Goal: Task Accomplishment & Management: Use online tool/utility

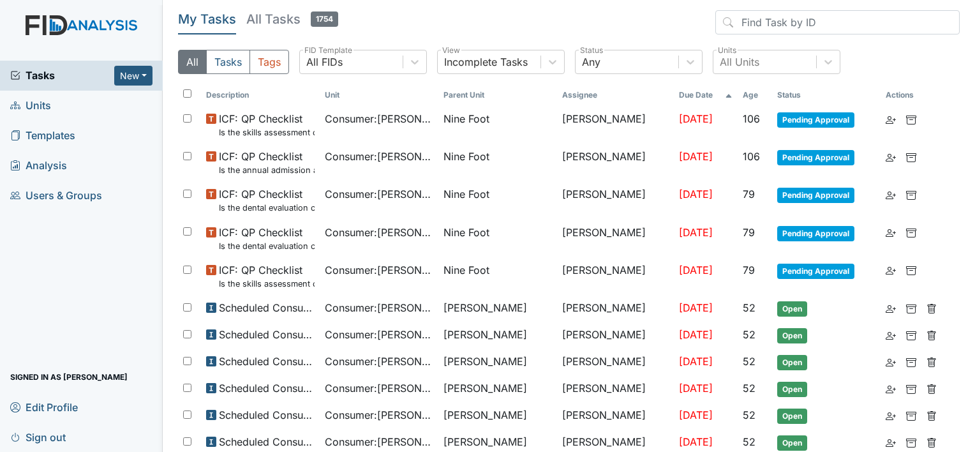
click at [63, 98] on link "Units" at bounding box center [81, 106] width 163 height 30
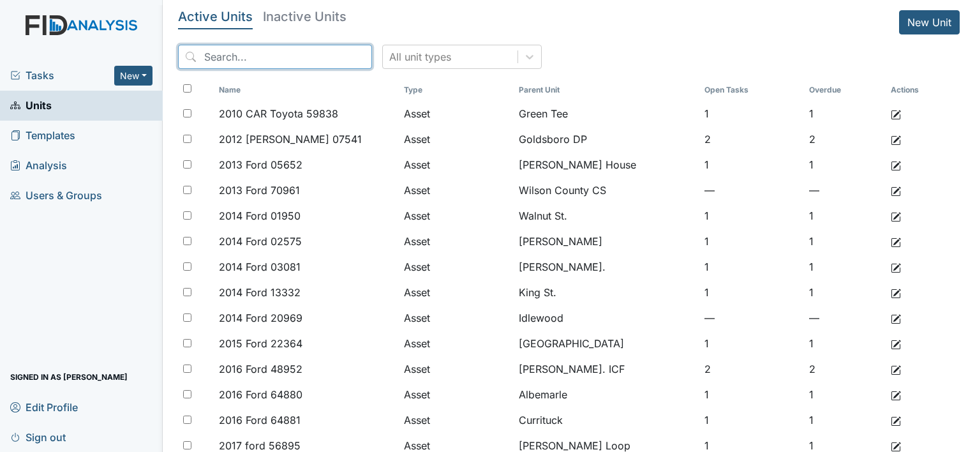
click at [250, 48] on input "search" at bounding box center [275, 57] width 194 height 24
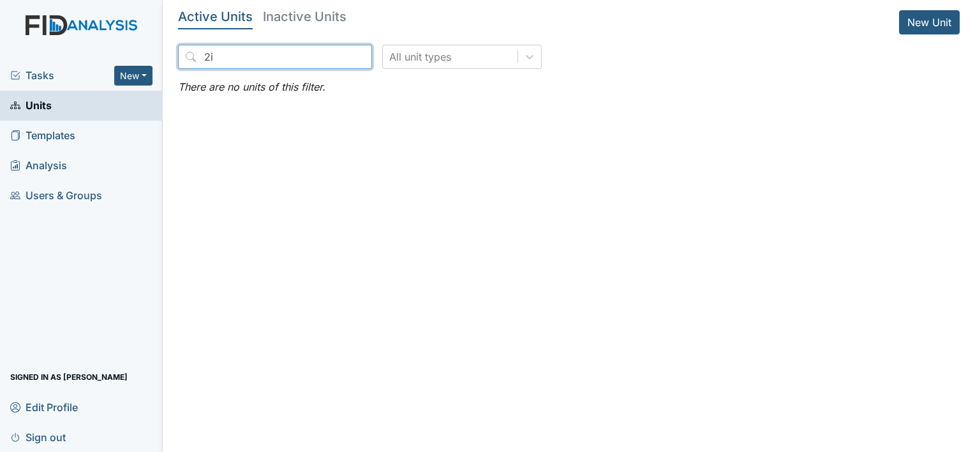
type input "2"
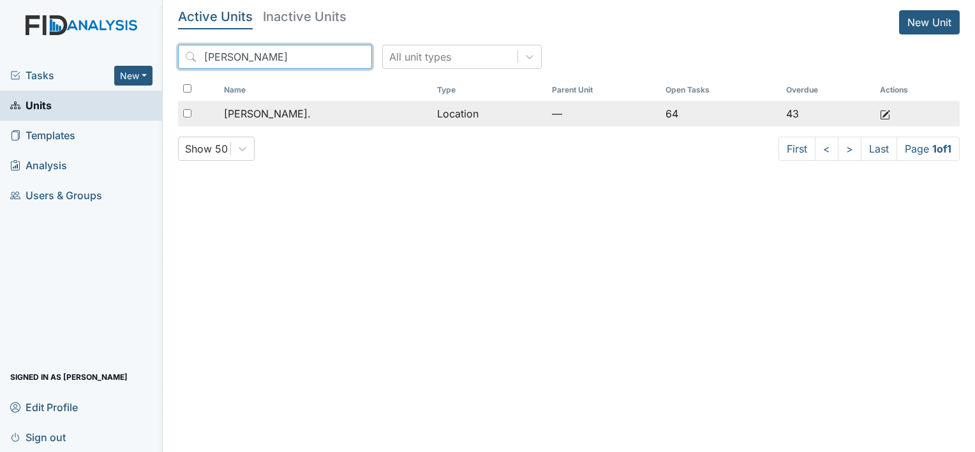
type input "william"
click at [325, 120] on div "[PERSON_NAME]." at bounding box center [325, 113] width 203 height 15
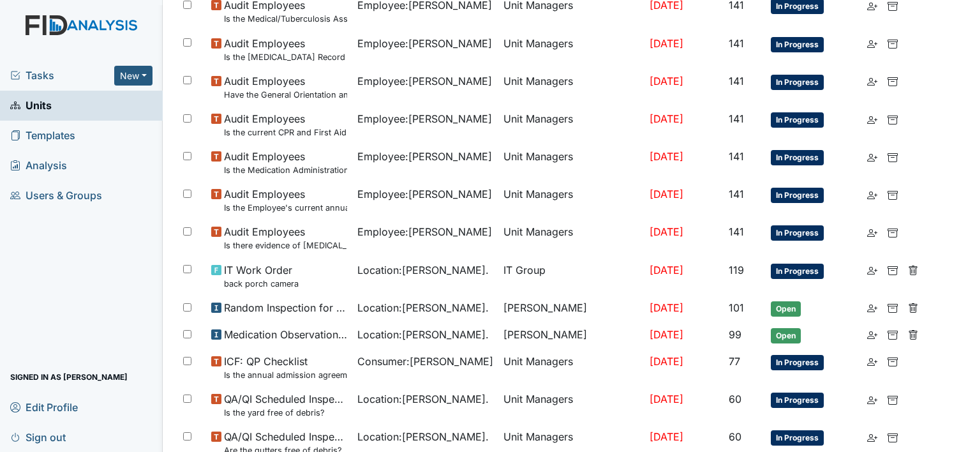
scroll to position [447, 0]
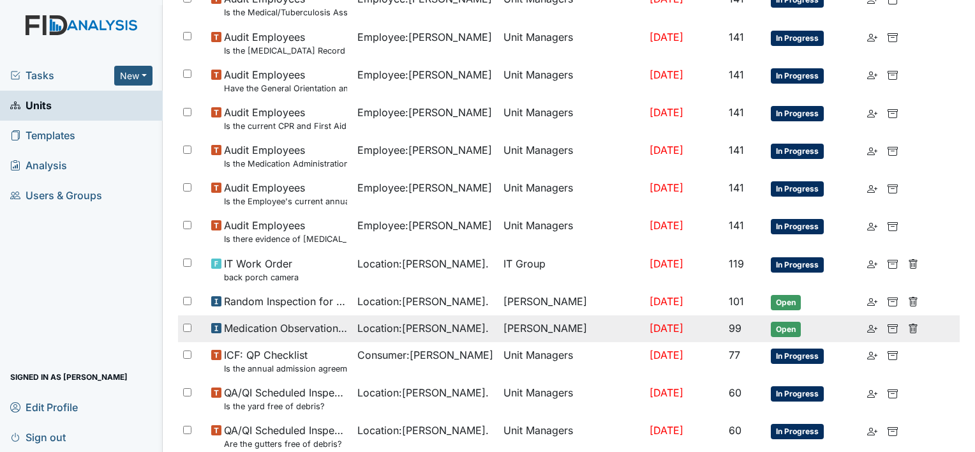
click at [186, 324] on input "checkbox" at bounding box center [187, 328] width 8 height 8
checkbox input "true"
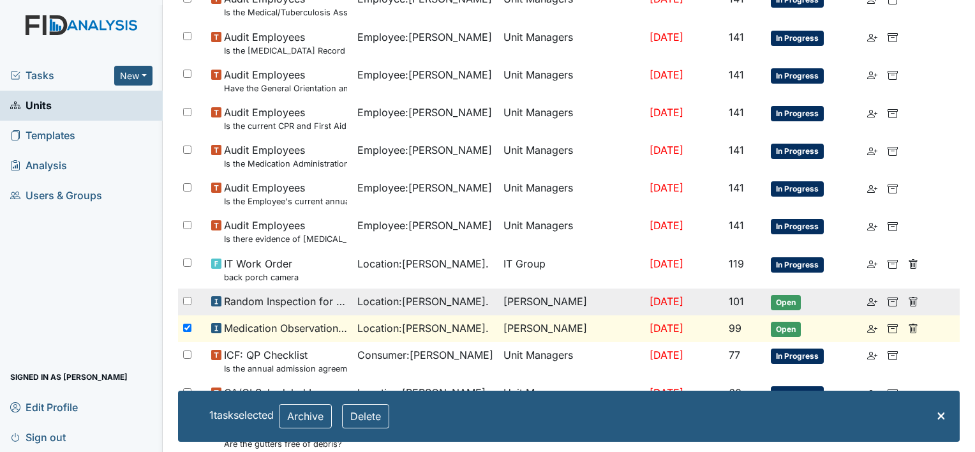
click at [185, 305] on div at bounding box center [192, 301] width 28 height 26
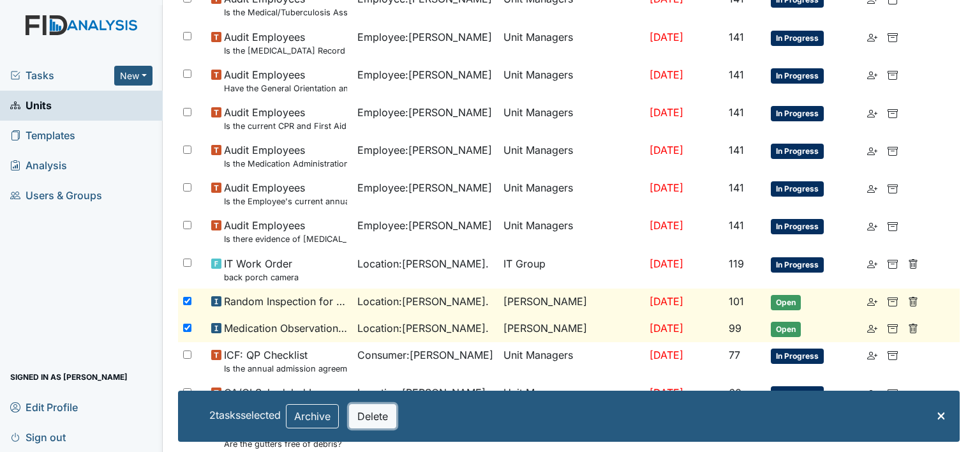
click at [376, 419] on button "Delete" at bounding box center [372, 416] width 47 height 24
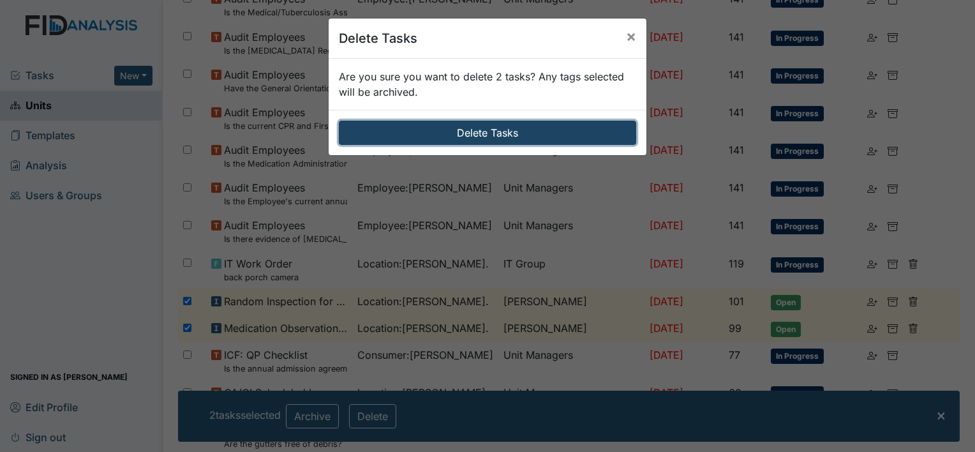
click at [516, 135] on button "Delete Tasks" at bounding box center [487, 133] width 297 height 24
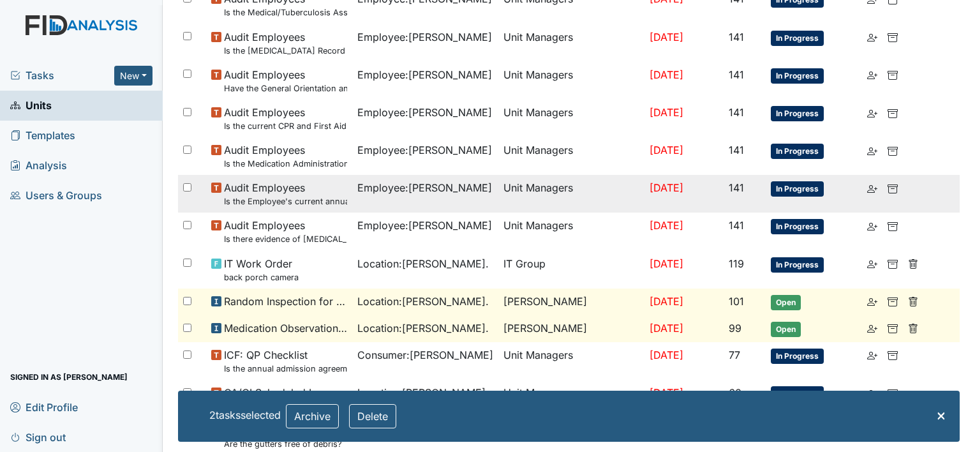
checkbox input "false"
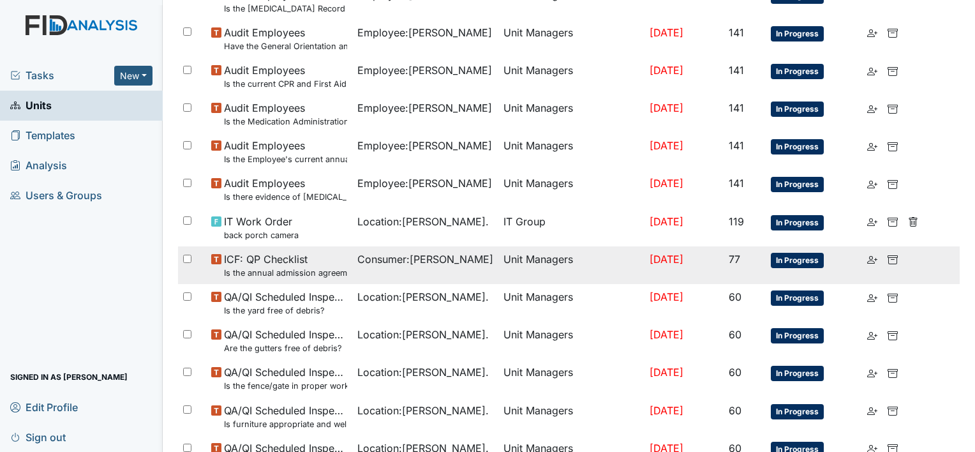
scroll to position [511, 0]
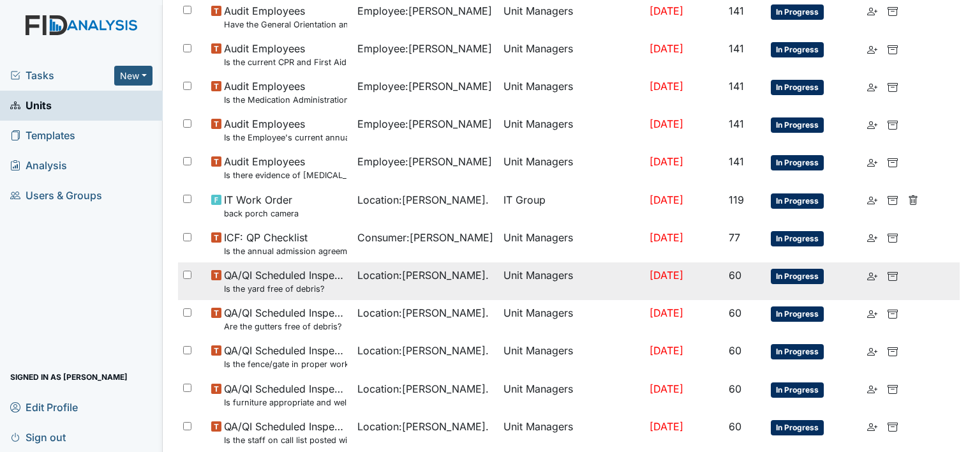
click at [352, 285] on td "Location : William St." at bounding box center [425, 281] width 146 height 38
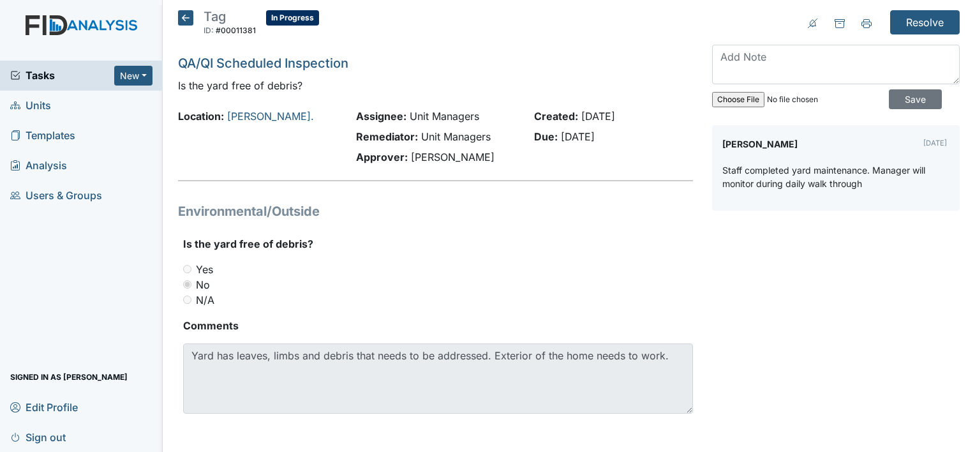
click at [180, 14] on icon at bounding box center [185, 17] width 15 height 15
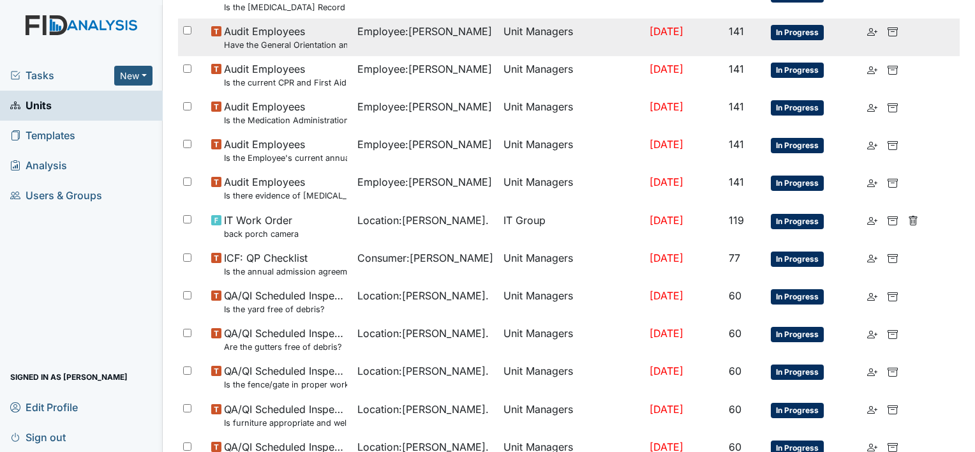
scroll to position [511, 0]
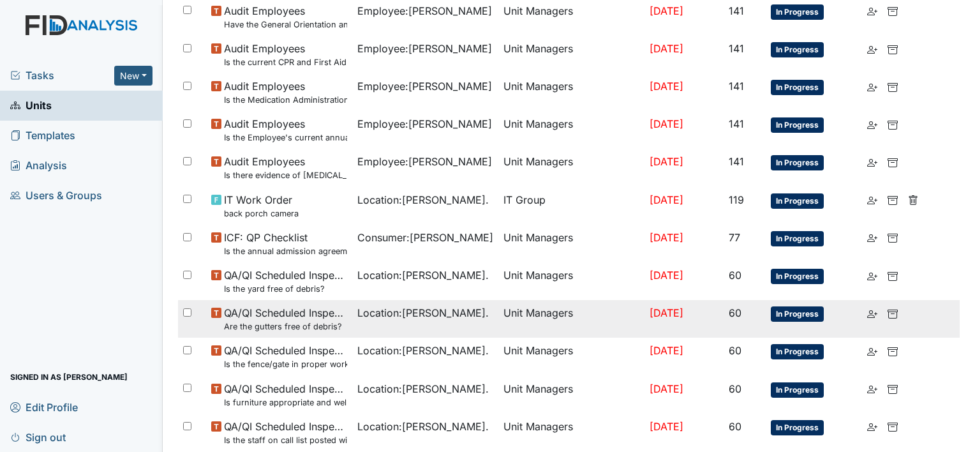
click at [374, 327] on td "Location : William St." at bounding box center [425, 319] width 146 height 38
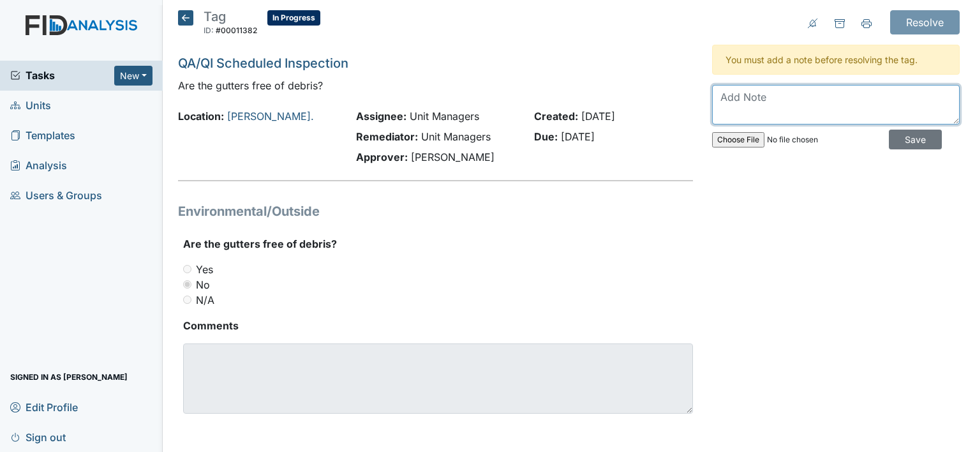
click at [744, 110] on textarea at bounding box center [836, 105] width 248 height 40
type textarea "W"
click at [840, 93] on textarea "HM has put a W/O in." at bounding box center [836, 105] width 248 height 40
type textarea "HM has put a W/O in."
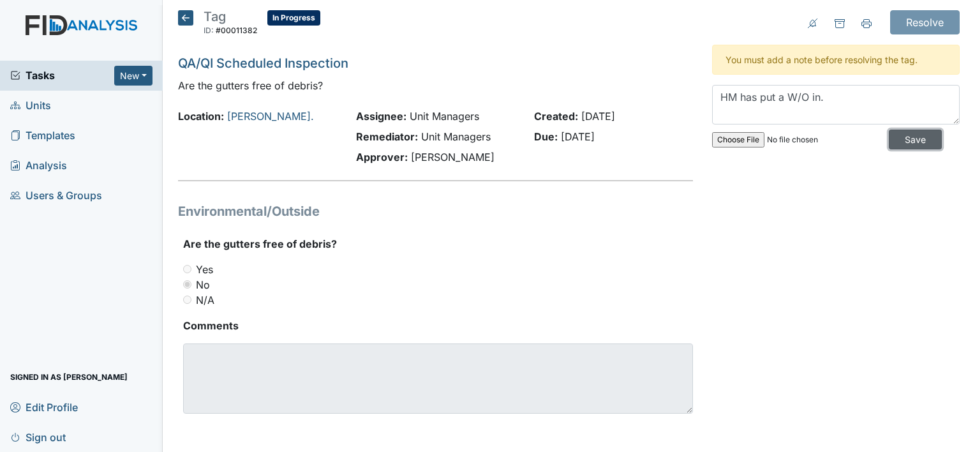
click at [901, 135] on input "Save" at bounding box center [915, 140] width 53 height 20
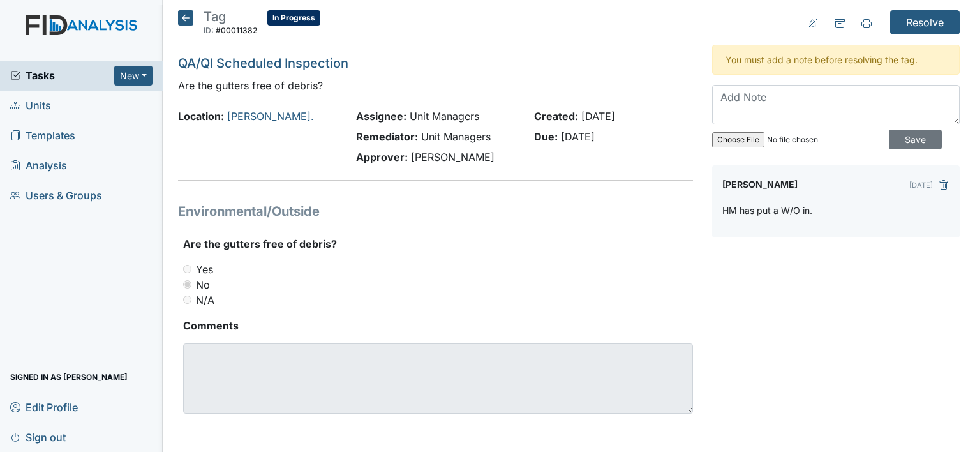
click at [188, 22] on icon at bounding box center [185, 17] width 15 height 15
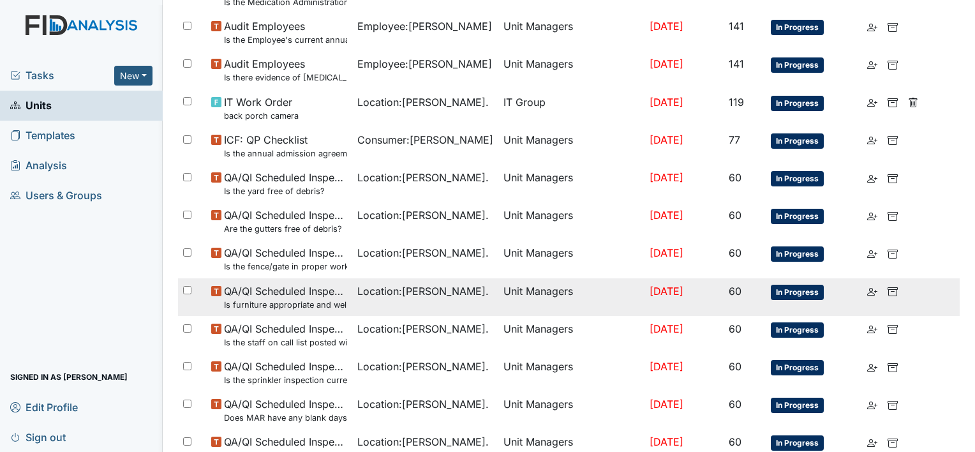
scroll to position [638, 0]
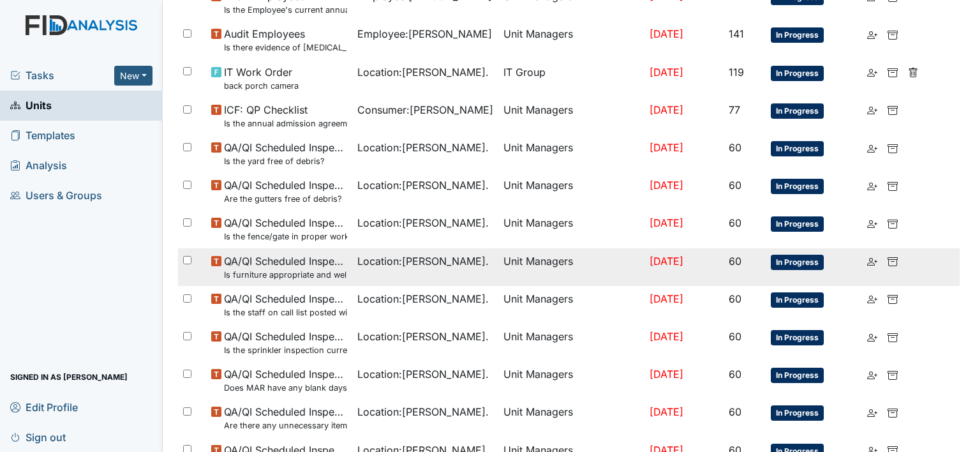
click at [408, 275] on td "Location : William St." at bounding box center [425, 267] width 146 height 38
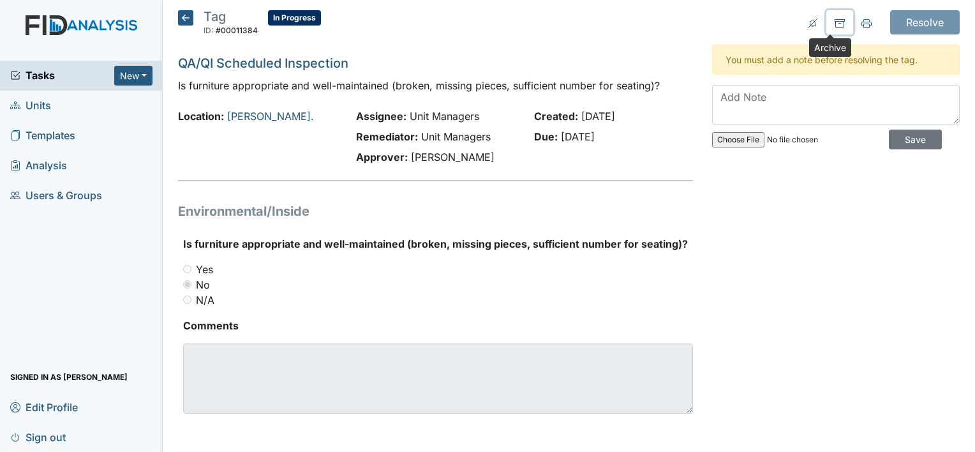
click at [835, 24] on icon at bounding box center [840, 24] width 10 height 10
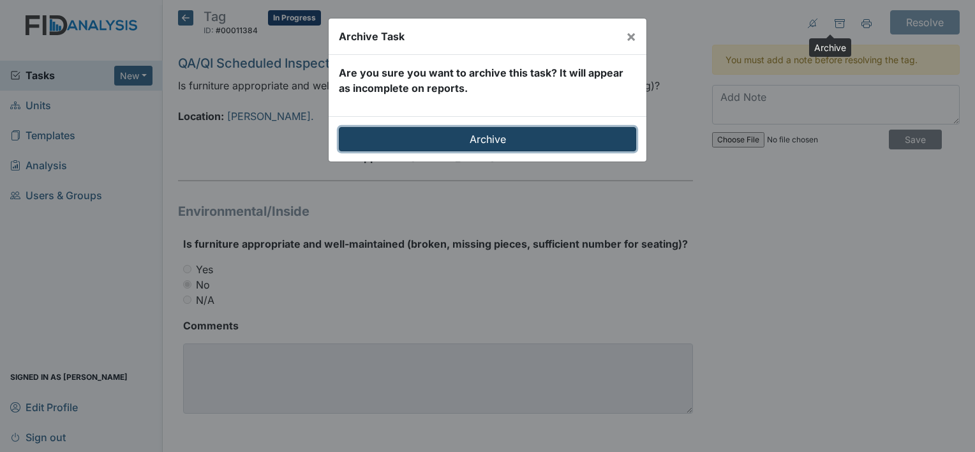
click at [431, 138] on input "Archive" at bounding box center [487, 139] width 297 height 24
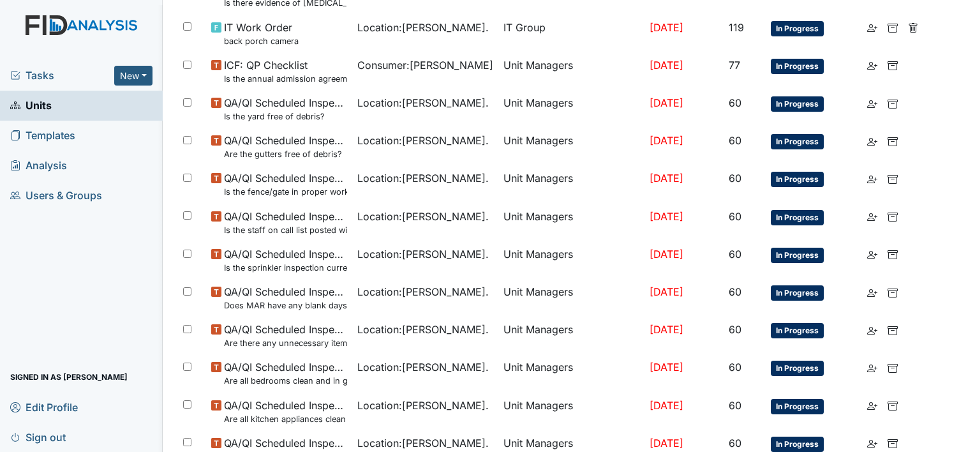
scroll to position [766, 0]
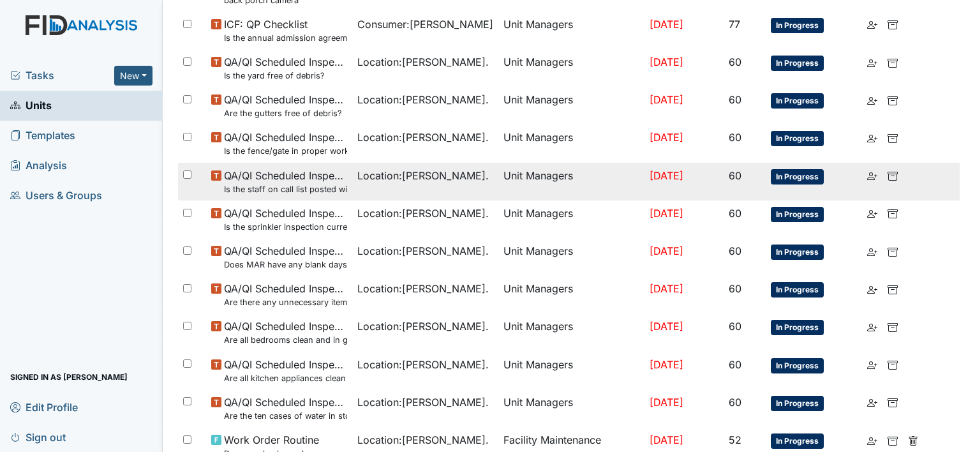
click at [357, 191] on td "Location : William St." at bounding box center [425, 182] width 146 height 38
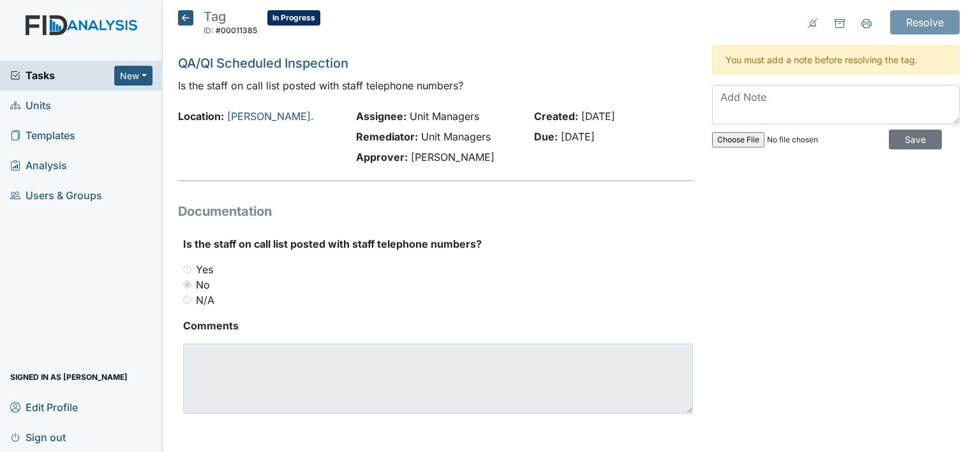
click at [186, 17] on icon at bounding box center [185, 17] width 15 height 15
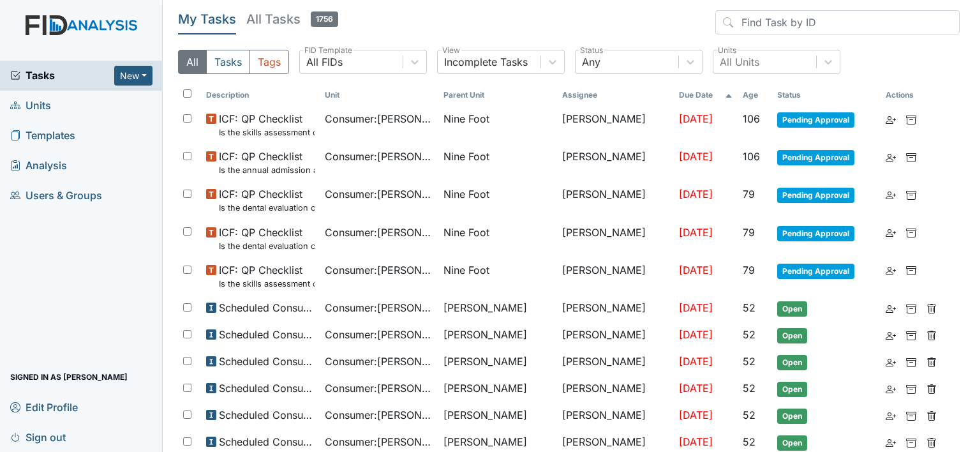
click at [79, 103] on link "Units" at bounding box center [81, 106] width 163 height 30
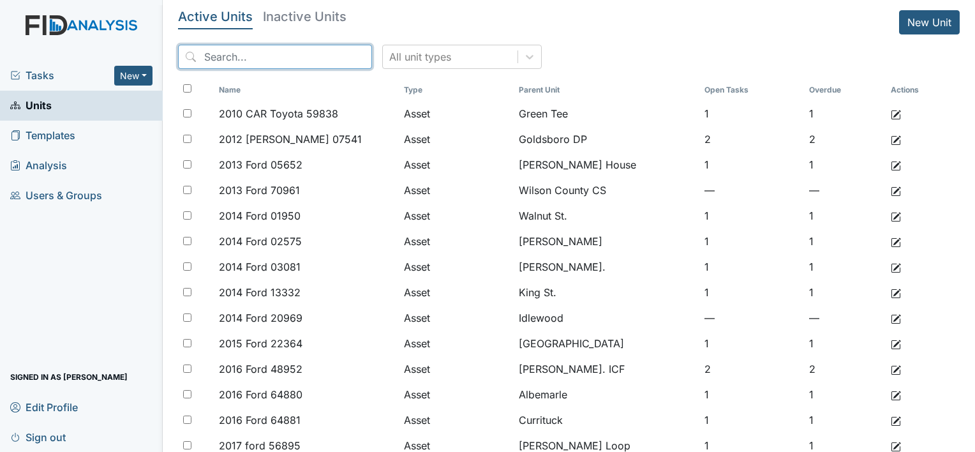
click at [202, 61] on input "search" at bounding box center [275, 57] width 194 height 24
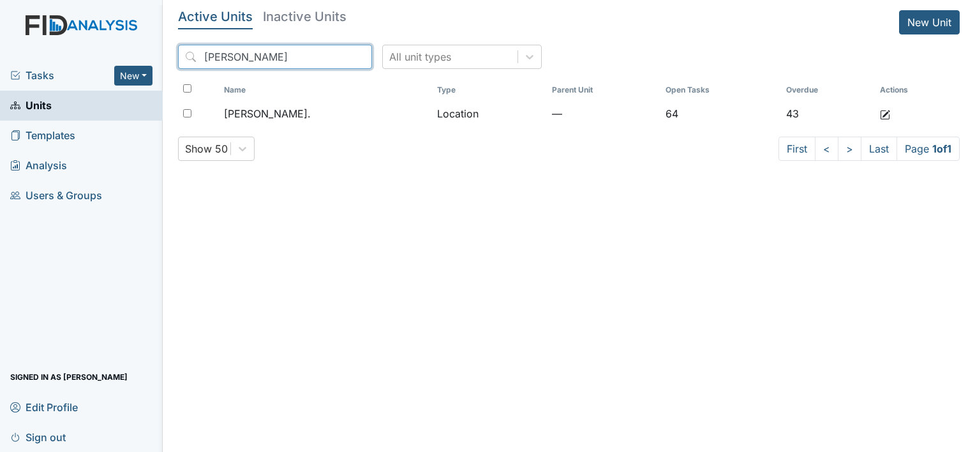
type input "[PERSON_NAME]"
click at [329, 132] on div "Name Type Parent Unit Open Tasks Overdue Actions [PERSON_NAME]. Location — 64 43" at bounding box center [569, 107] width 782 height 57
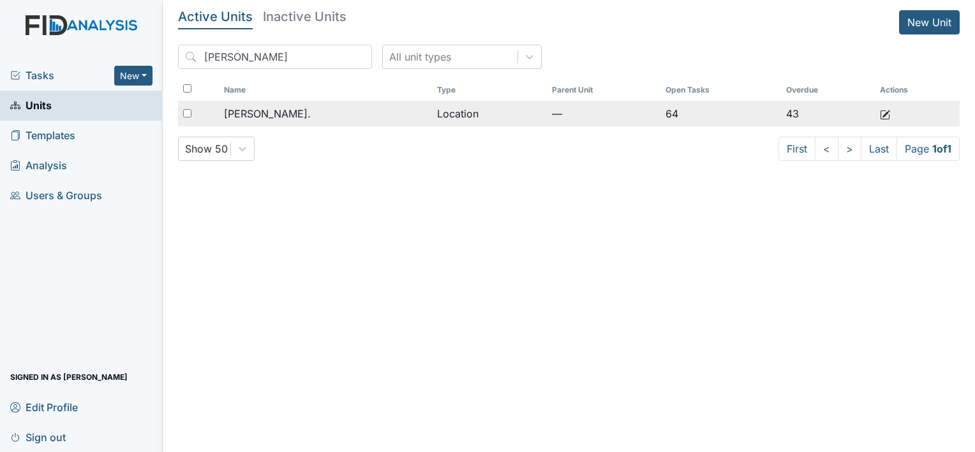
click at [329, 123] on td "[PERSON_NAME]." at bounding box center [325, 114] width 213 height 26
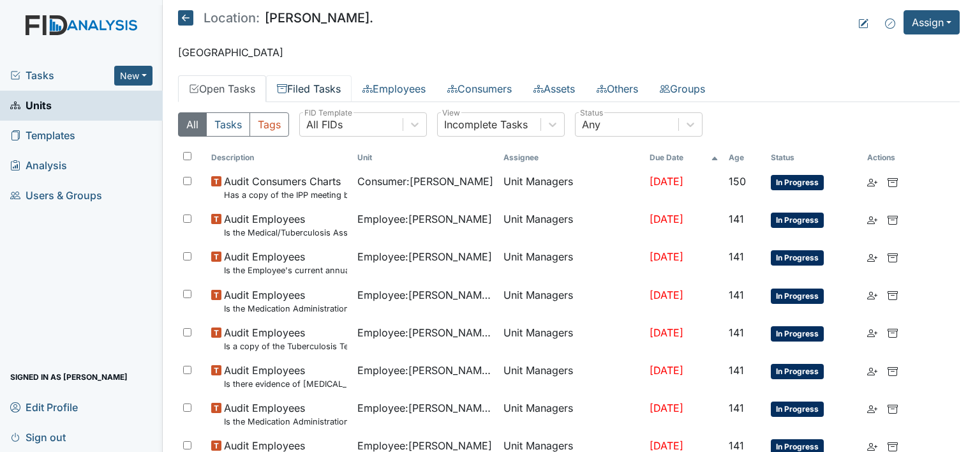
click at [301, 86] on link "Filed Tasks" at bounding box center [309, 88] width 86 height 27
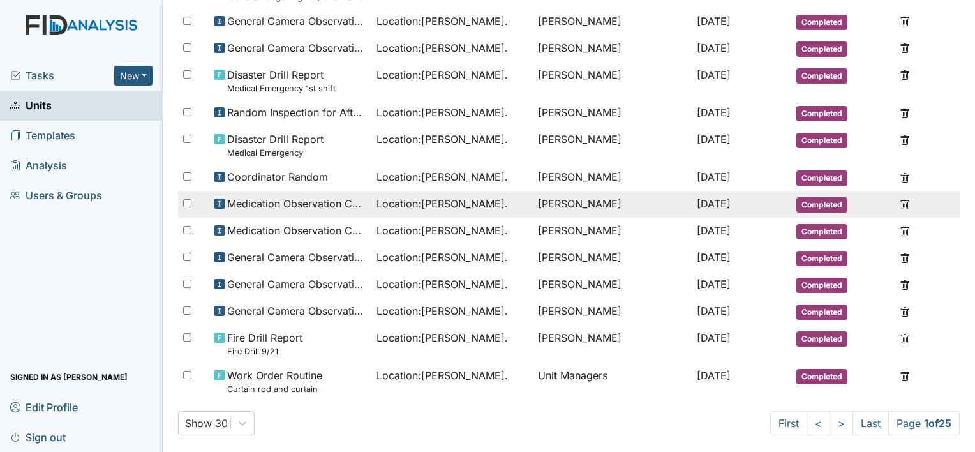
scroll to position [788, 0]
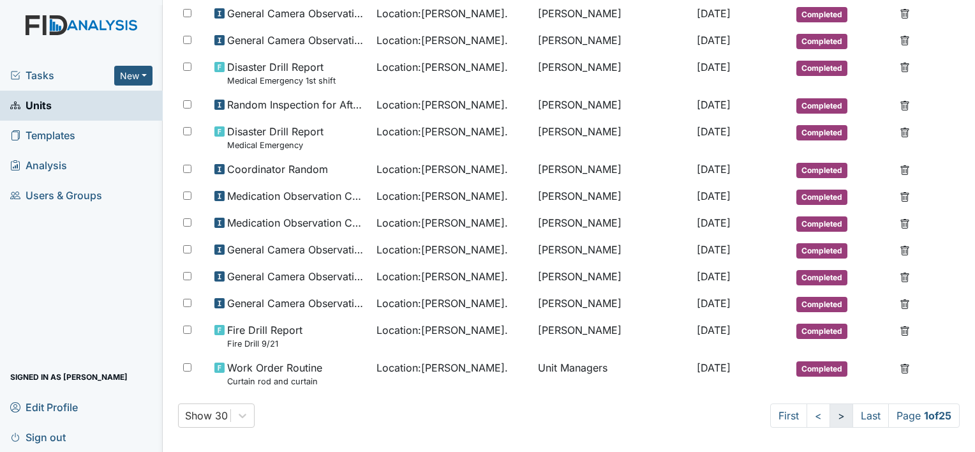
click at [830, 403] on link ">" at bounding box center [842, 415] width 24 height 24
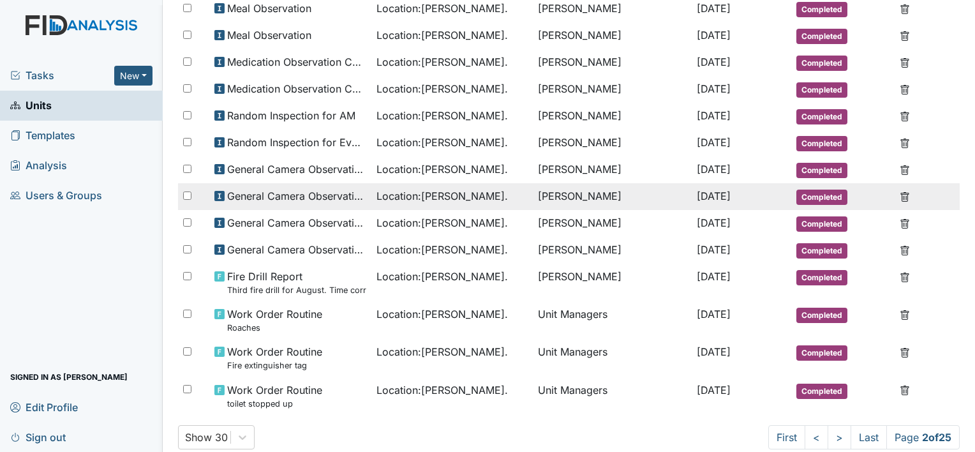
scroll to position [616, 0]
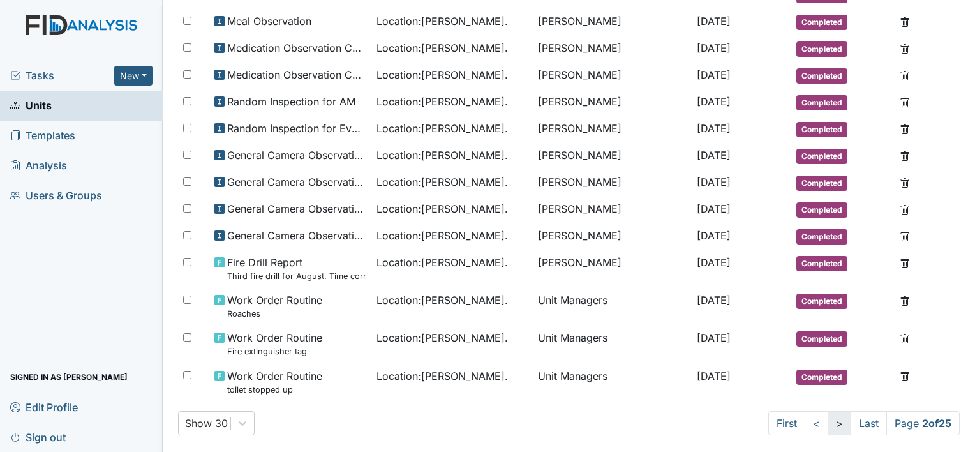
click at [828, 411] on link ">" at bounding box center [840, 423] width 24 height 24
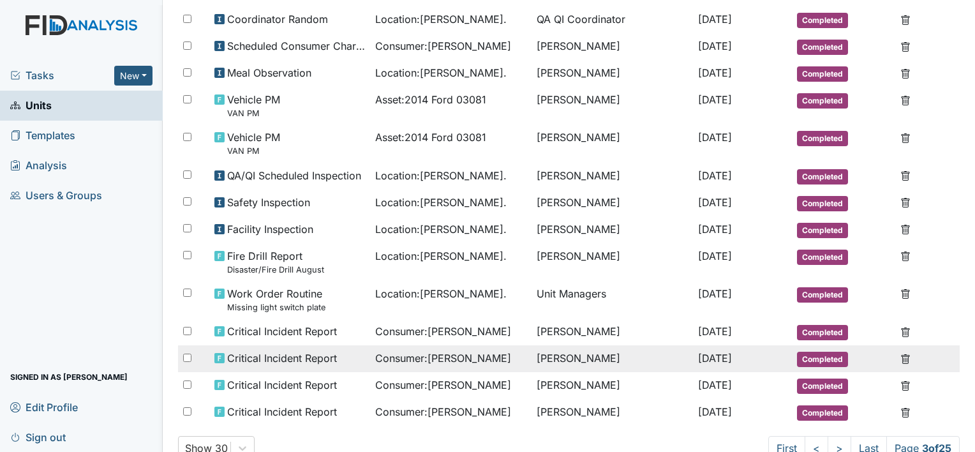
scroll to position [685, 0]
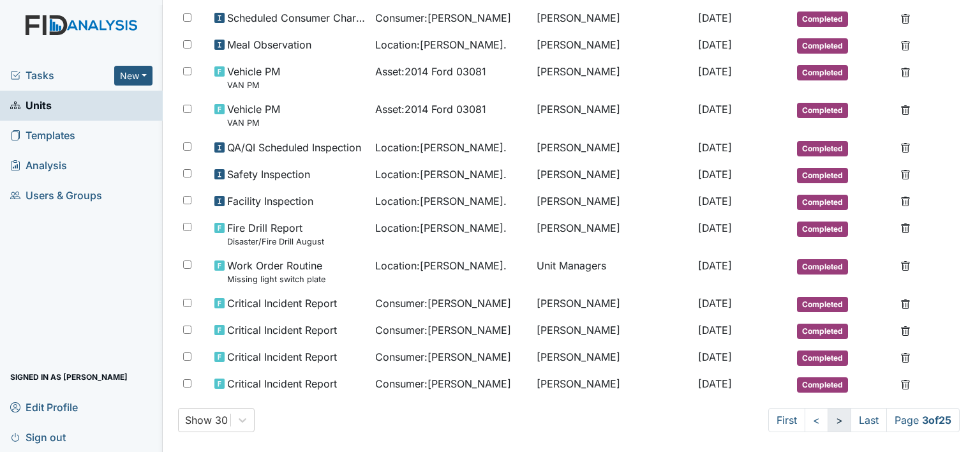
click at [828, 417] on link ">" at bounding box center [840, 420] width 24 height 24
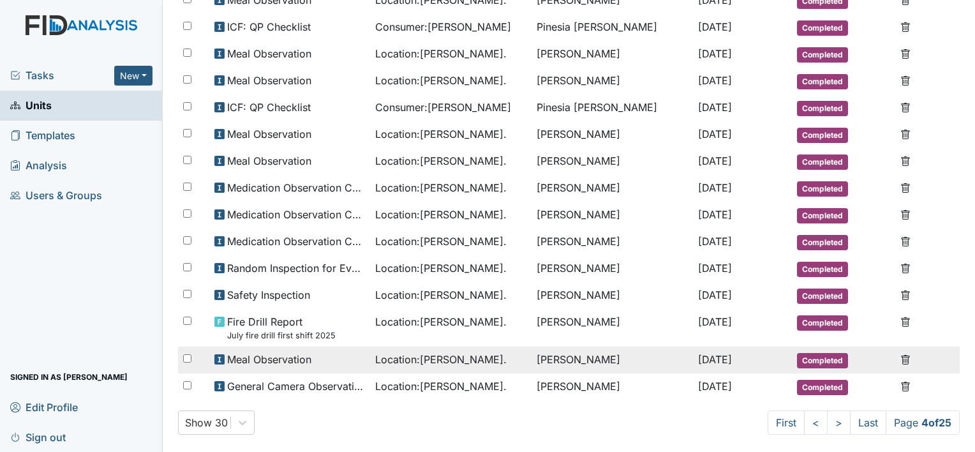
scroll to position [673, 0]
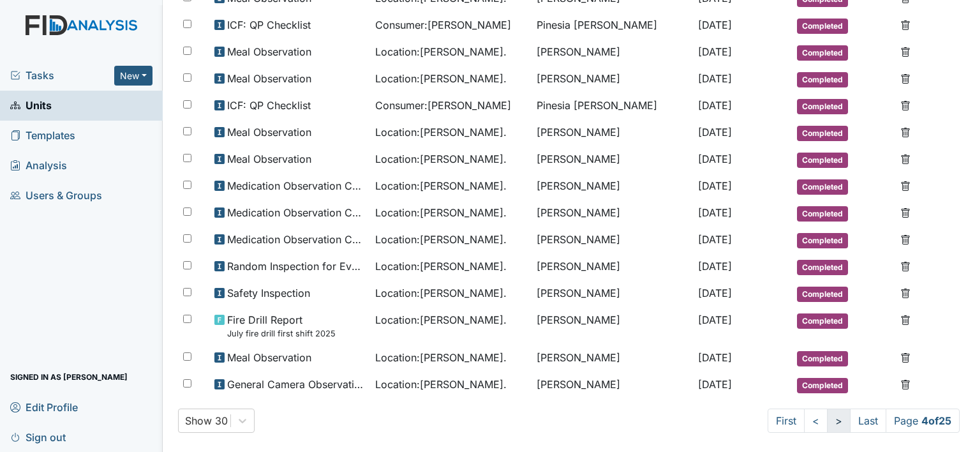
click at [827, 408] on link ">" at bounding box center [839, 420] width 24 height 24
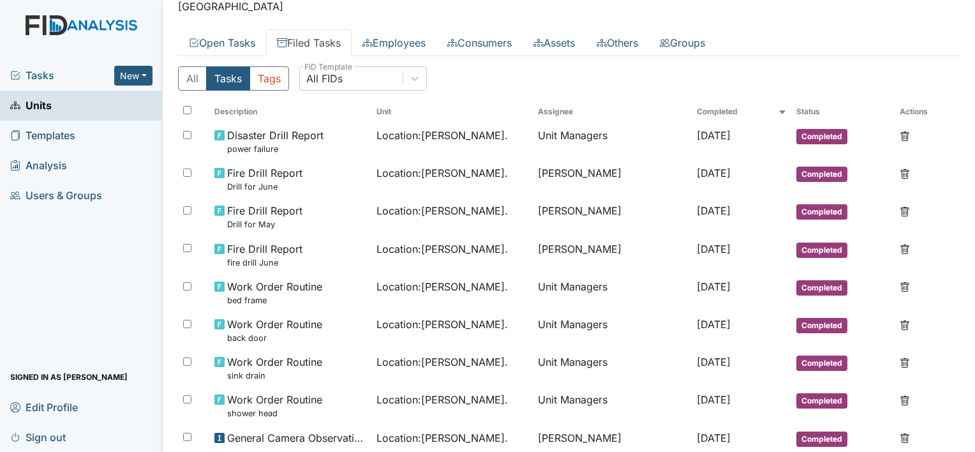
scroll to position [0, 0]
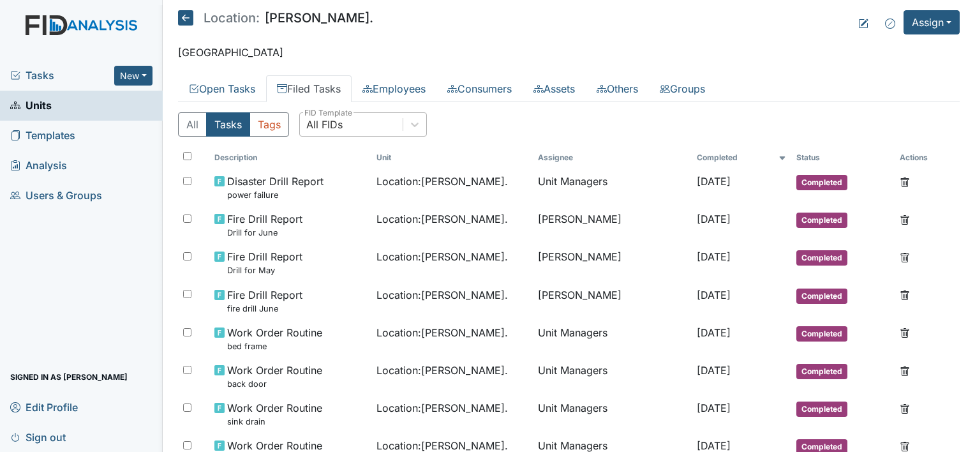
click at [339, 126] on div "All FIDs" at bounding box center [324, 124] width 36 height 15
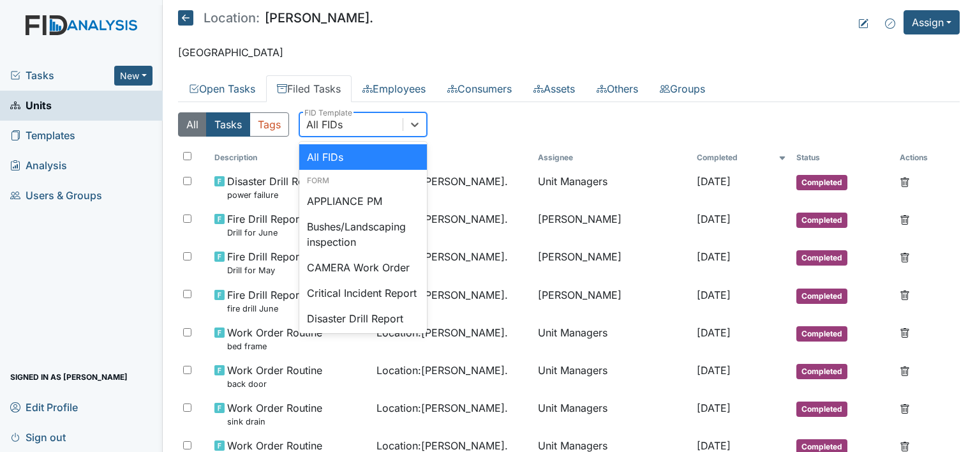
click at [190, 126] on button "All" at bounding box center [192, 124] width 29 height 24
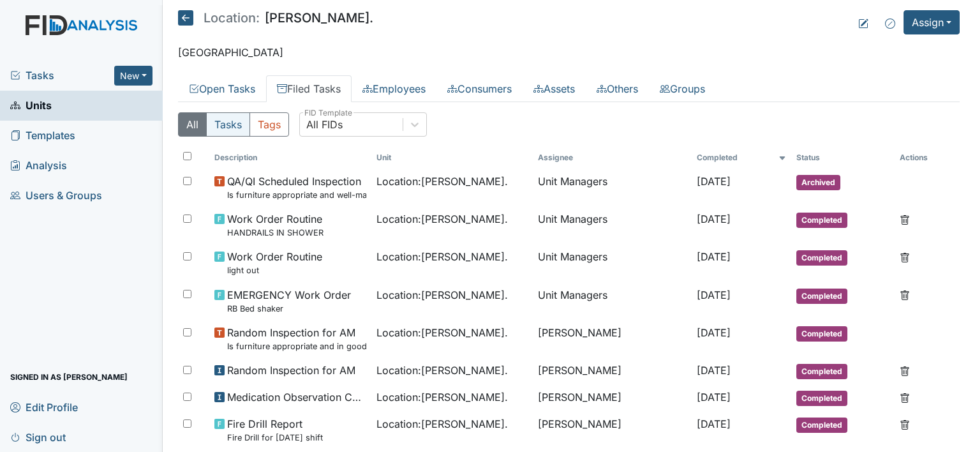
click at [228, 122] on button "Tasks" at bounding box center [228, 124] width 44 height 24
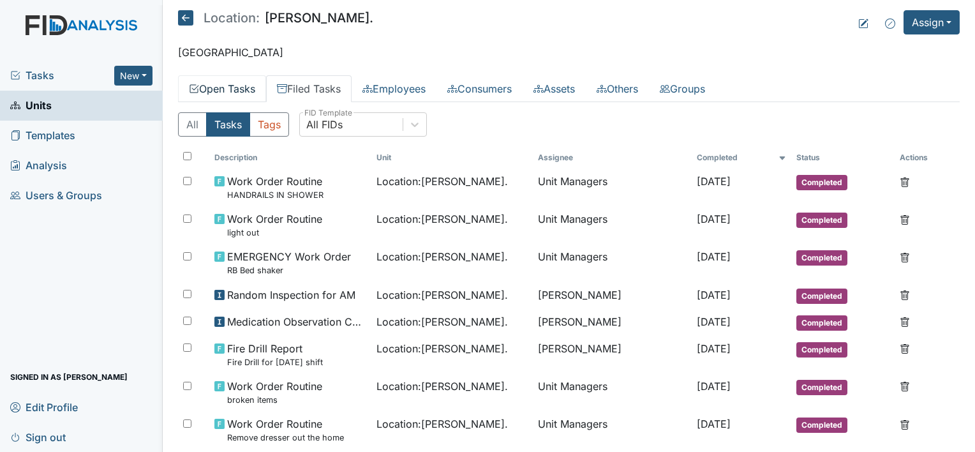
click at [234, 86] on link "Open Tasks" at bounding box center [222, 88] width 88 height 27
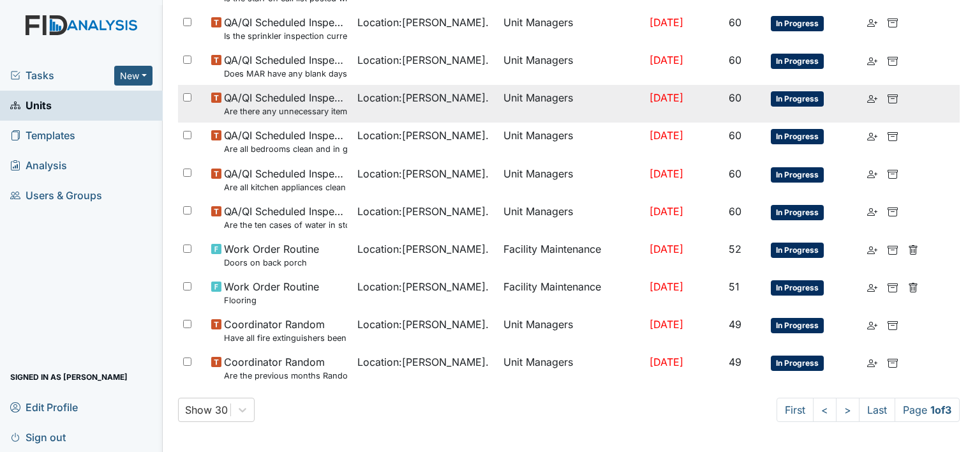
scroll to position [851, 0]
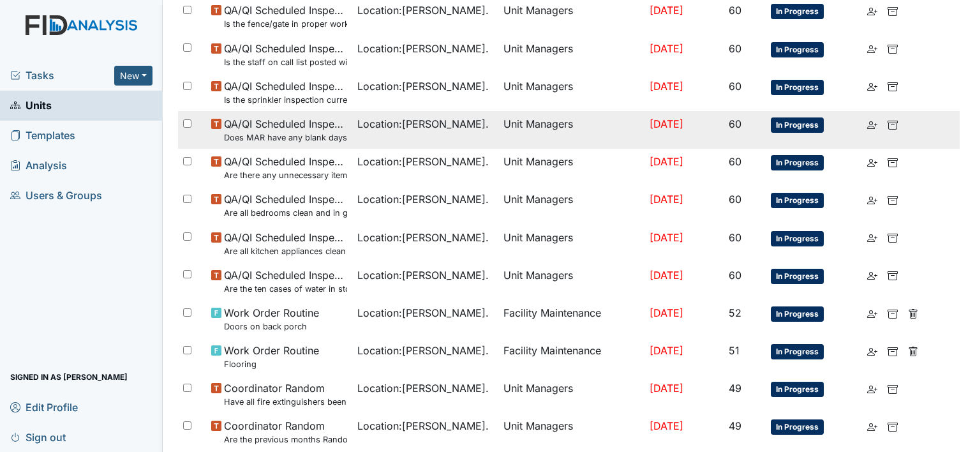
click at [332, 127] on span "QA/QI Scheduled Inspection Does MAR have any blank days that should have been i…" at bounding box center [285, 129] width 123 height 27
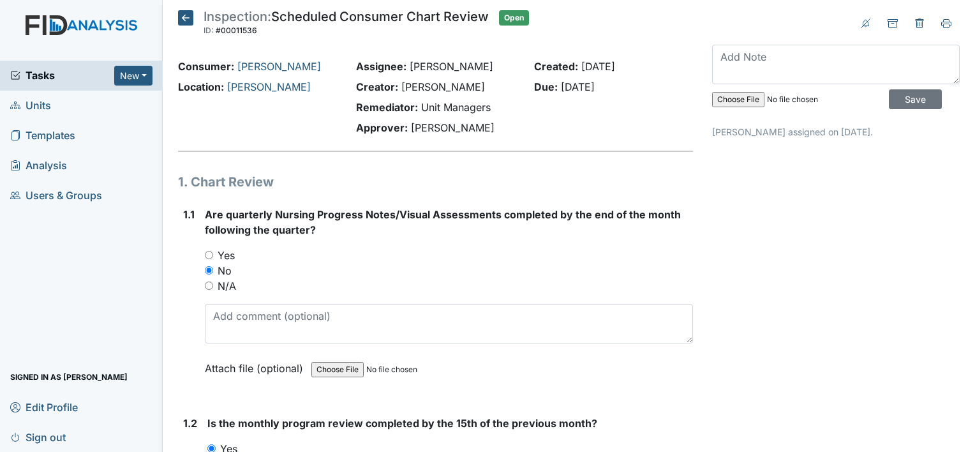
scroll to position [2808, 0]
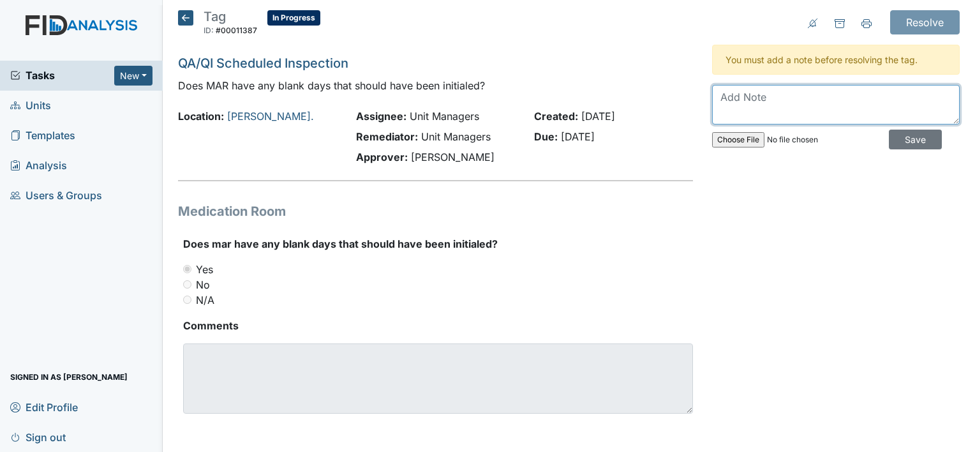
click at [835, 88] on textarea at bounding box center [836, 105] width 248 height 40
type textarea "M"
type textarea "HM will review during daily walk thru."
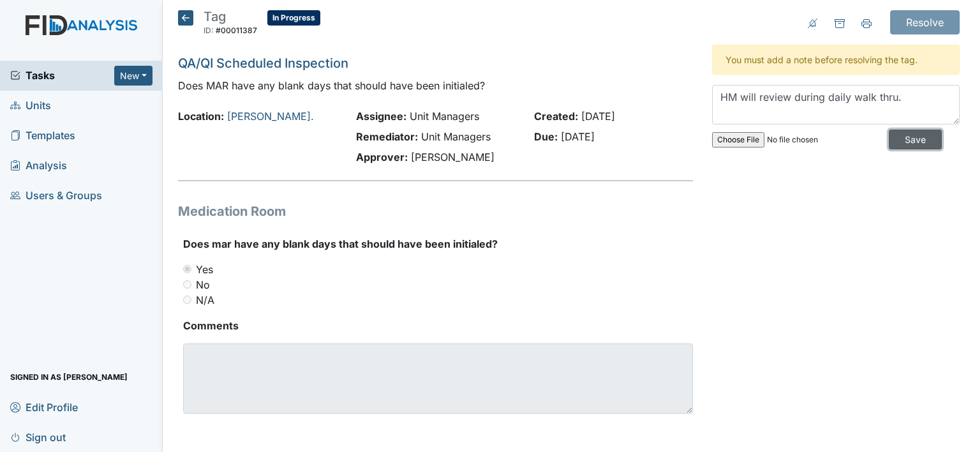
click at [904, 142] on input "Save" at bounding box center [915, 140] width 53 height 20
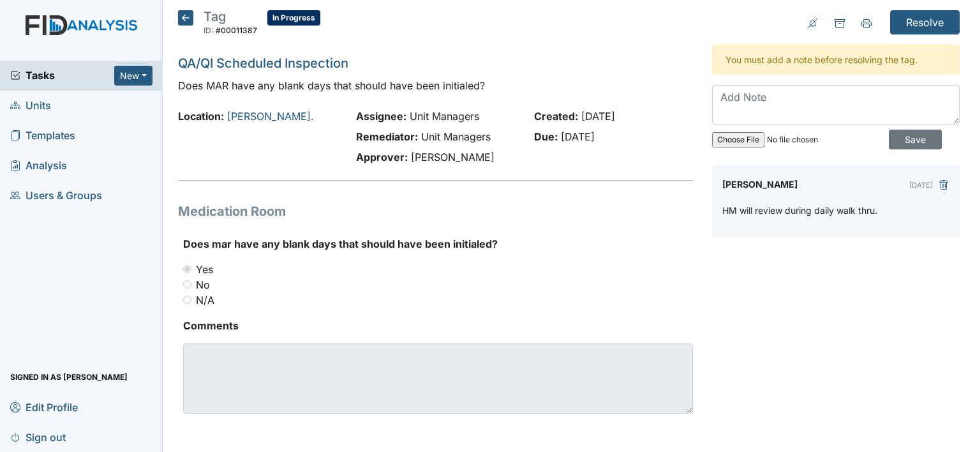
click at [185, 17] on icon at bounding box center [185, 17] width 15 height 15
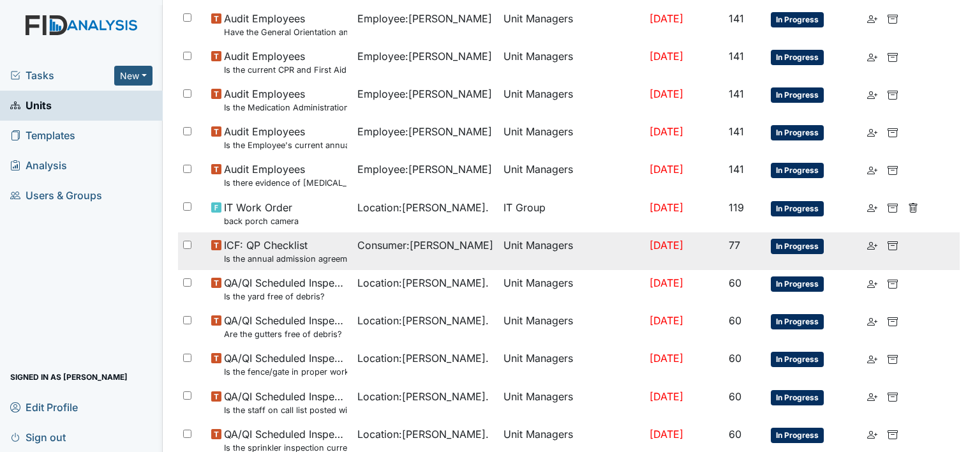
scroll to position [511, 0]
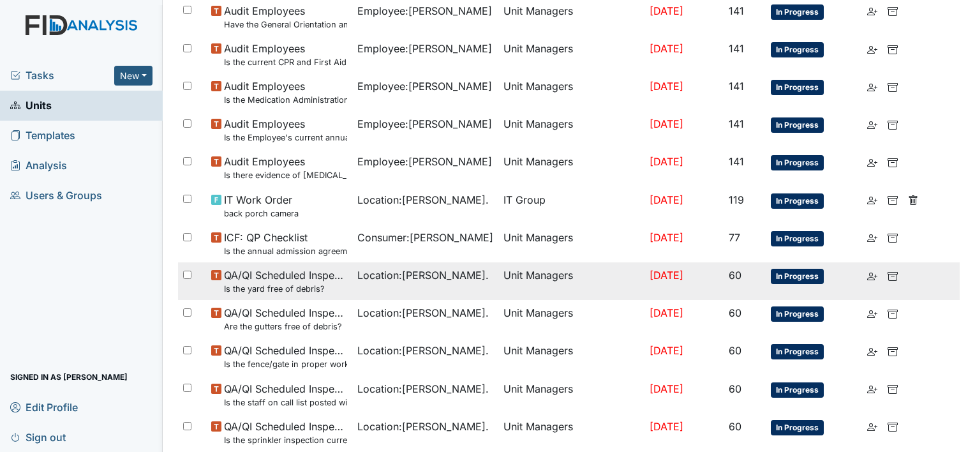
click at [424, 292] on td "Location : [PERSON_NAME]." at bounding box center [425, 281] width 146 height 38
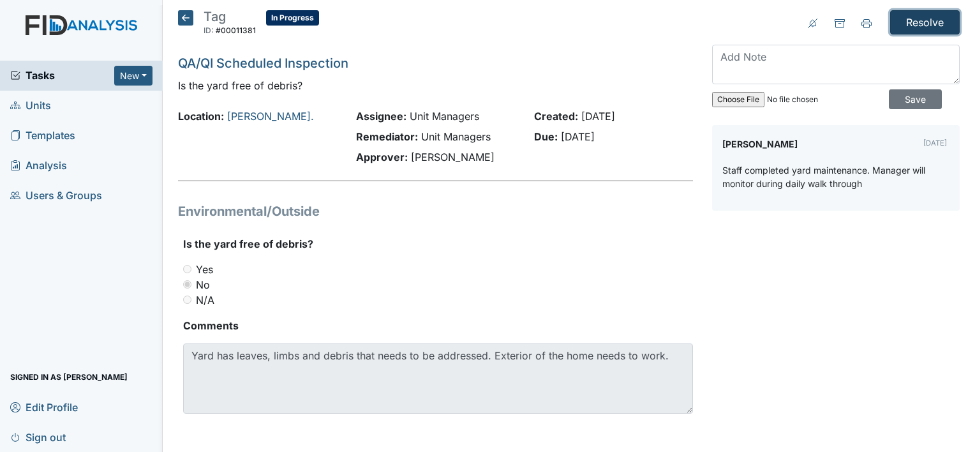
click at [894, 26] on input "Resolve" at bounding box center [925, 22] width 70 height 24
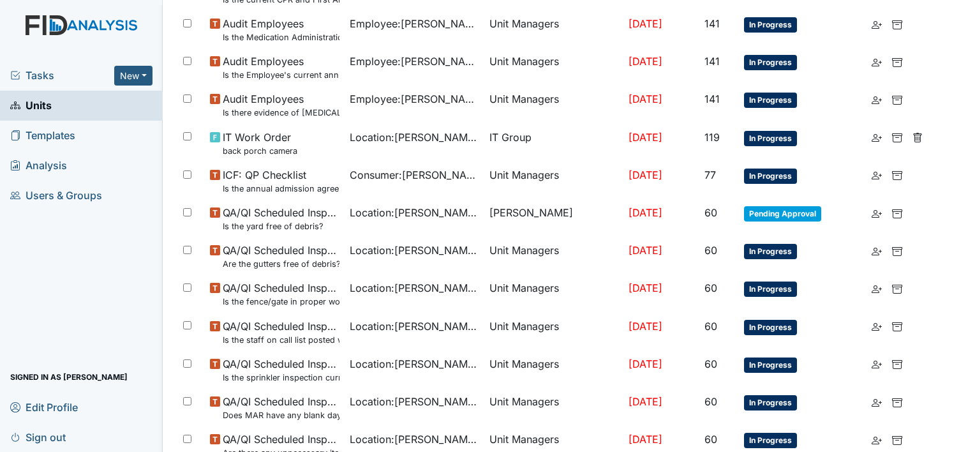
scroll to position [638, 0]
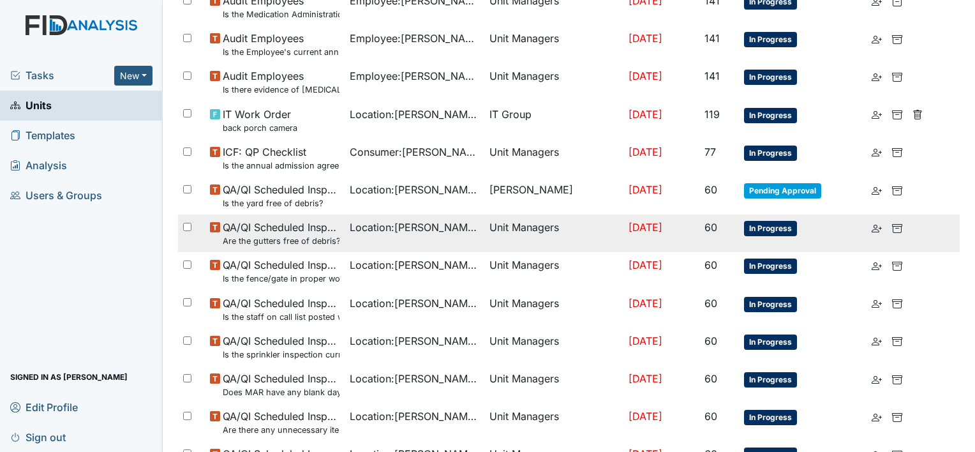
click at [467, 235] on td "Location : William St." at bounding box center [415, 233] width 140 height 38
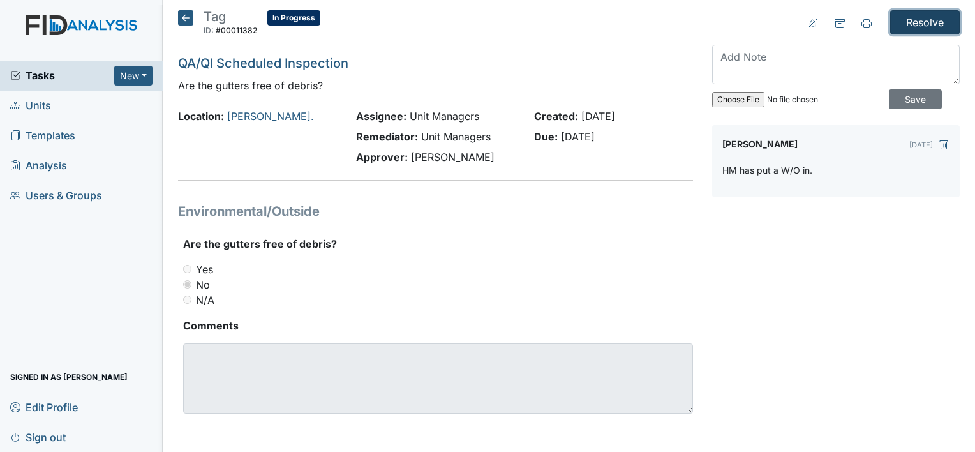
click at [925, 20] on input "Resolve" at bounding box center [925, 22] width 70 height 24
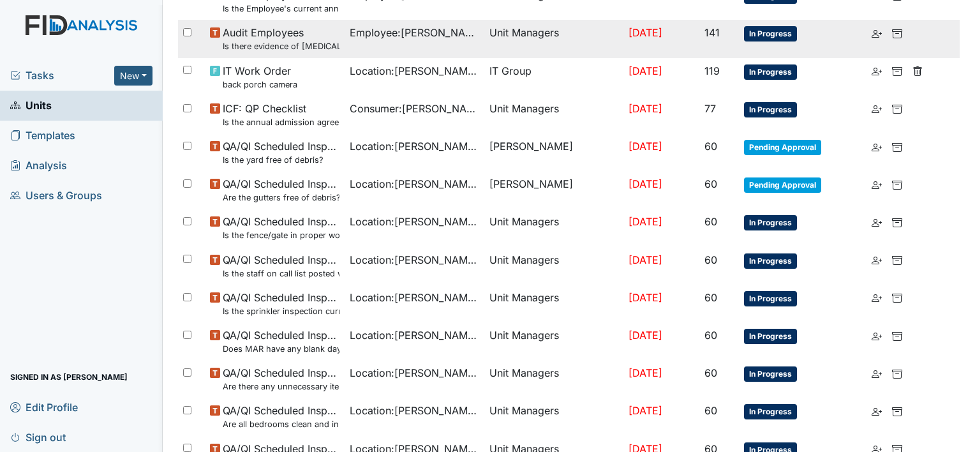
scroll to position [702, 0]
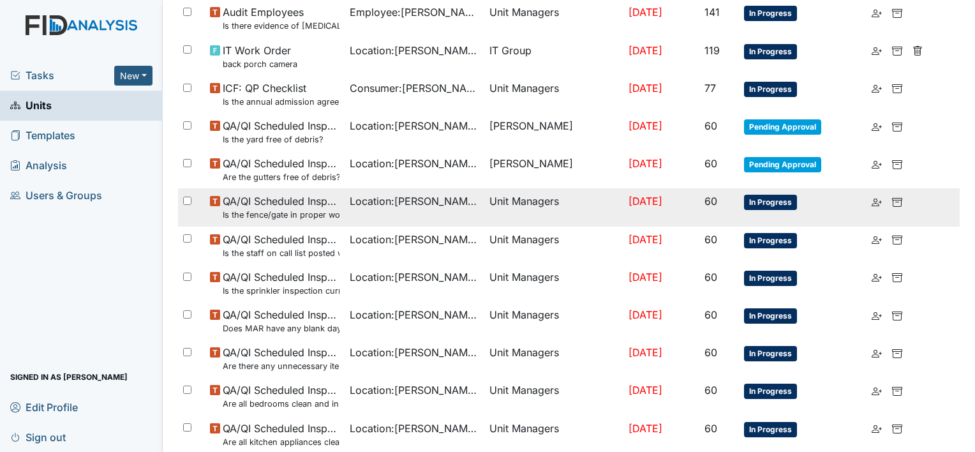
click at [465, 217] on td "Location : William St." at bounding box center [415, 207] width 140 height 38
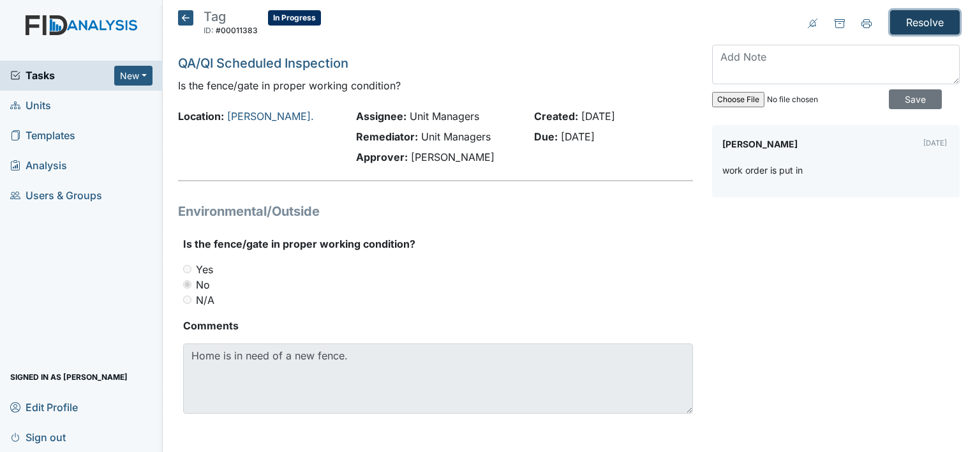
click at [927, 26] on input "Resolve" at bounding box center [925, 22] width 70 height 24
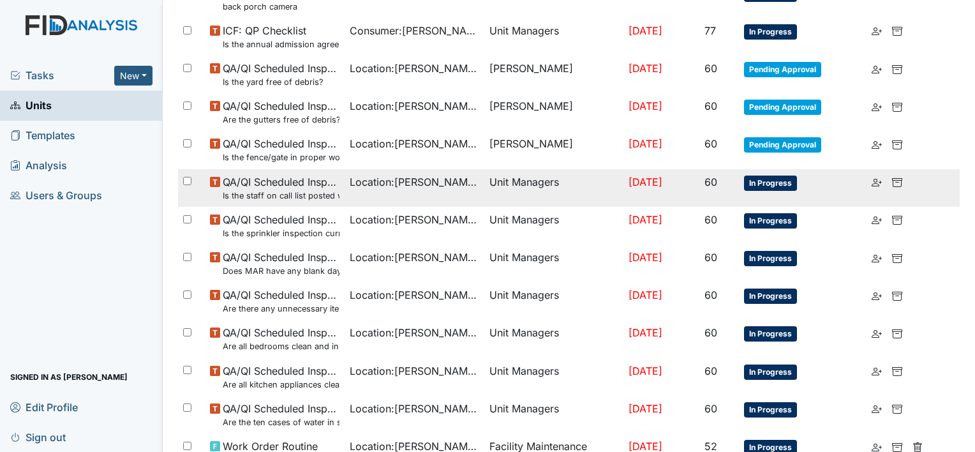
scroll to position [766, 0]
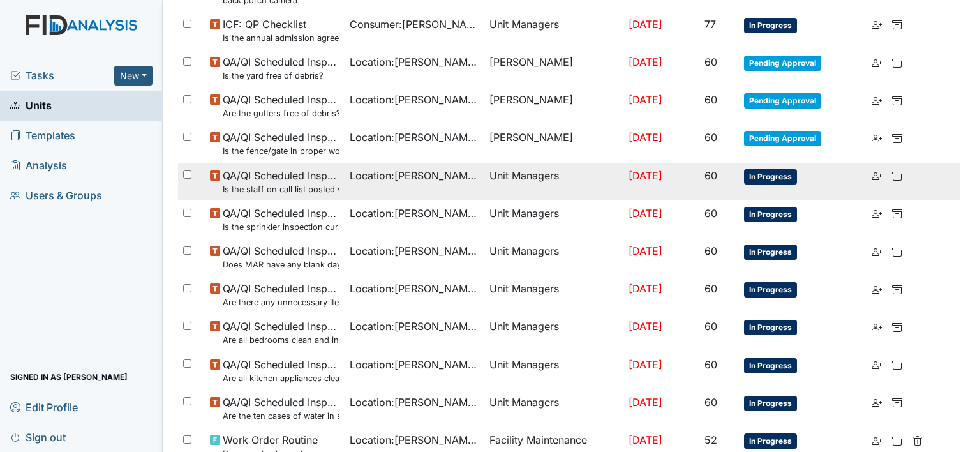
click at [568, 185] on td "Unit Managers" at bounding box center [554, 182] width 140 height 38
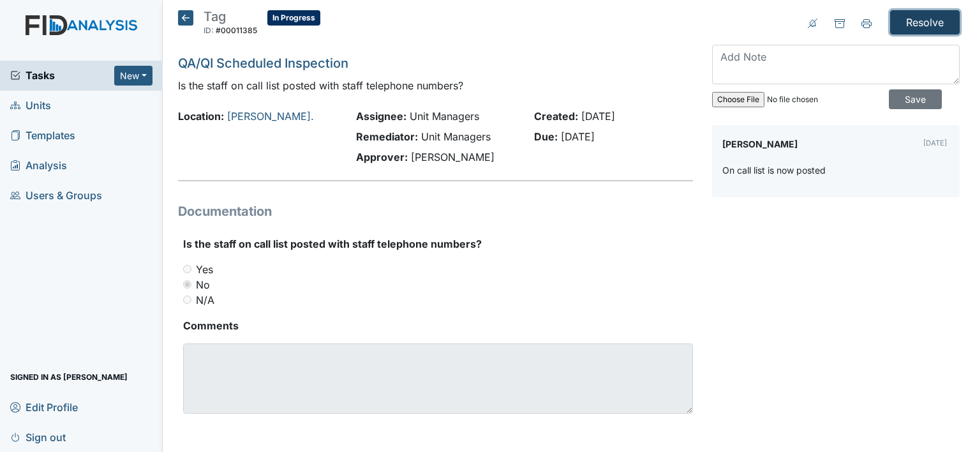
click at [923, 22] on input "Resolve" at bounding box center [925, 22] width 70 height 24
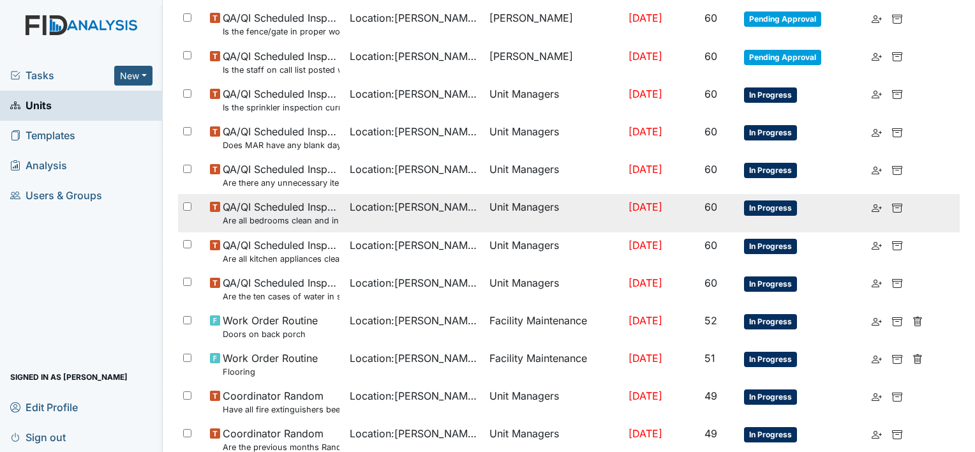
scroll to position [893, 0]
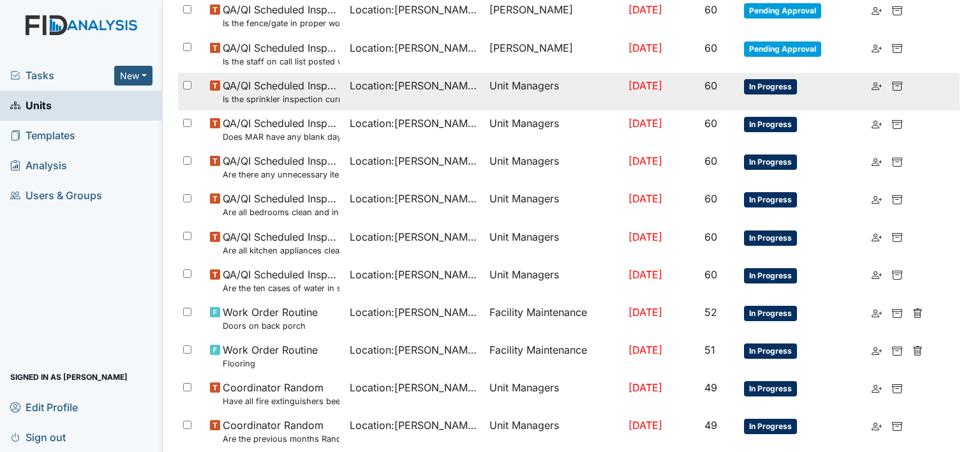
click at [587, 87] on td "Unit Managers" at bounding box center [554, 92] width 140 height 38
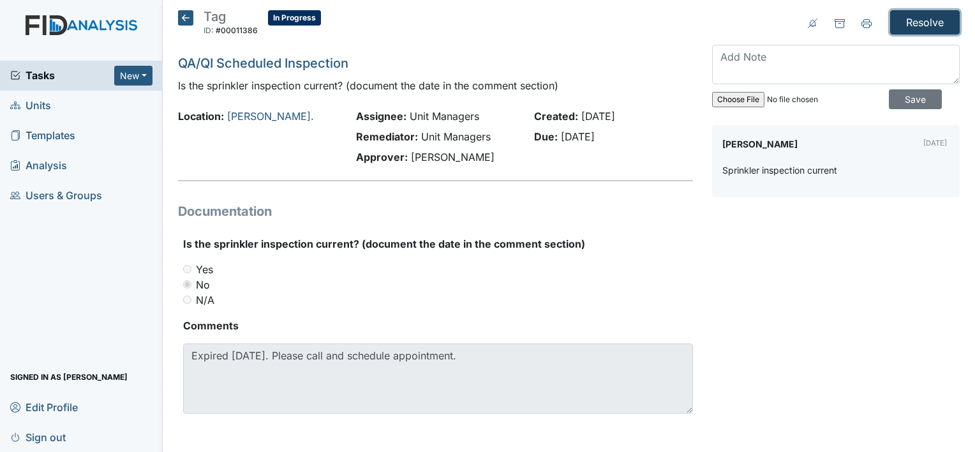
click at [914, 24] on input "Resolve" at bounding box center [925, 22] width 70 height 24
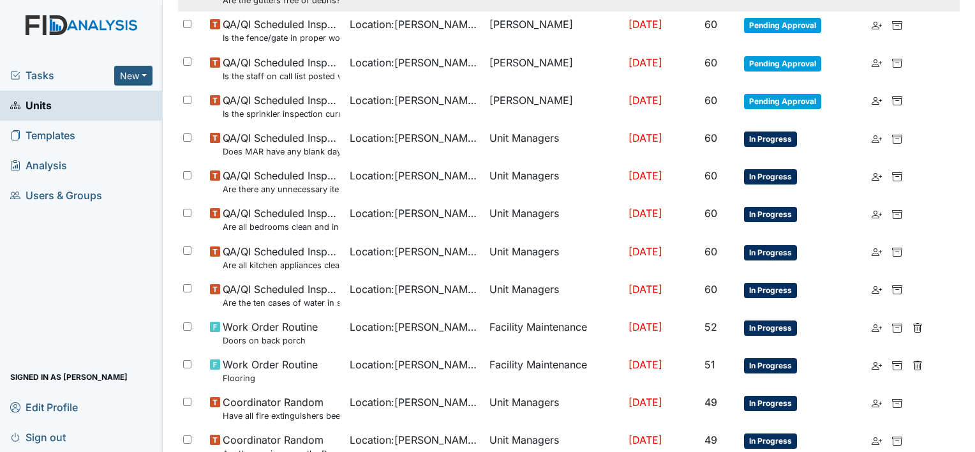
scroll to position [893, 0]
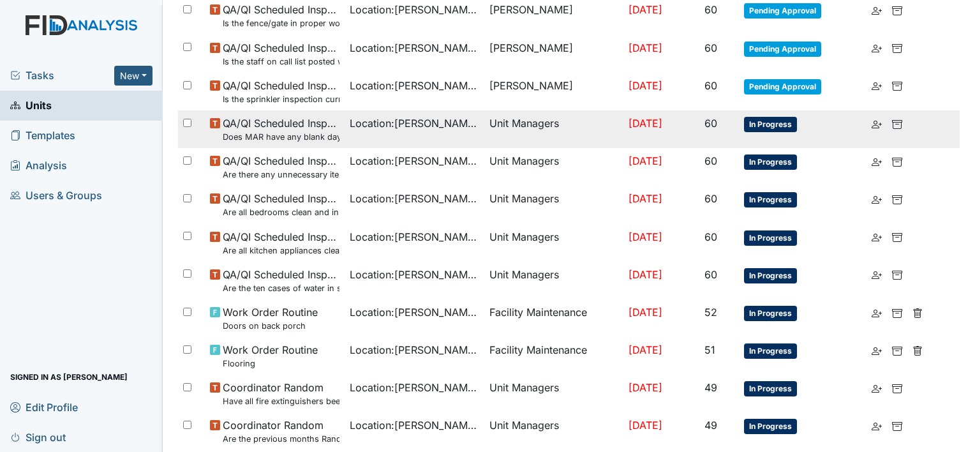
click at [533, 138] on td "Unit Managers" at bounding box center [554, 129] width 140 height 38
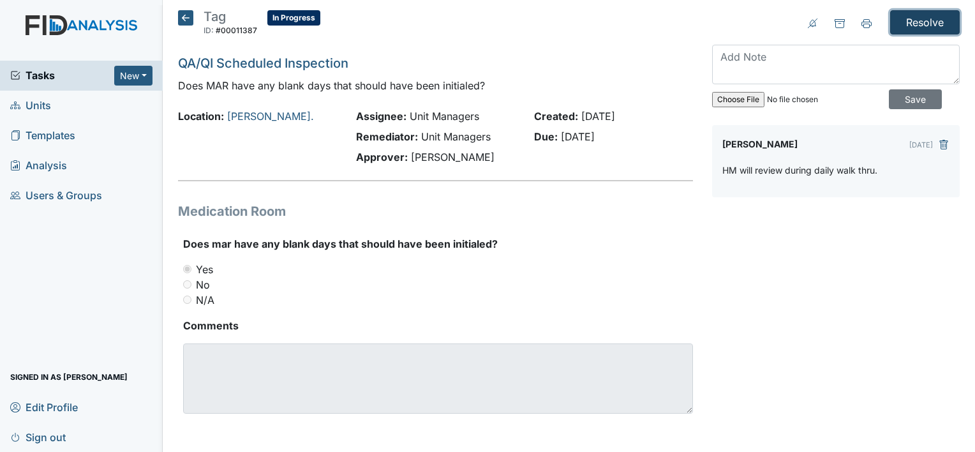
click at [937, 19] on input "Resolve" at bounding box center [925, 22] width 70 height 24
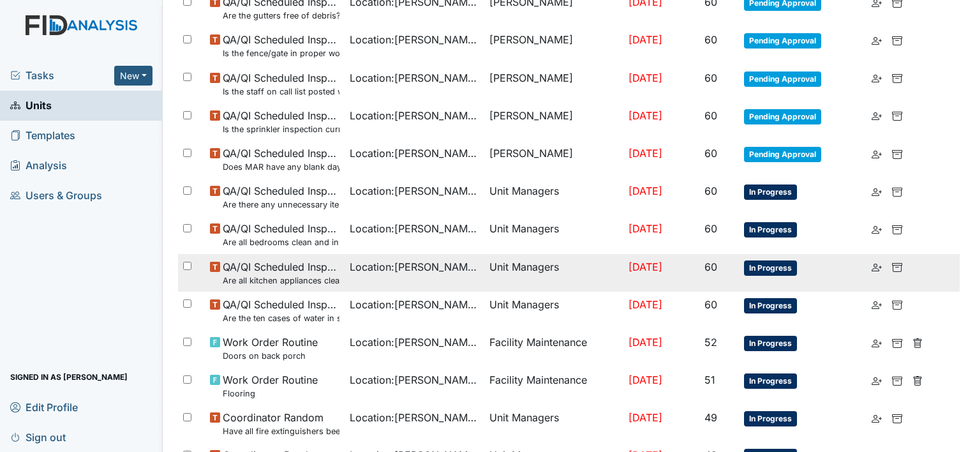
scroll to position [893, 0]
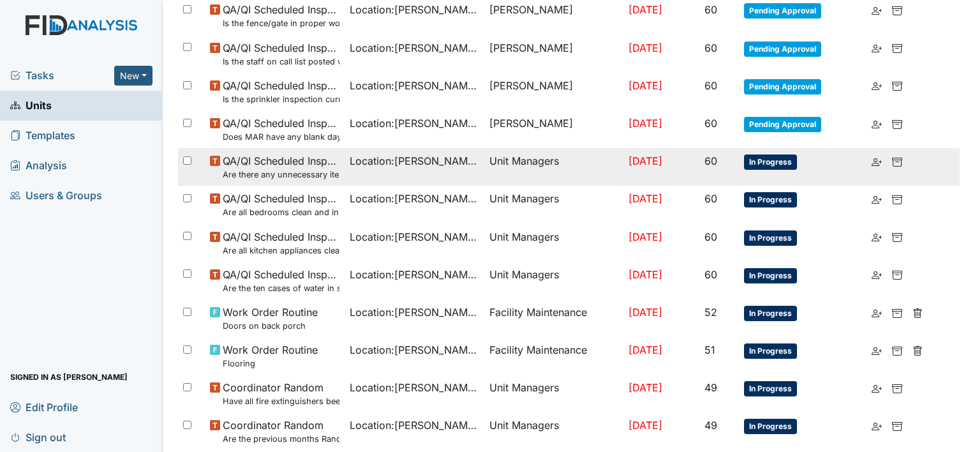
click at [396, 179] on td "Location : [PERSON_NAME]." at bounding box center [415, 167] width 140 height 38
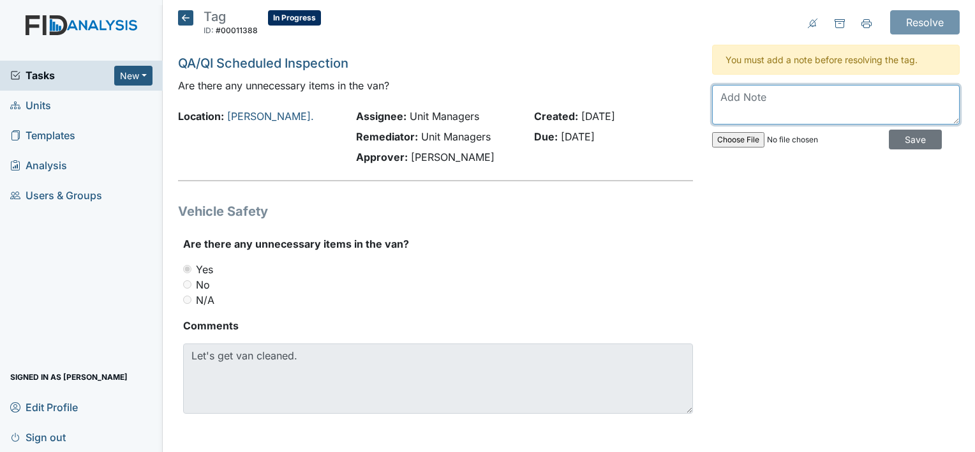
click at [791, 96] on textarea at bounding box center [836, 105] width 248 height 40
click at [799, 93] on textarea at bounding box center [836, 105] width 248 height 40
click at [794, 110] on textarea at bounding box center [836, 105] width 248 height 40
click at [798, 105] on textarea at bounding box center [836, 105] width 248 height 40
click at [187, 15] on icon at bounding box center [185, 17] width 15 height 15
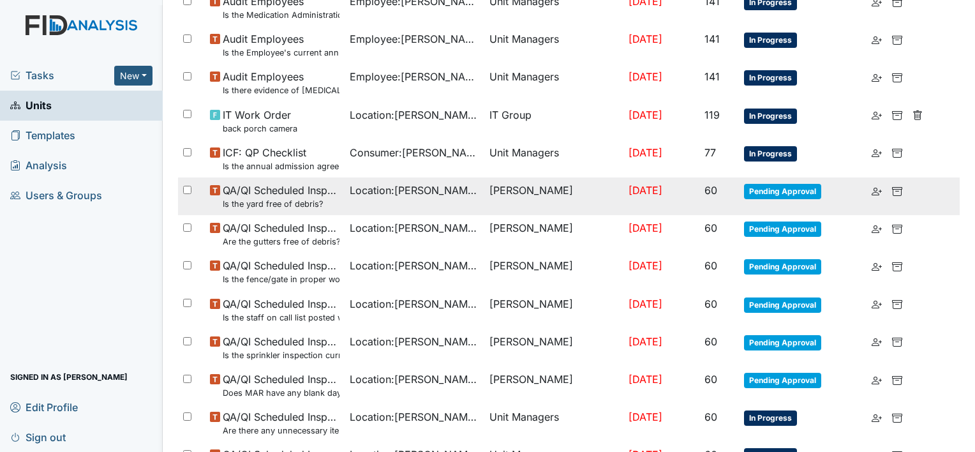
scroll to position [893, 0]
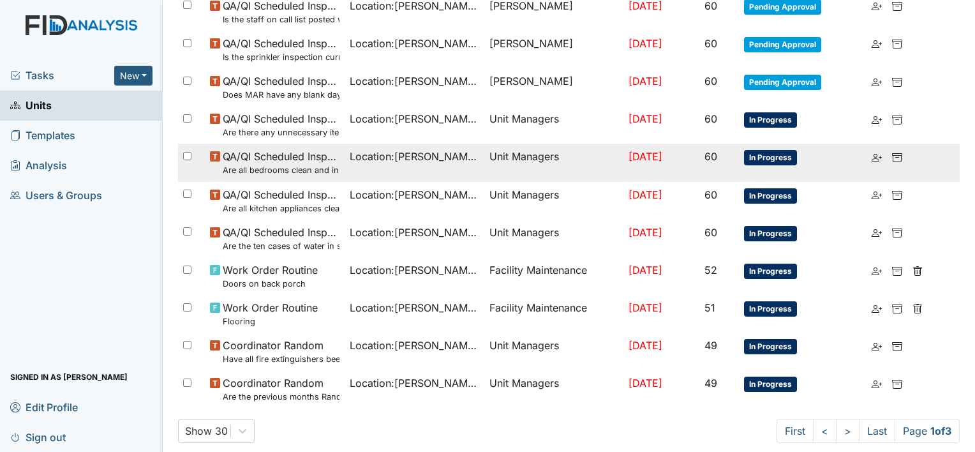
click at [431, 168] on td "Location : [PERSON_NAME]." at bounding box center [415, 163] width 140 height 38
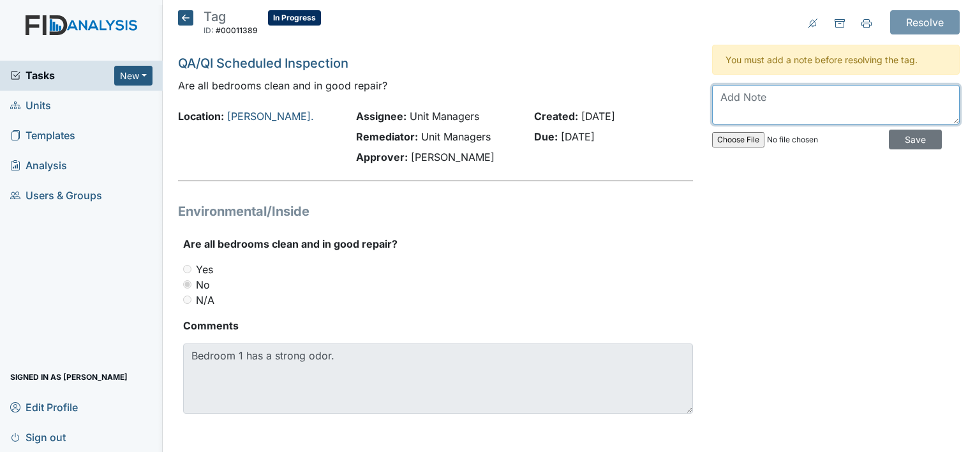
click at [832, 105] on textarea at bounding box center [836, 105] width 248 height 40
click at [803, 103] on textarea "Staff" at bounding box center [836, 105] width 248 height 40
click at [793, 97] on textarea "Staff" at bounding box center [836, 105] width 248 height 40
type textarea "Staff will monitor odors and cleanliness of bedrooms moving forward."
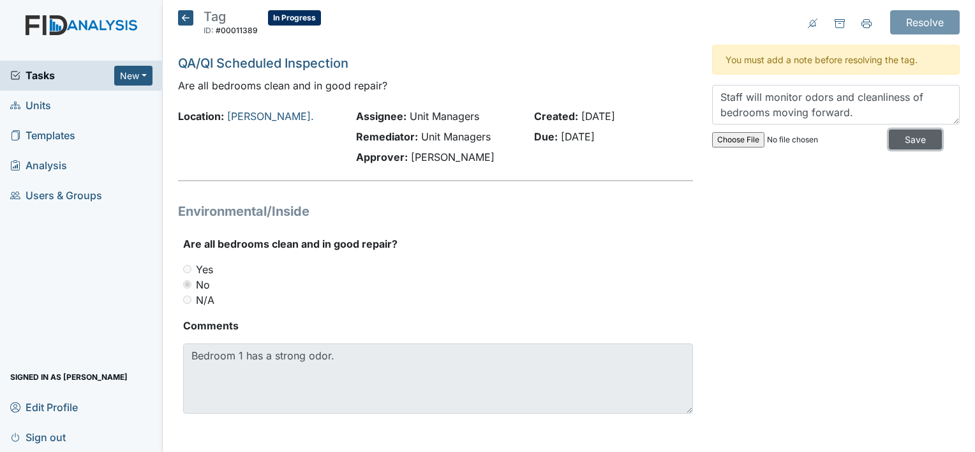
click at [889, 135] on input "Save" at bounding box center [915, 140] width 53 height 20
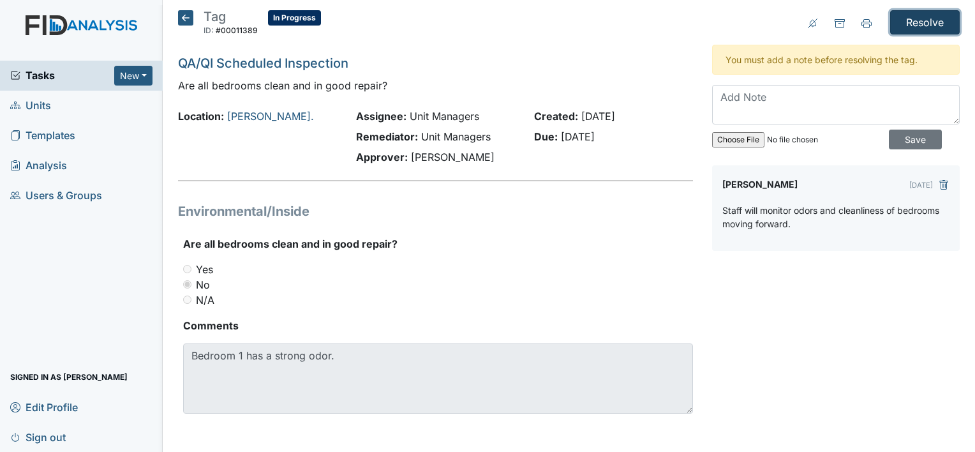
click at [921, 17] on input "Resolve" at bounding box center [925, 22] width 70 height 24
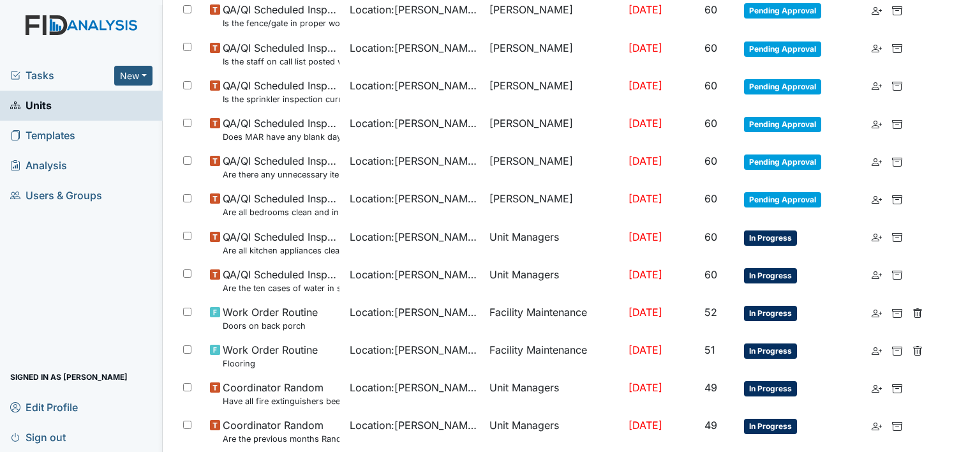
scroll to position [957, 0]
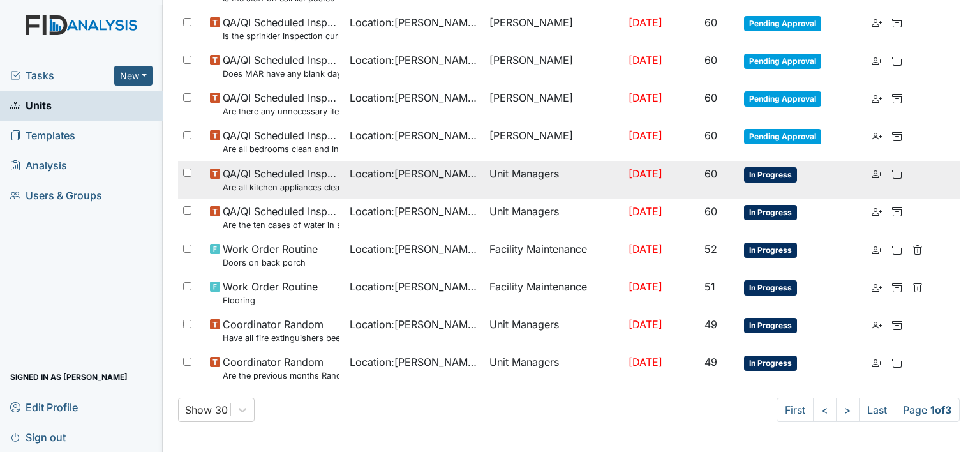
click at [484, 173] on td "Unit Managers" at bounding box center [554, 180] width 140 height 38
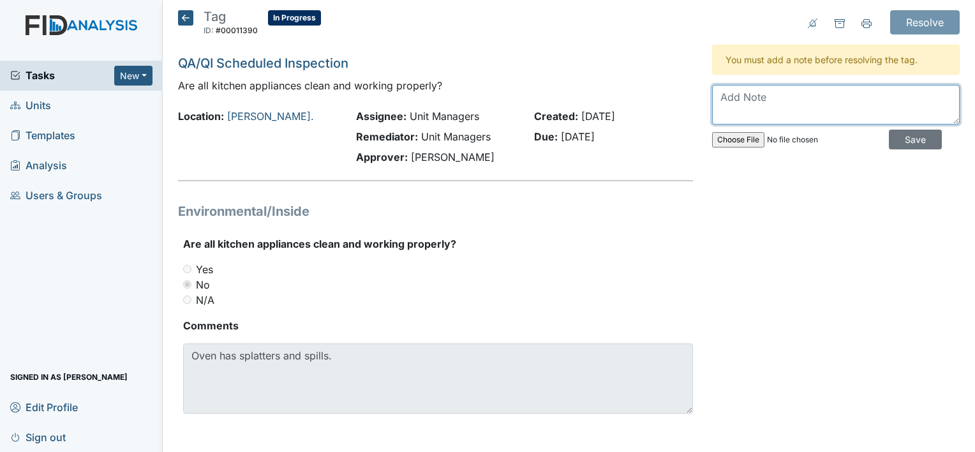
click at [747, 108] on textarea at bounding box center [836, 105] width 248 height 40
click at [796, 105] on textarea at bounding box center [836, 105] width 248 height 40
click at [757, 90] on textarea at bounding box center [836, 105] width 248 height 40
click at [768, 101] on textarea at bounding box center [836, 105] width 248 height 40
click at [763, 94] on textarea at bounding box center [836, 105] width 248 height 40
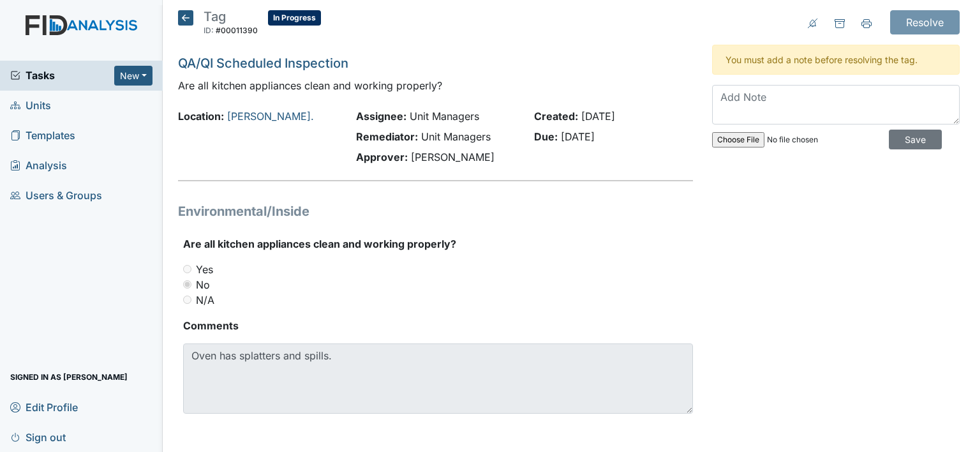
click at [178, 14] on icon at bounding box center [185, 17] width 15 height 15
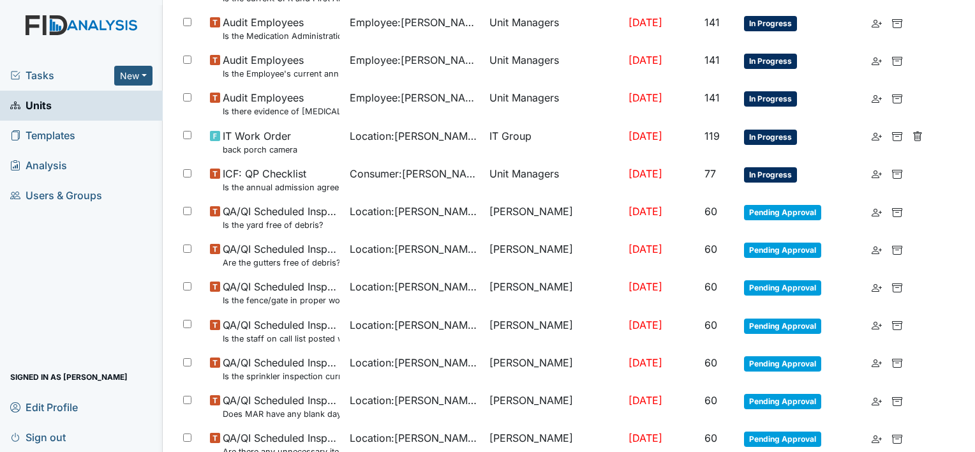
scroll to position [914, 0]
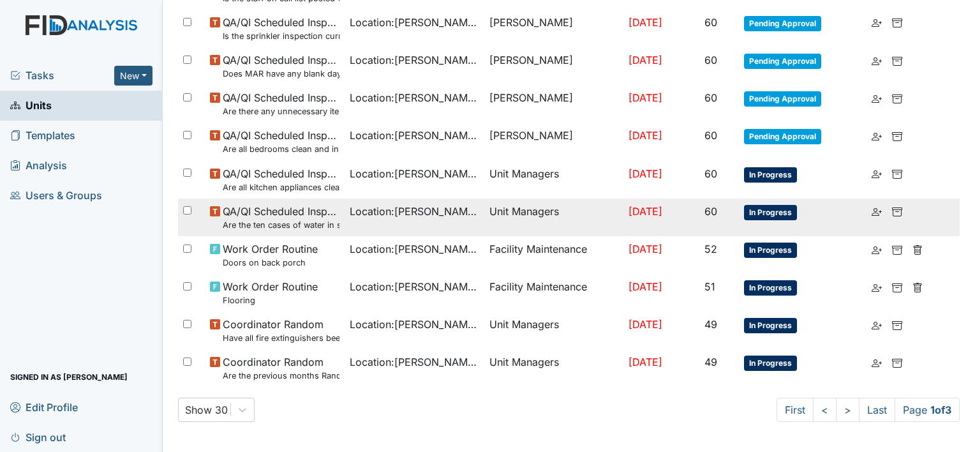
click at [446, 223] on td "Location : William St." at bounding box center [415, 217] width 140 height 38
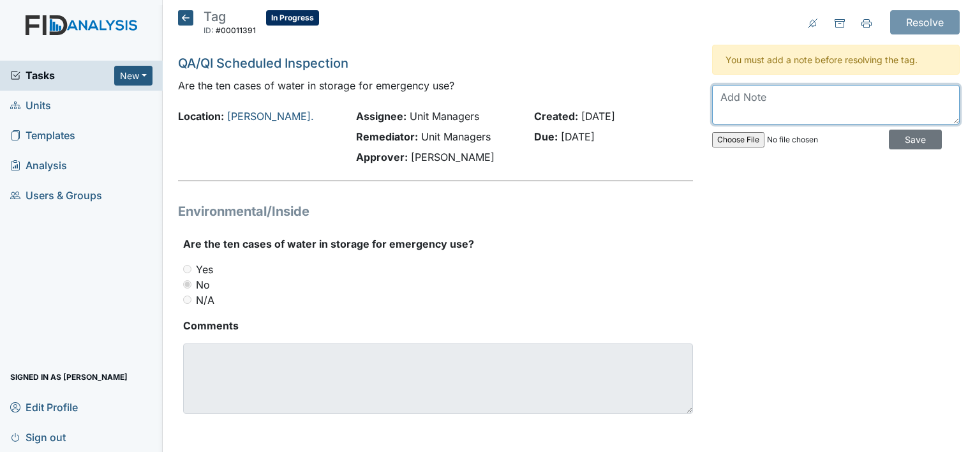
click at [830, 98] on textarea at bounding box center [836, 105] width 248 height 40
click at [840, 99] on textarea at bounding box center [836, 105] width 248 height 40
click at [184, 19] on icon at bounding box center [185, 17] width 15 height 15
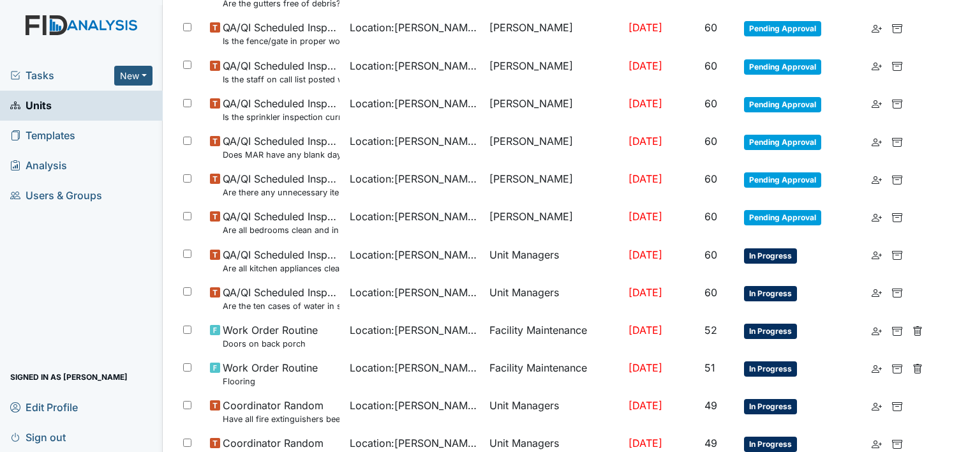
scroll to position [914, 0]
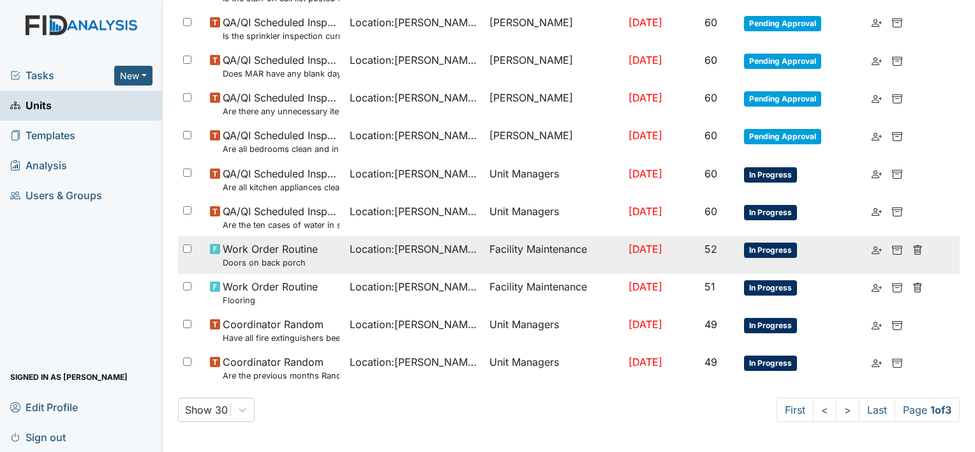
click at [451, 254] on div "Location : William St." at bounding box center [415, 248] width 130 height 15
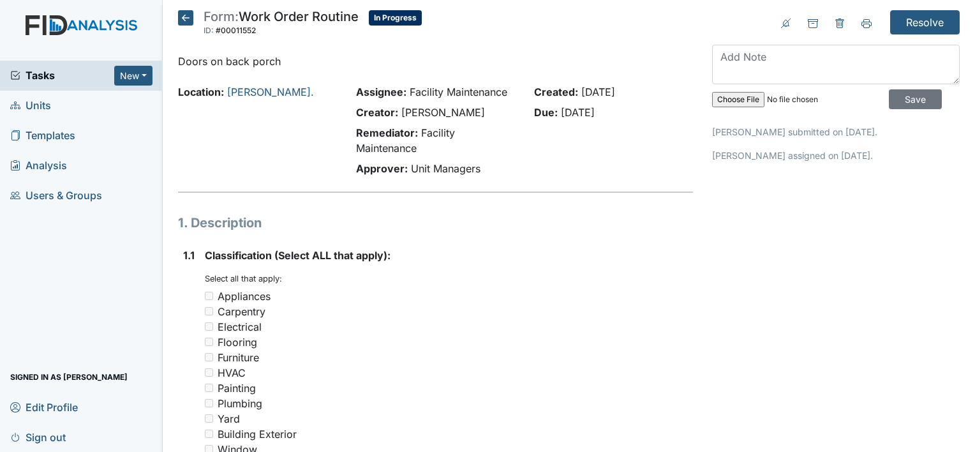
click at [185, 23] on icon at bounding box center [185, 17] width 15 height 15
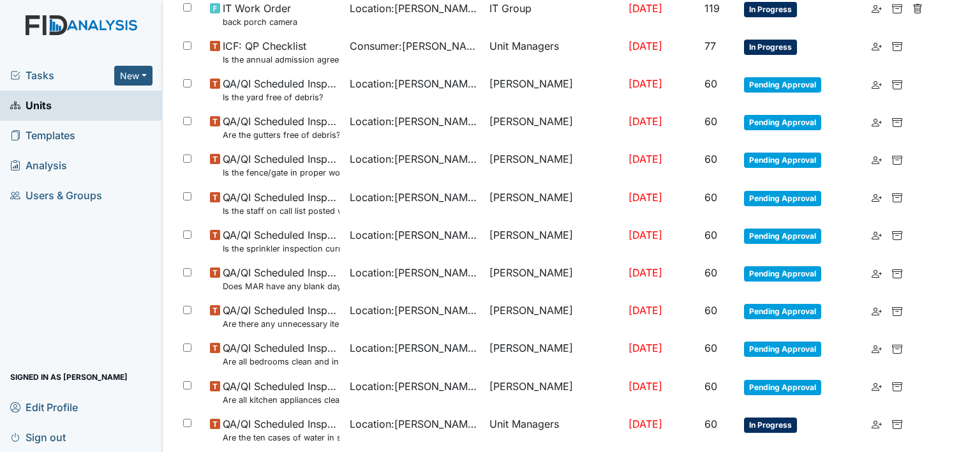
scroll to position [914, 0]
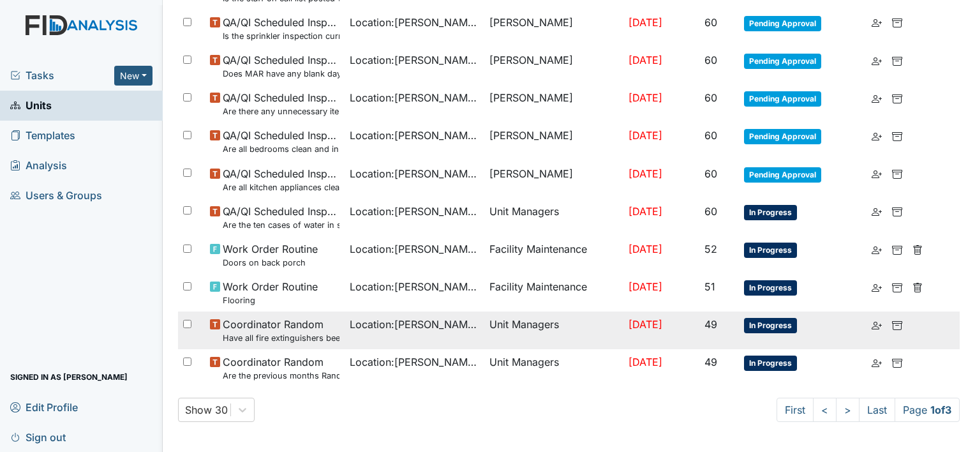
click at [592, 328] on td "Unit Managers" at bounding box center [554, 330] width 140 height 38
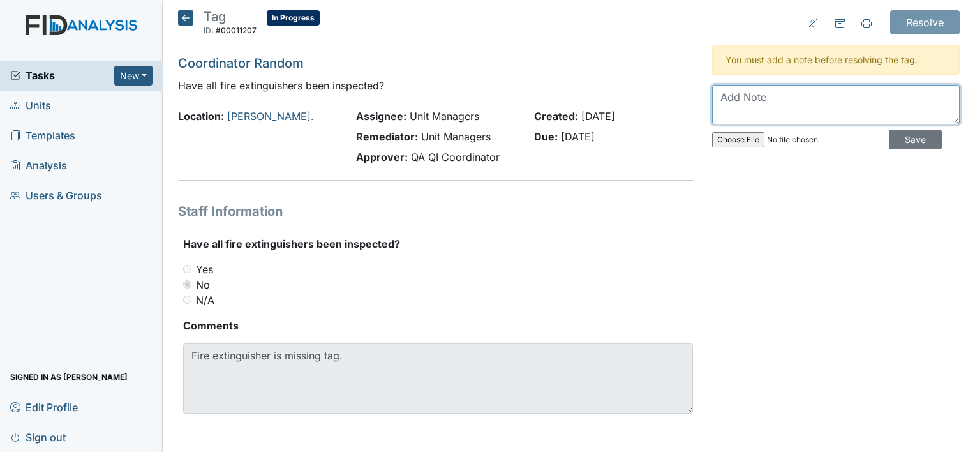
click at [765, 104] on textarea at bounding box center [836, 105] width 248 height 40
type textarea "N"
type textarea "H"
type textarea "Tag on extinguisher has been replaced and signed off."
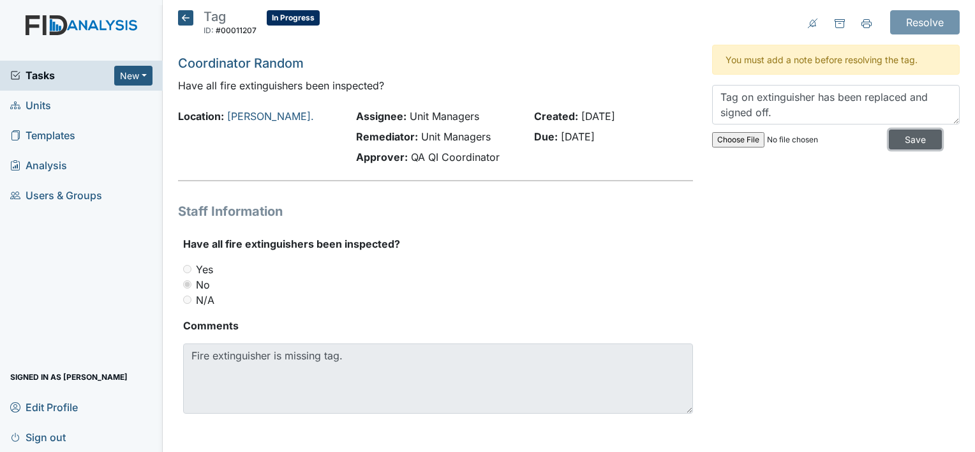
click at [889, 140] on input "Save" at bounding box center [915, 140] width 53 height 20
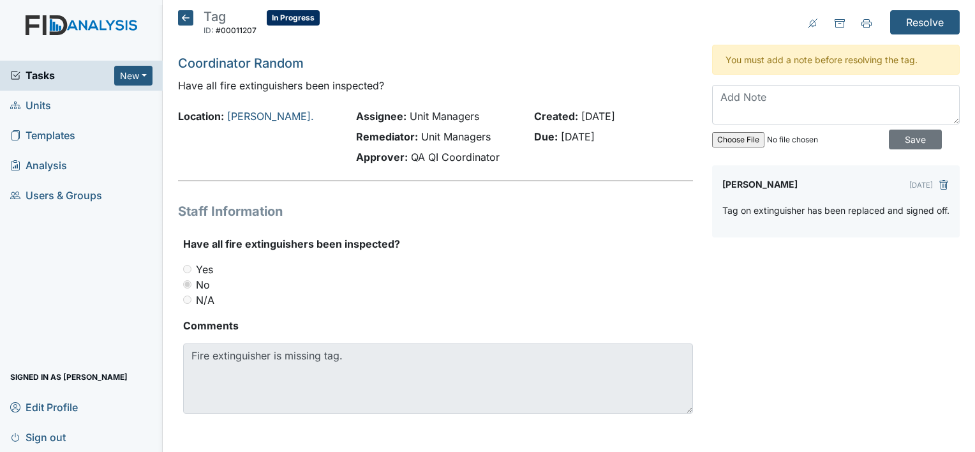
scroll to position [2, 0]
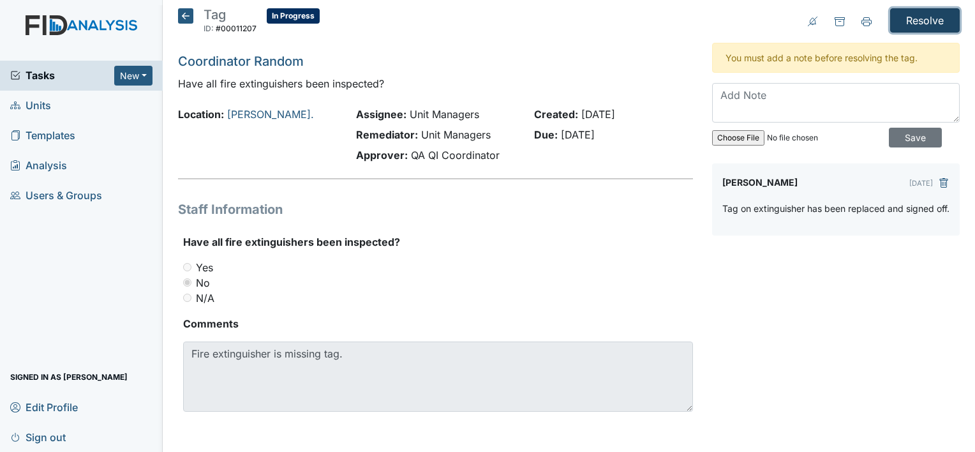
click at [904, 20] on input "Resolve" at bounding box center [925, 20] width 70 height 24
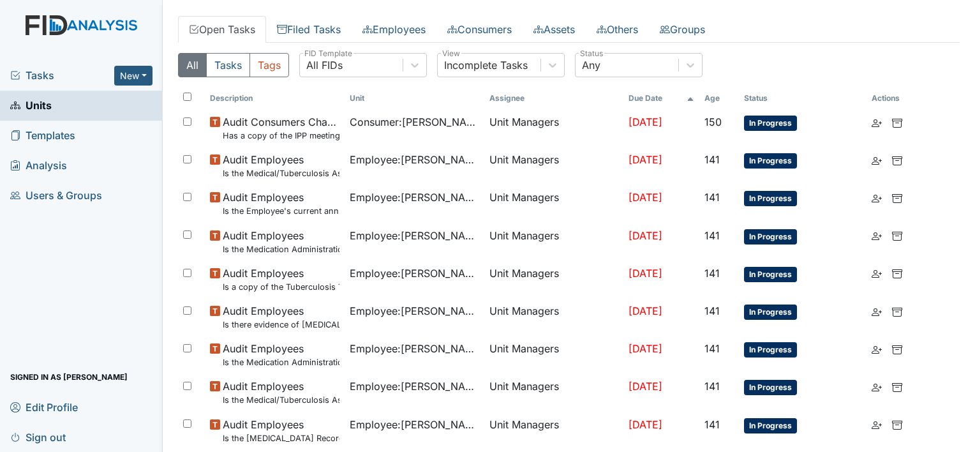
scroll to position [957, 0]
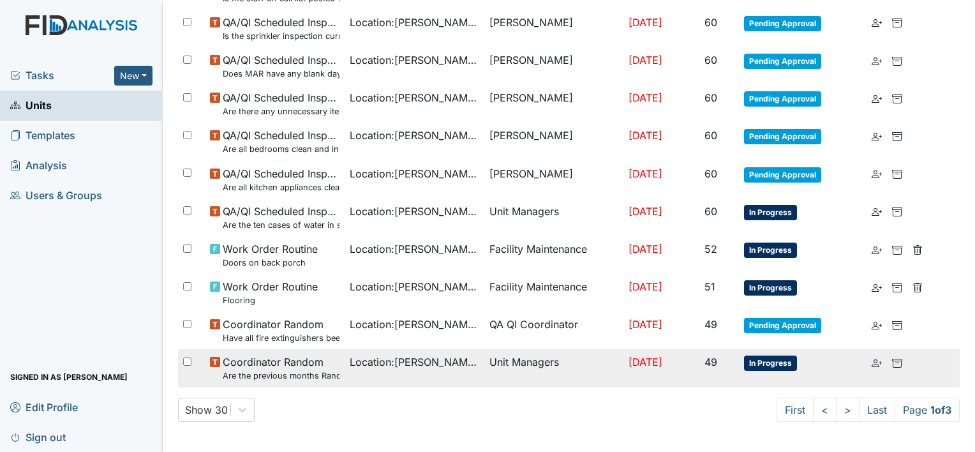
click at [662, 352] on td "[DATE]" at bounding box center [660, 368] width 75 height 38
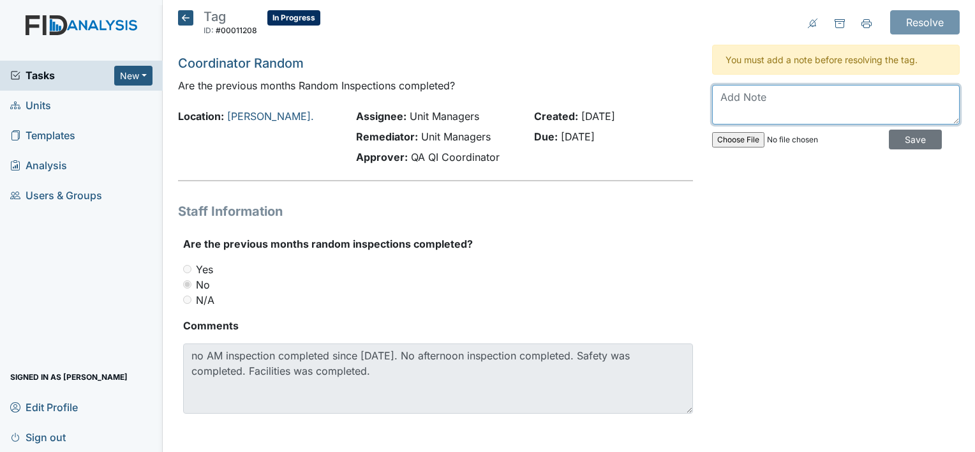
click at [842, 97] on textarea at bounding box center [836, 105] width 248 height 40
type textarea "S"
type textarea "Manager will complete and monitor moving forward."
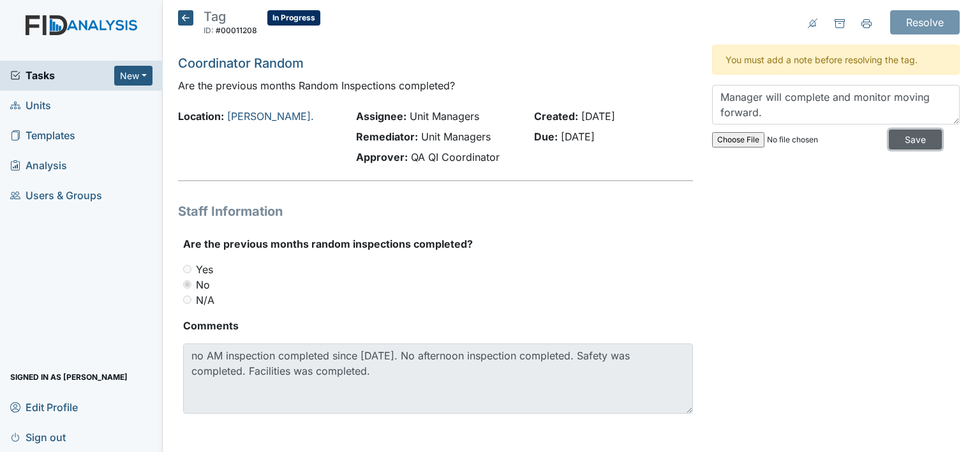
click at [893, 131] on input "Save" at bounding box center [915, 140] width 53 height 20
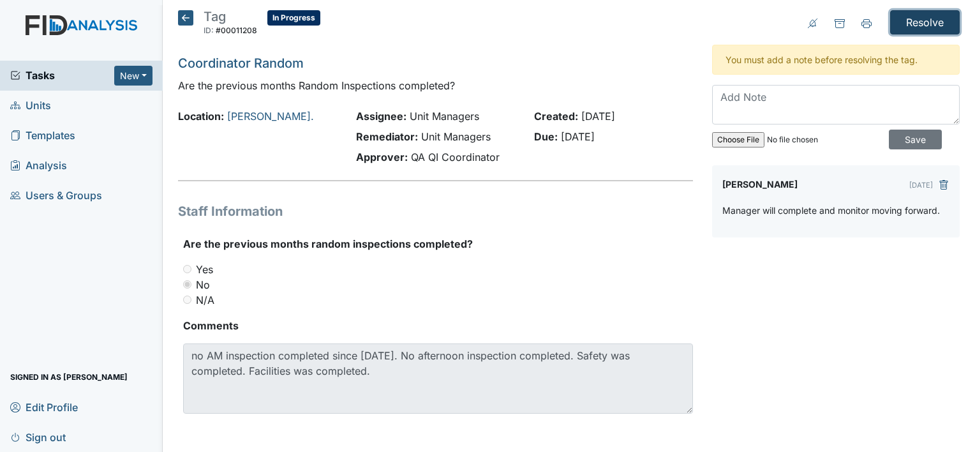
click at [924, 19] on input "Resolve" at bounding box center [925, 22] width 70 height 24
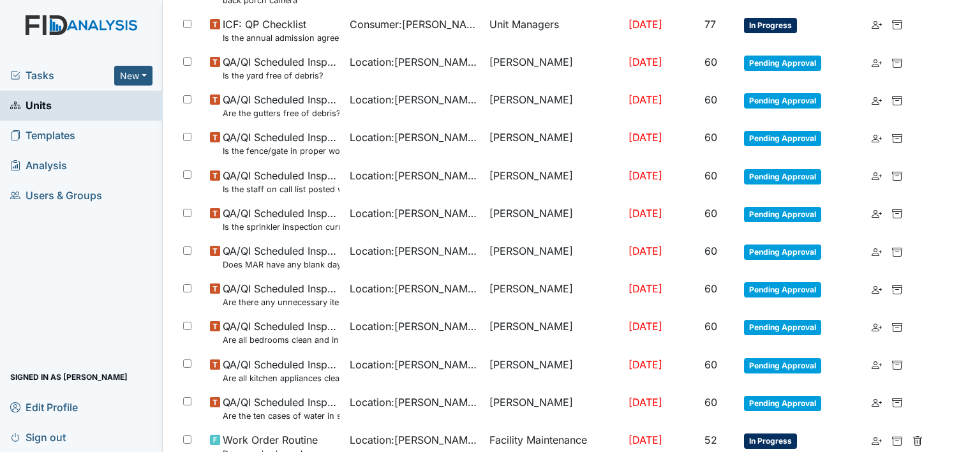
scroll to position [957, 0]
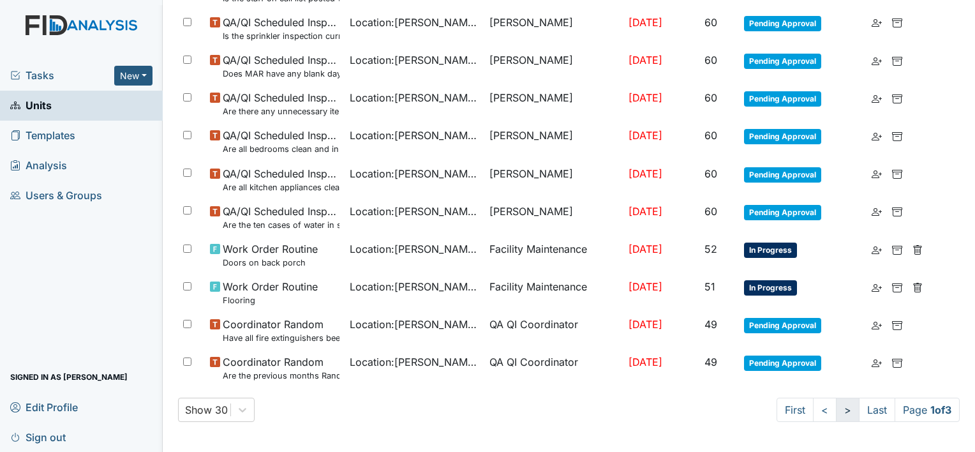
click at [836, 414] on link ">" at bounding box center [848, 410] width 24 height 24
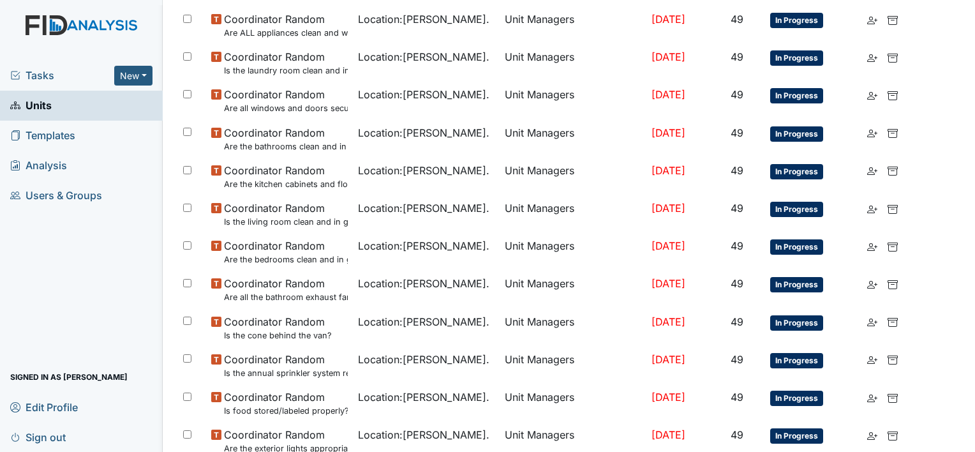
scroll to position [104, 0]
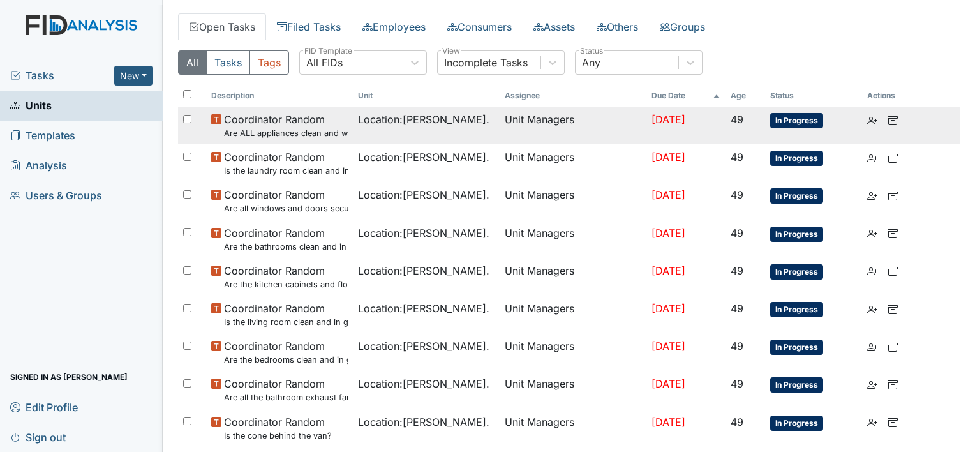
click at [297, 127] on small "Are ALL appliances clean and working properly?" at bounding box center [286, 133] width 124 height 12
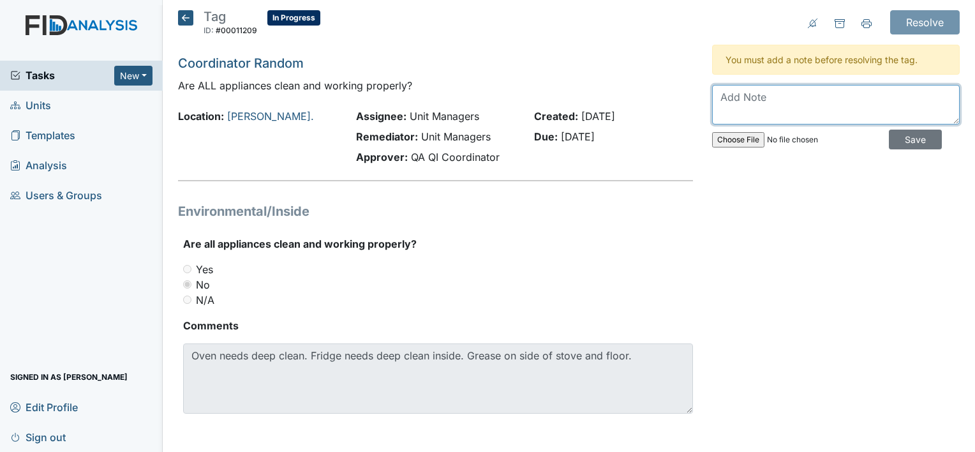
click at [755, 107] on textarea at bounding box center [836, 105] width 248 height 40
click at [187, 20] on icon at bounding box center [185, 17] width 15 height 15
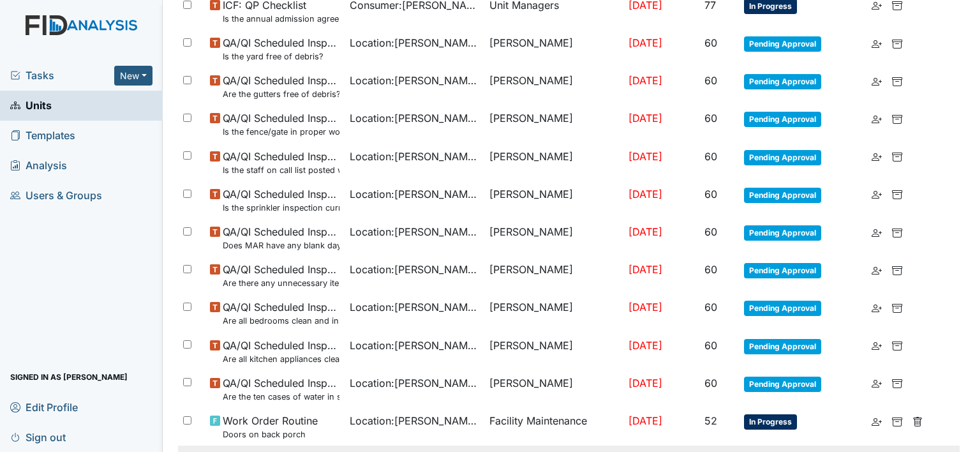
scroll to position [914, 0]
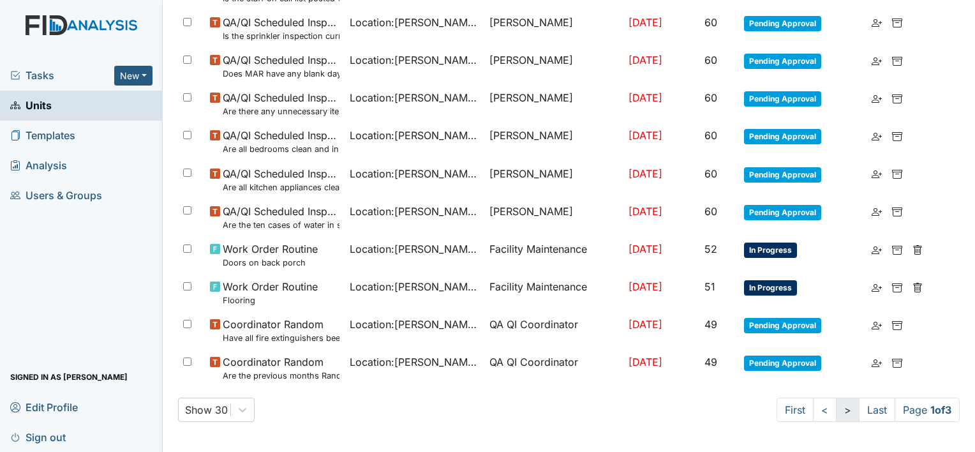
click at [836, 419] on link ">" at bounding box center [848, 410] width 24 height 24
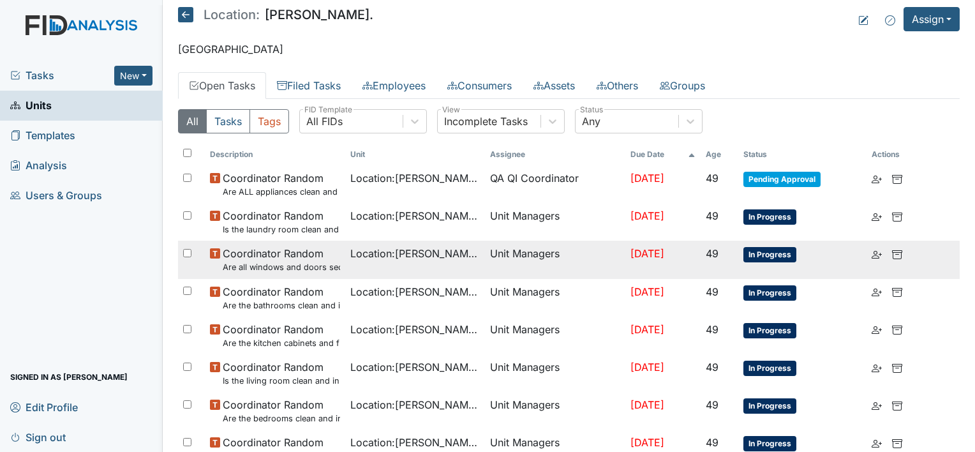
scroll to position [0, 0]
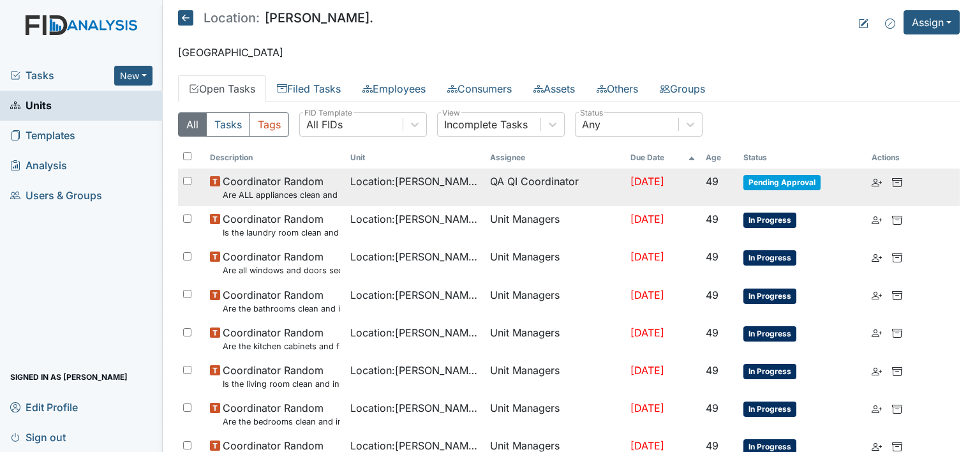
click at [353, 189] on td "Location : [PERSON_NAME]." at bounding box center [415, 187] width 140 height 38
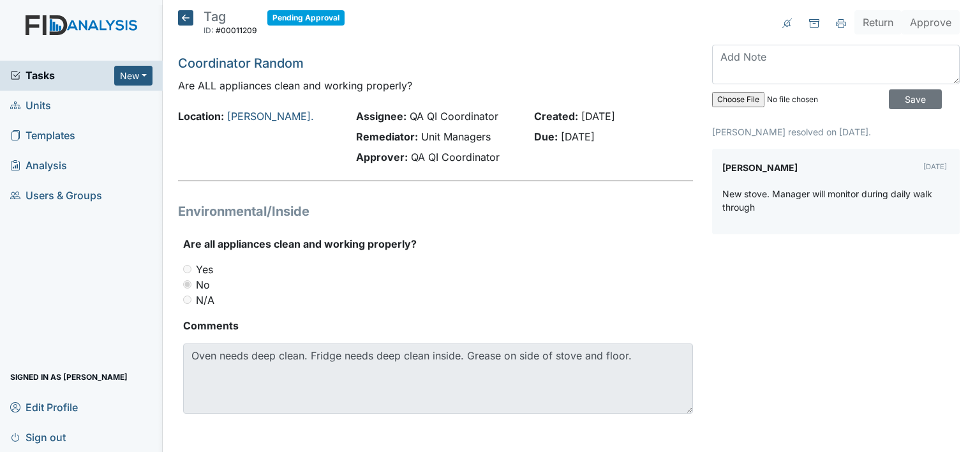
click at [187, 20] on icon at bounding box center [185, 17] width 15 height 15
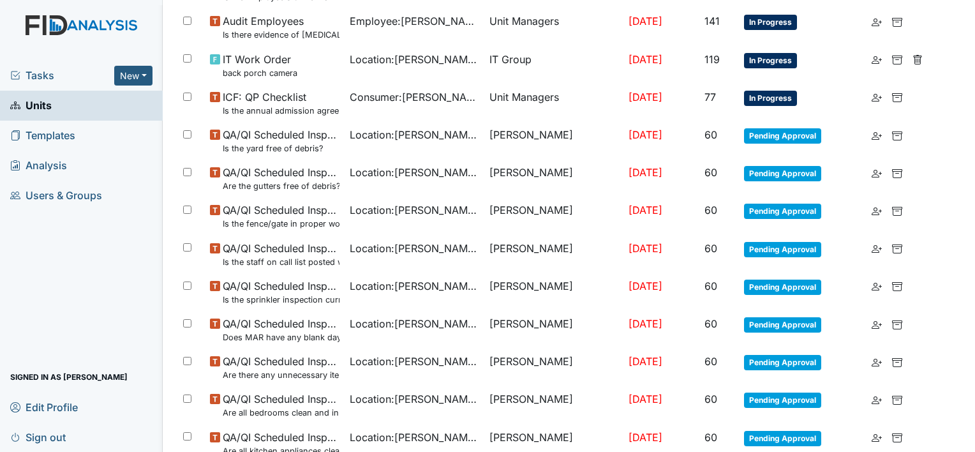
scroll to position [914, 0]
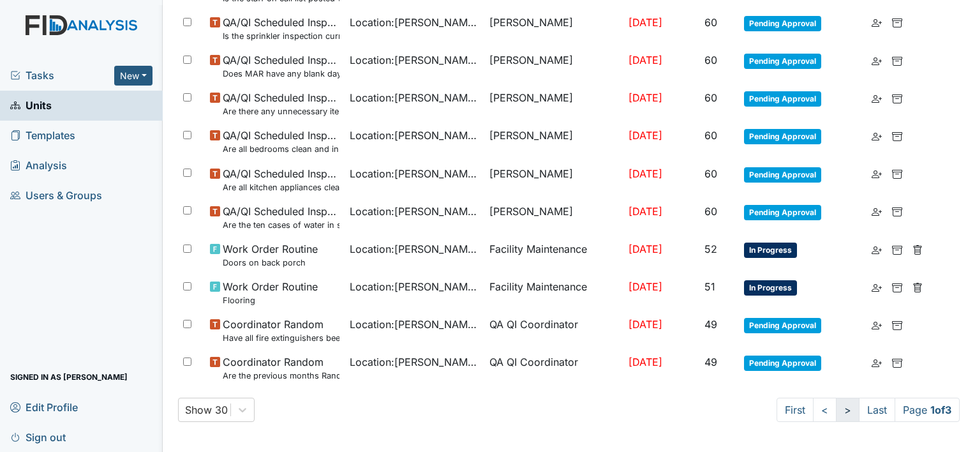
click at [842, 409] on link ">" at bounding box center [848, 410] width 24 height 24
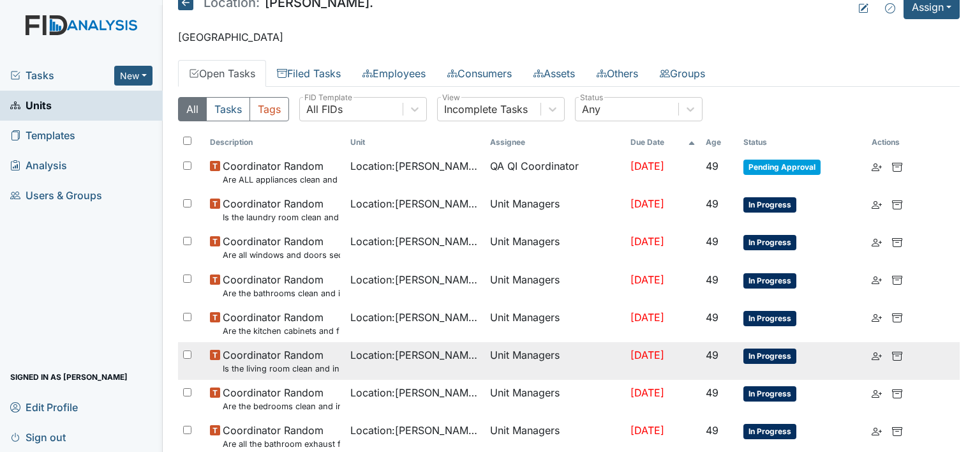
scroll to position [0, 0]
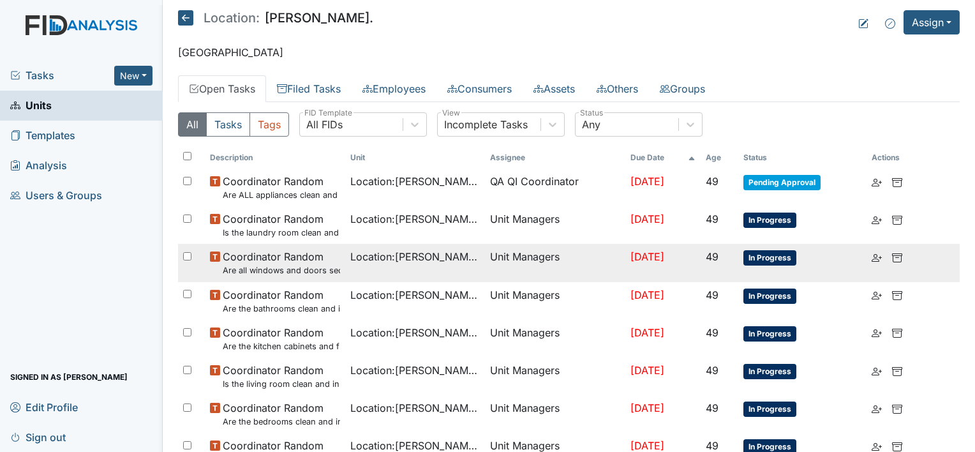
click at [358, 269] on td "Location : [PERSON_NAME]." at bounding box center [415, 263] width 140 height 38
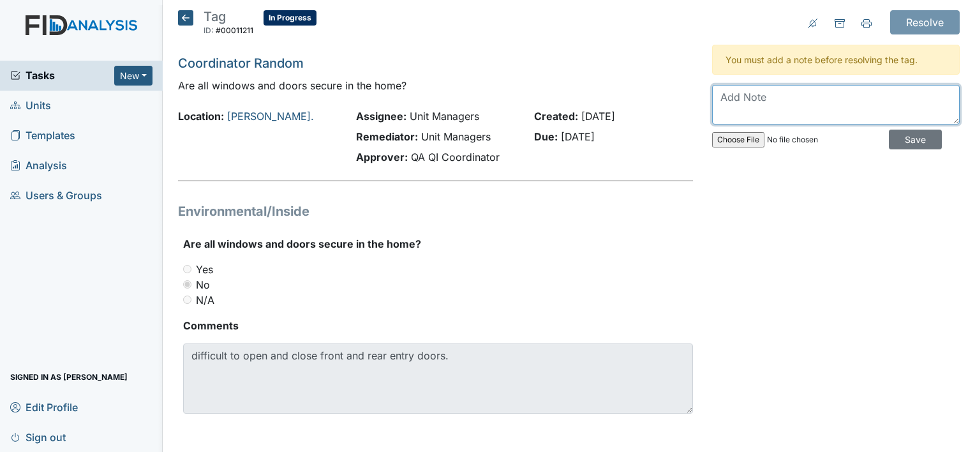
click at [807, 101] on textarea at bounding box center [836, 105] width 248 height 40
click at [770, 107] on textarea at bounding box center [836, 105] width 248 height 40
type textarea "W/O in for entry doors."
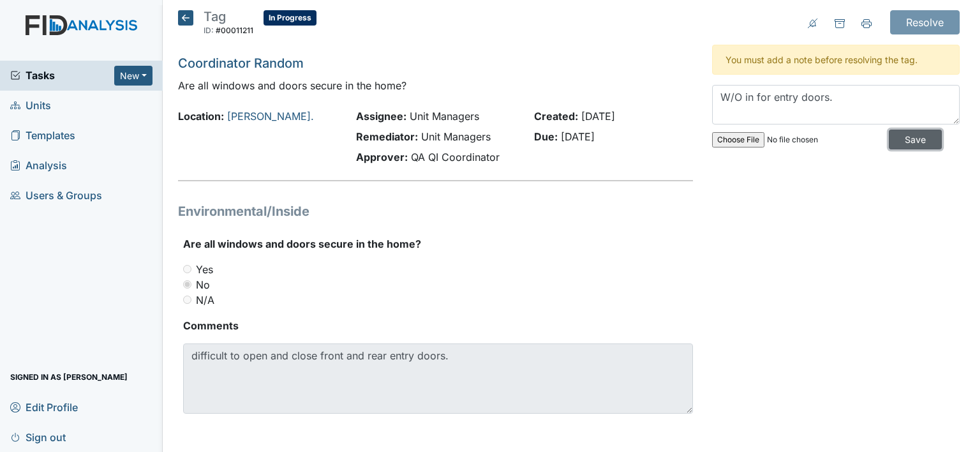
click at [902, 140] on input "Save" at bounding box center [915, 140] width 53 height 20
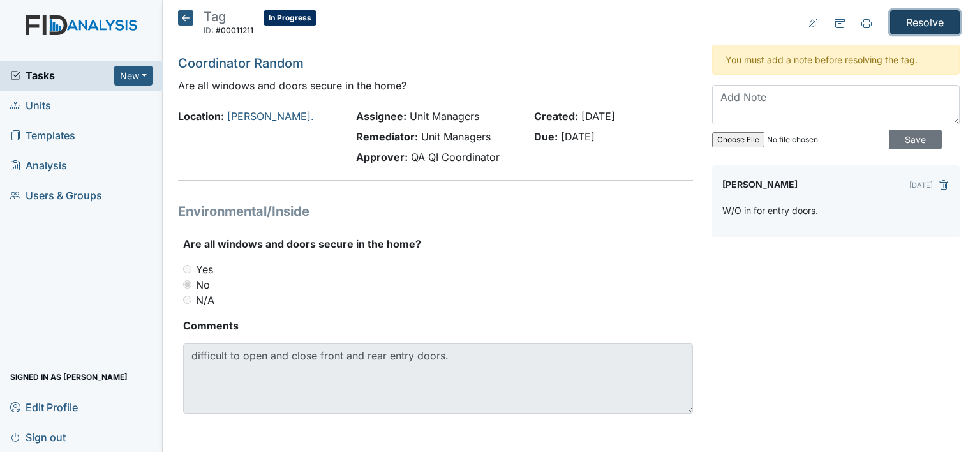
click at [916, 23] on input "Resolve" at bounding box center [925, 22] width 70 height 24
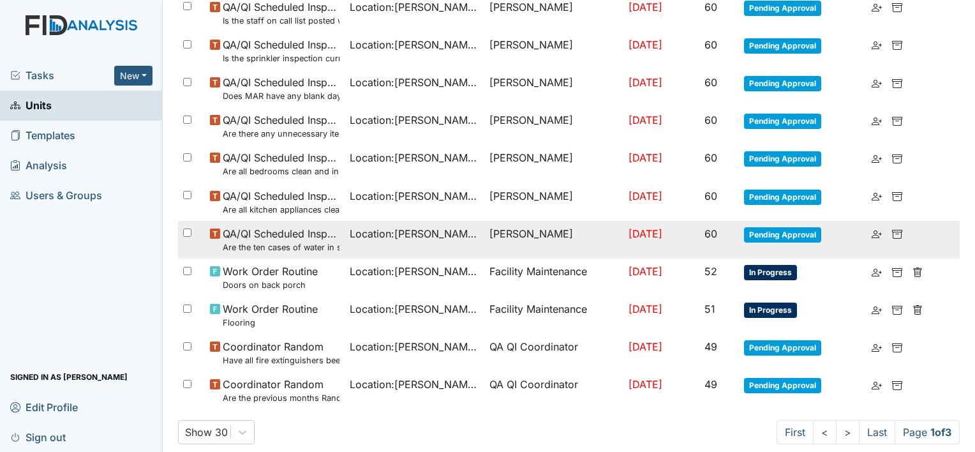
scroll to position [957, 0]
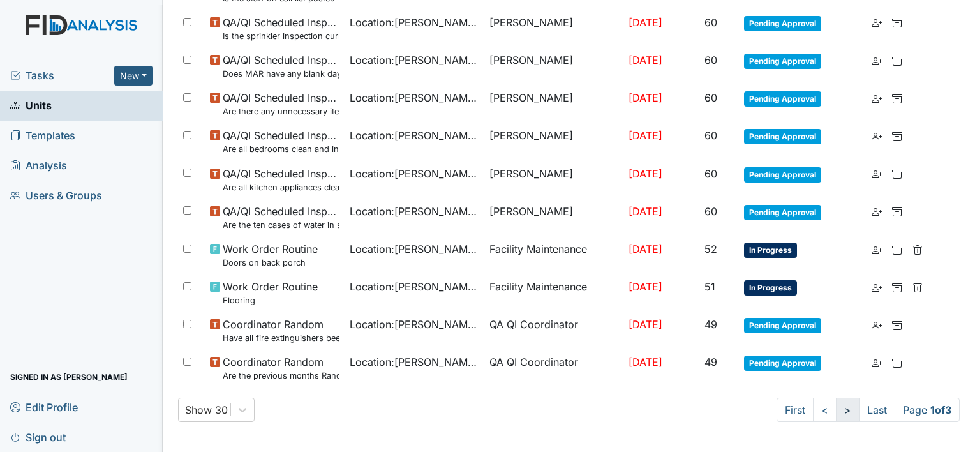
click at [836, 410] on link ">" at bounding box center [848, 410] width 24 height 24
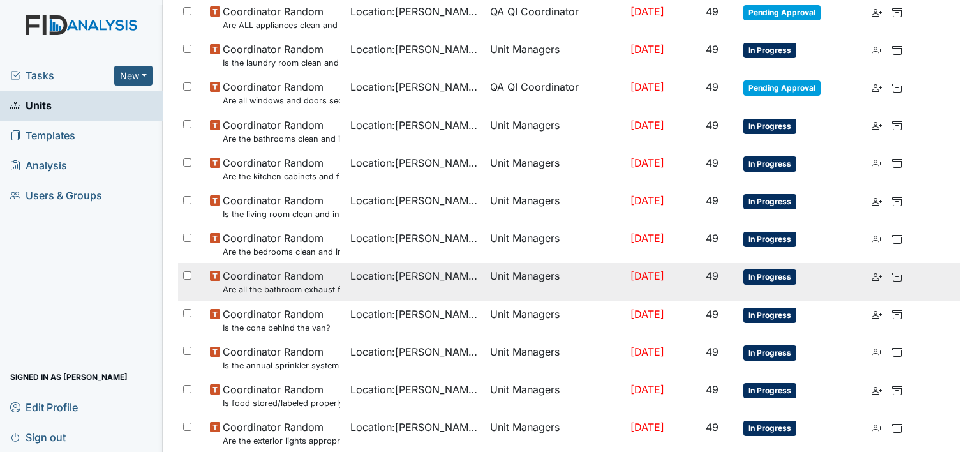
scroll to position [104, 0]
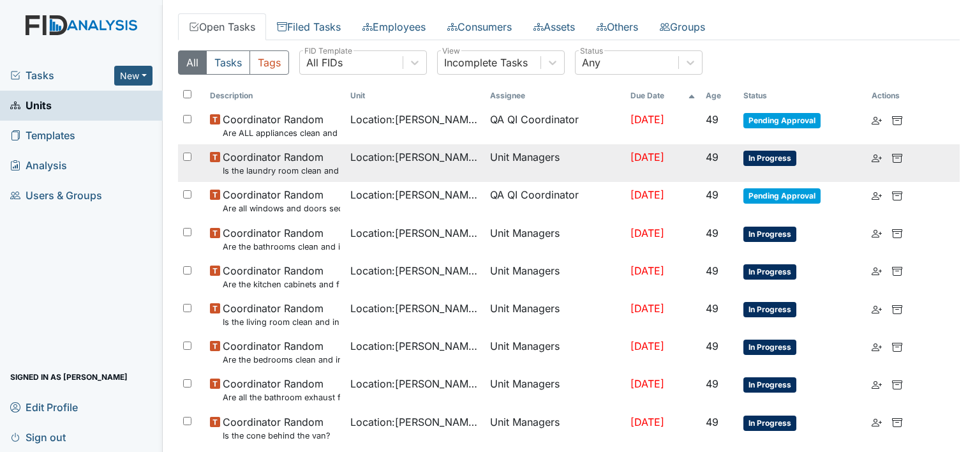
click at [446, 163] on div "Location : William St." at bounding box center [415, 156] width 130 height 15
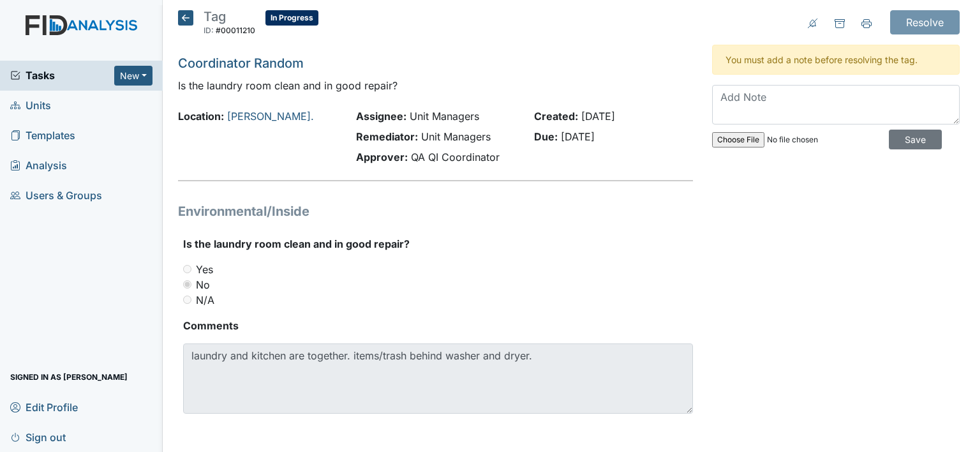
click at [184, 20] on icon at bounding box center [185, 17] width 15 height 15
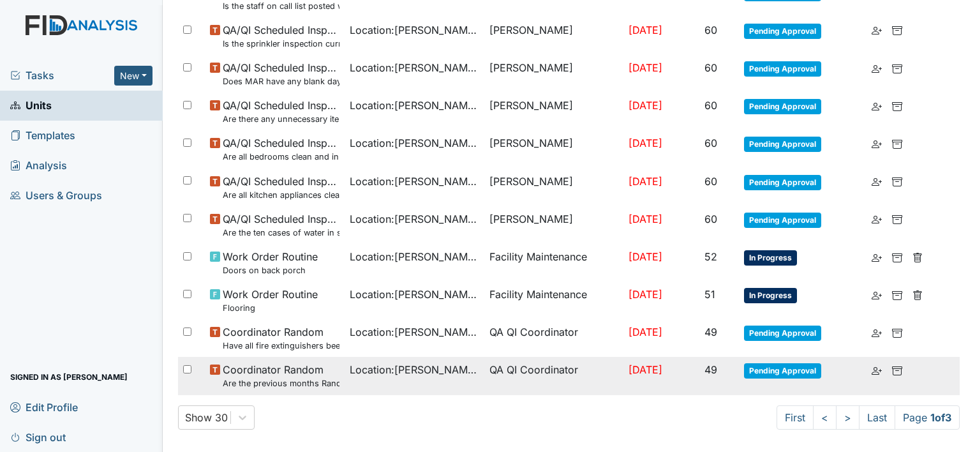
scroll to position [914, 0]
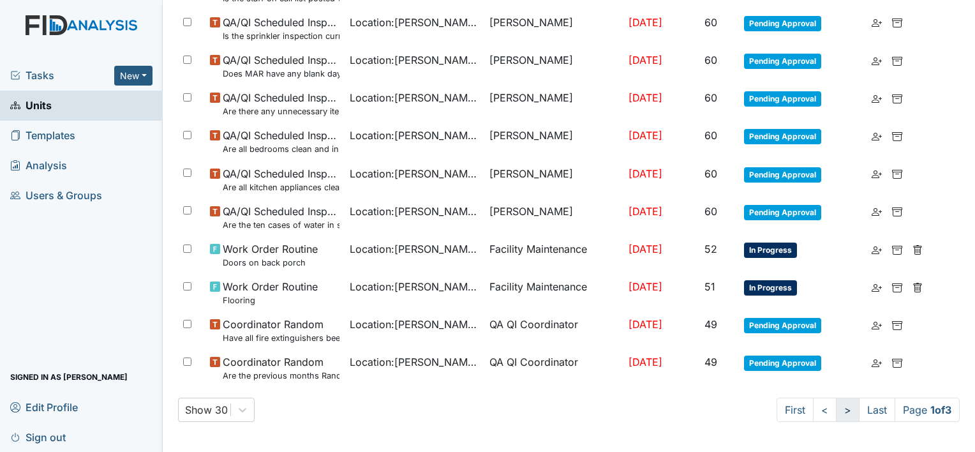
click at [836, 404] on link ">" at bounding box center [848, 410] width 24 height 24
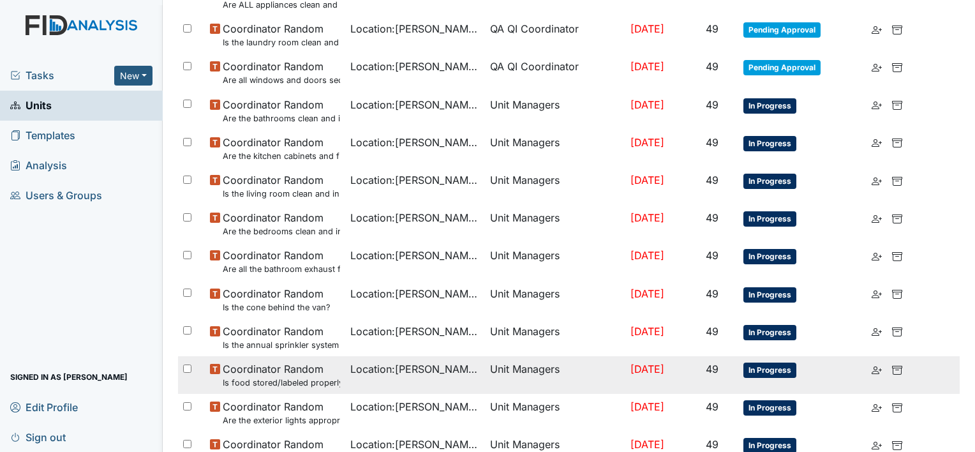
scroll to position [190, 0]
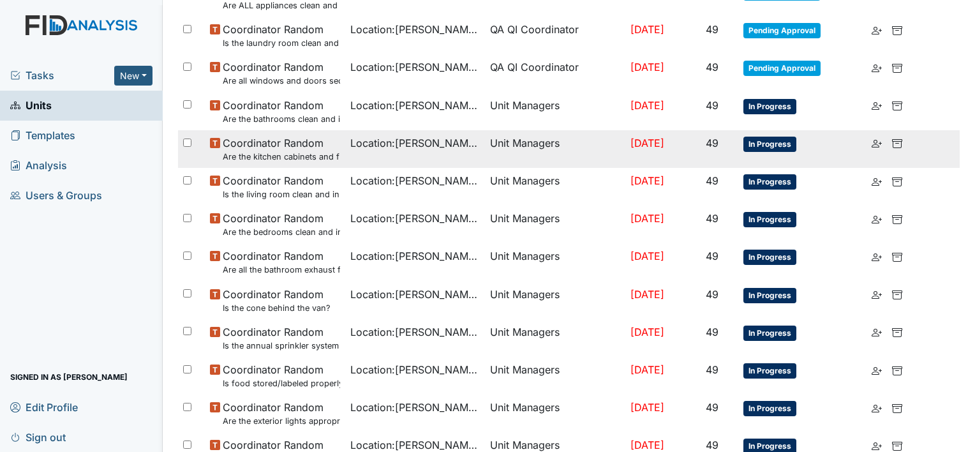
click at [385, 154] on td "Location : [PERSON_NAME]." at bounding box center [415, 149] width 140 height 38
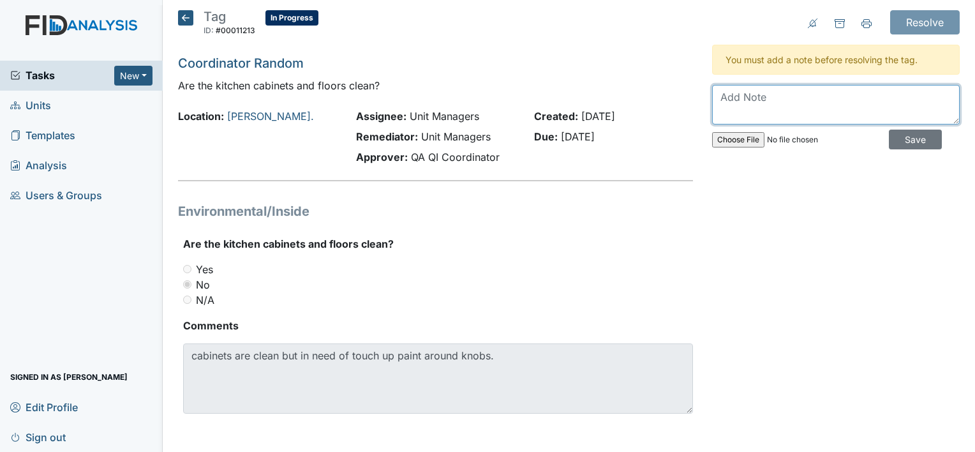
click at [788, 100] on textarea at bounding box center [836, 105] width 248 height 40
click at [814, 94] on textarea "W/O in" at bounding box center [836, 105] width 248 height 40
click at [802, 95] on textarea "W/O in" at bounding box center [836, 105] width 248 height 40
type textarea "W/O in for touch up paint throughout home."
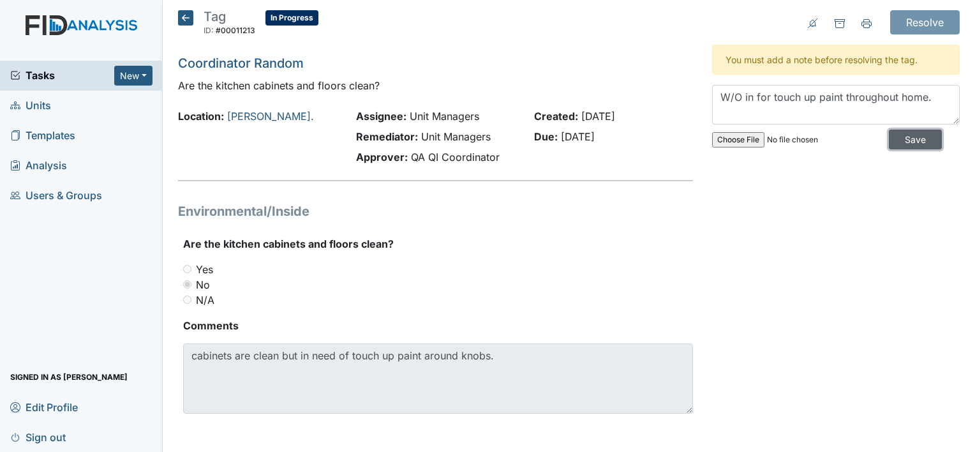
click at [898, 137] on input "Save" at bounding box center [915, 140] width 53 height 20
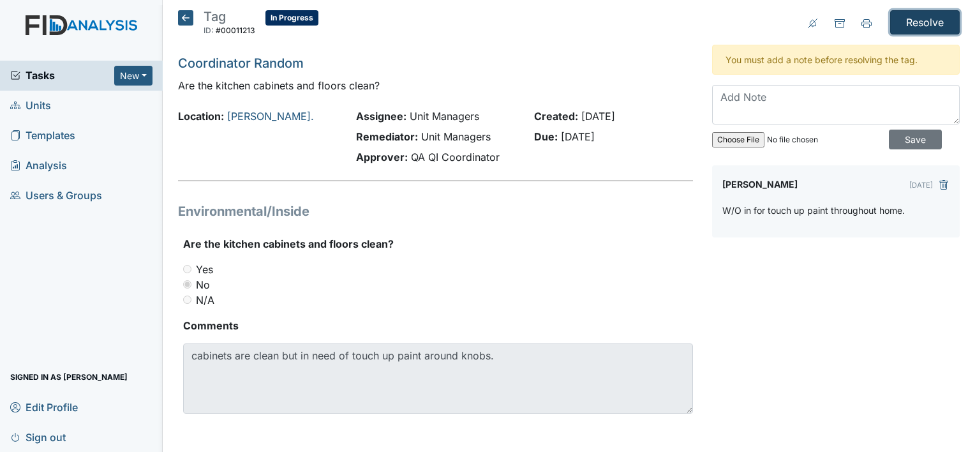
click at [918, 15] on input "Resolve" at bounding box center [925, 22] width 70 height 24
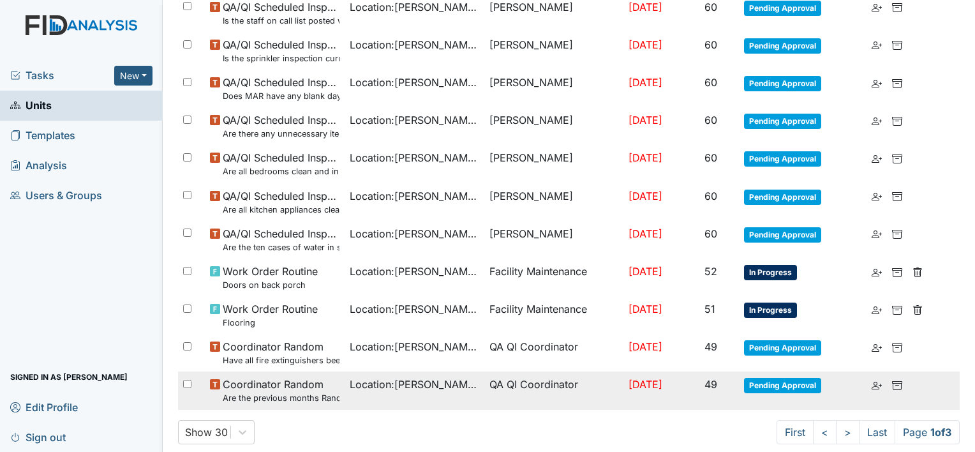
scroll to position [957, 0]
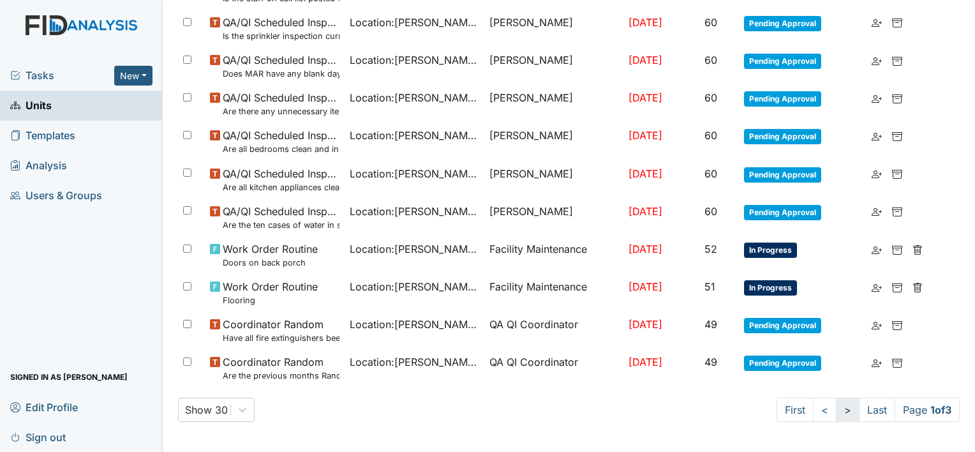
click at [837, 414] on link ">" at bounding box center [848, 410] width 24 height 24
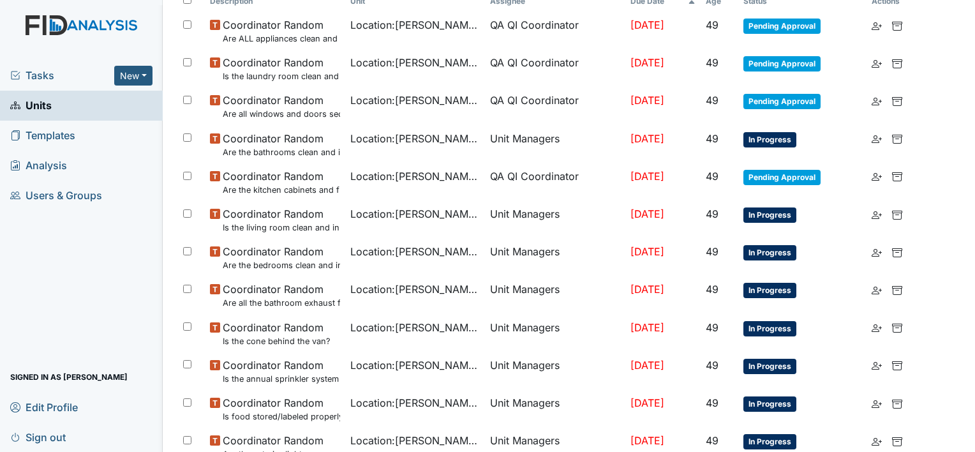
scroll to position [168, 0]
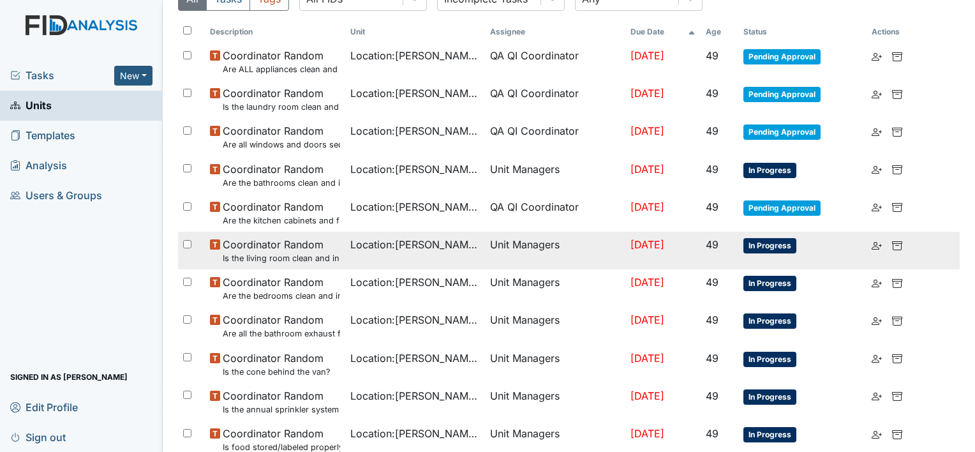
click at [385, 251] on td "Location : William St." at bounding box center [415, 251] width 140 height 38
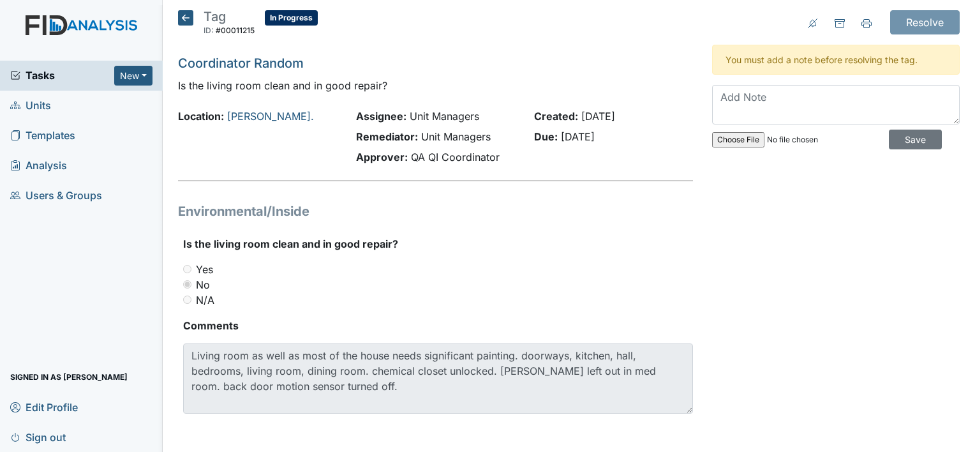
scroll to position [2, 0]
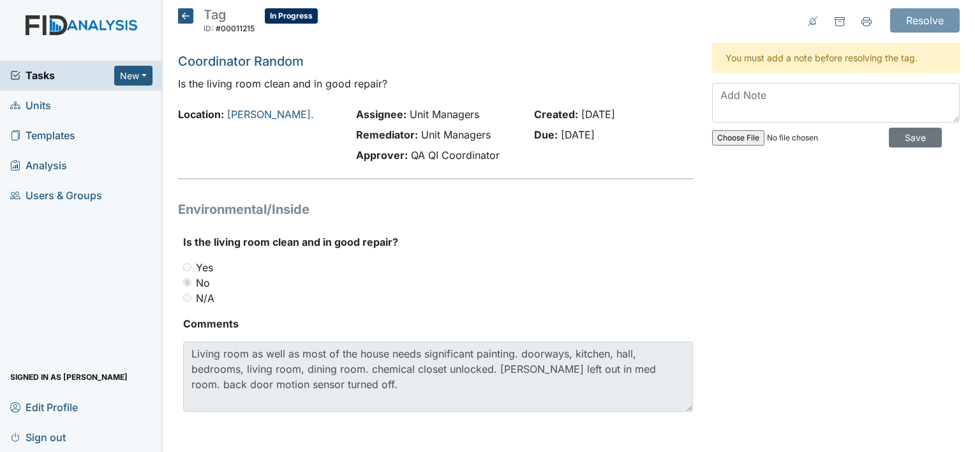
click at [185, 19] on icon at bounding box center [185, 15] width 15 height 15
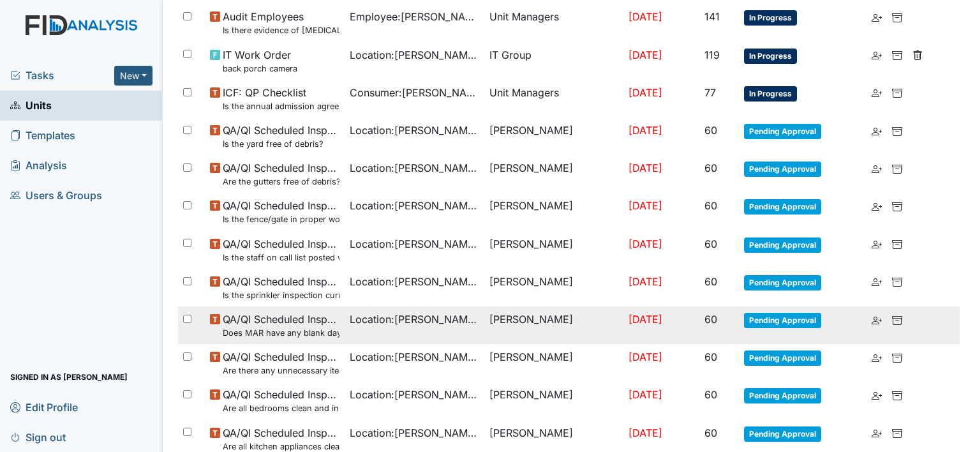
scroll to position [914, 0]
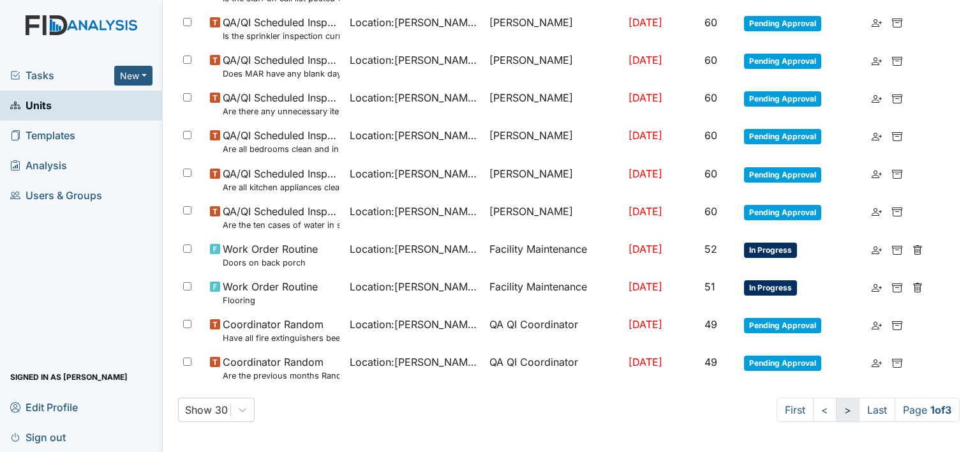
click at [836, 401] on link ">" at bounding box center [848, 410] width 24 height 24
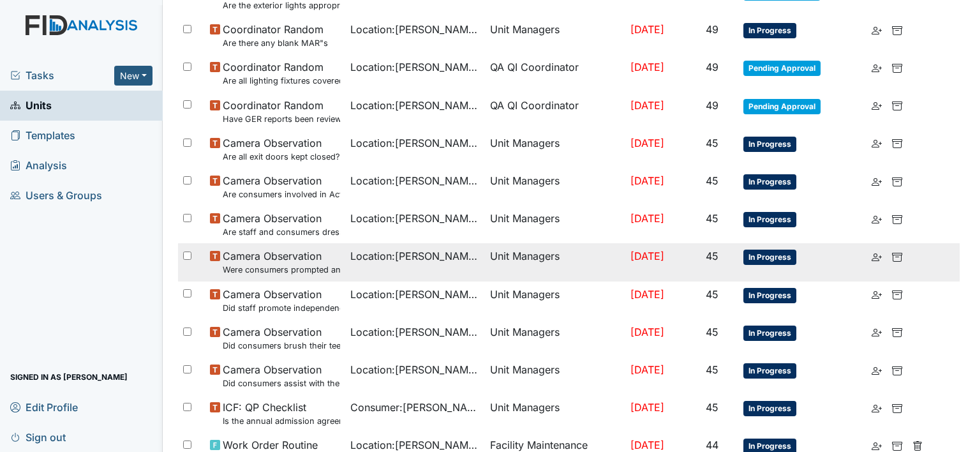
scroll to position [636, 0]
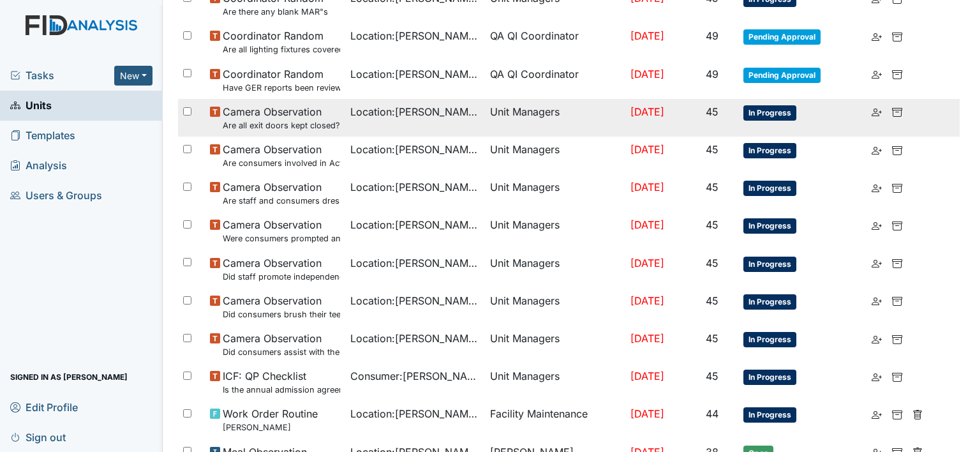
click at [485, 110] on td "Unit Managers" at bounding box center [555, 118] width 140 height 38
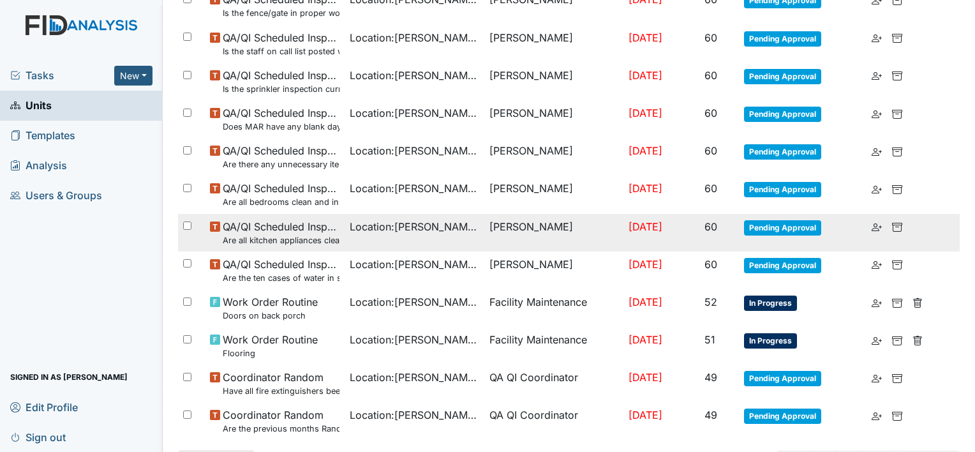
scroll to position [914, 0]
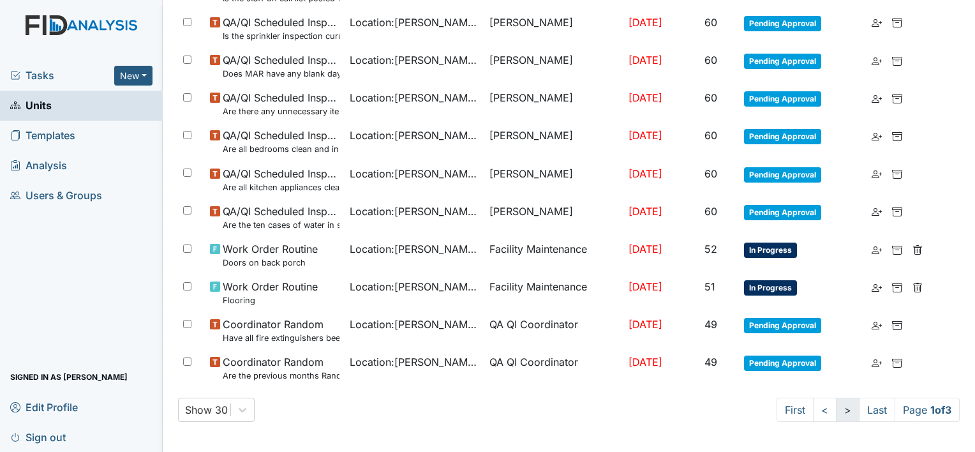
click at [836, 411] on link ">" at bounding box center [848, 410] width 24 height 24
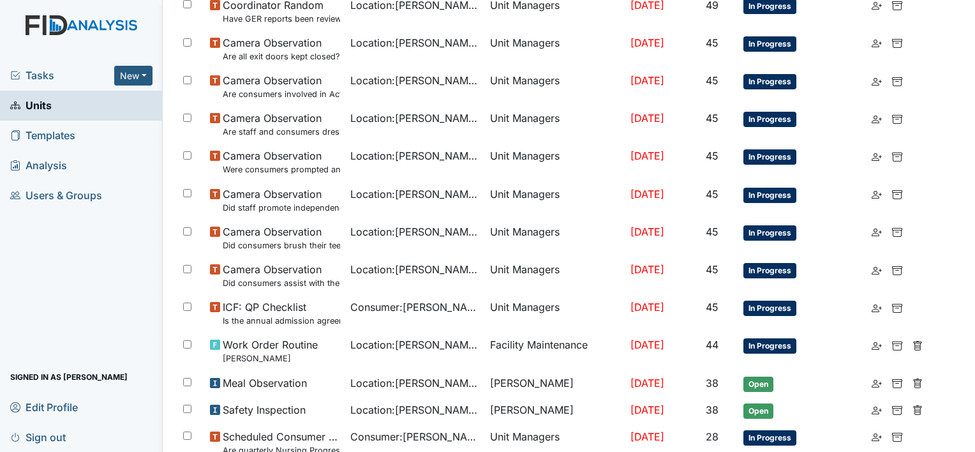
scroll to position [572, 0]
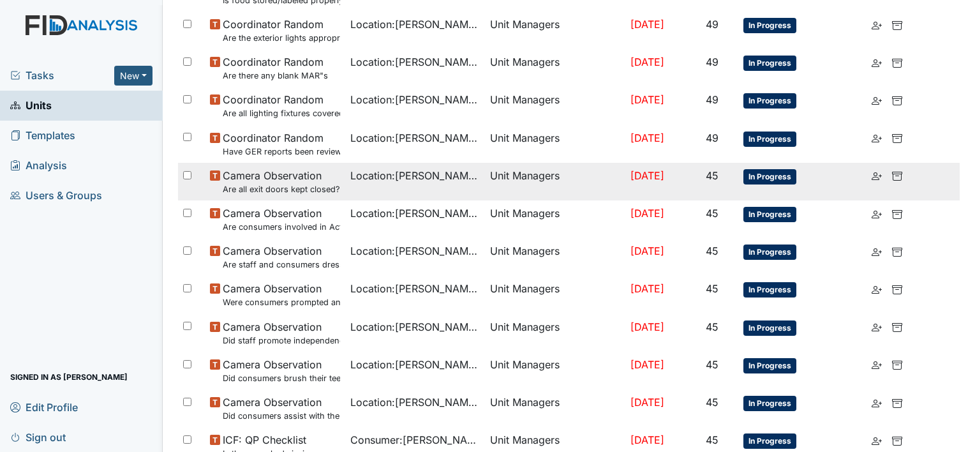
click at [267, 186] on small "Are all exit doors kept closed?" at bounding box center [281, 189] width 117 height 12
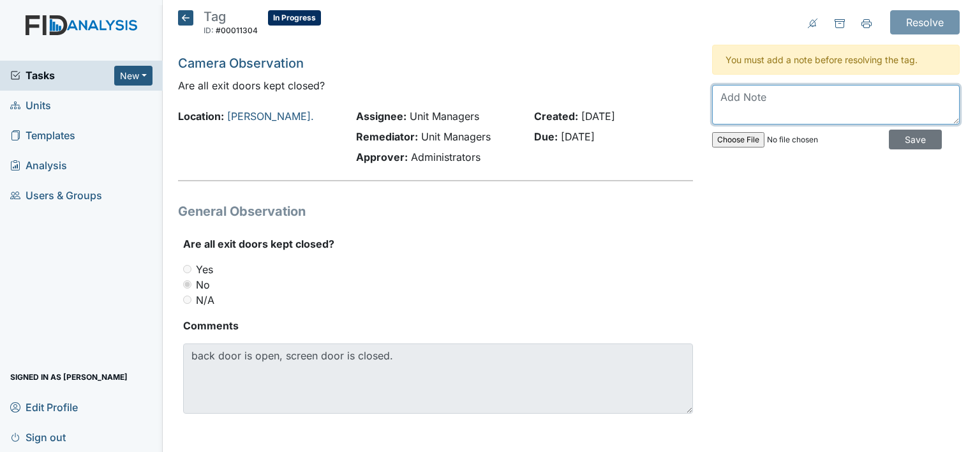
click at [775, 105] on textarea at bounding box center [836, 105] width 248 height 40
click at [752, 100] on textarea at bounding box center [836, 105] width 248 height 40
type textarea "S"
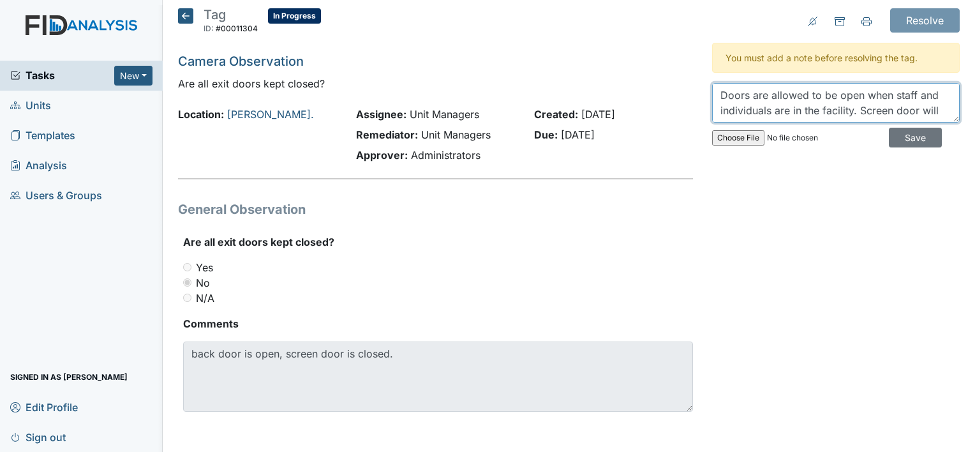
drag, startPoint x: 835, startPoint y: 107, endPoint x: 711, endPoint y: 79, distance: 127.6
click at [712, 79] on div "You must add a note before resolving the tag. Doors are allowed to be open when…" at bounding box center [836, 98] width 248 height 110
type textarea "Doors are allowed to be open when staff and individuals are in the facility. Sc…"
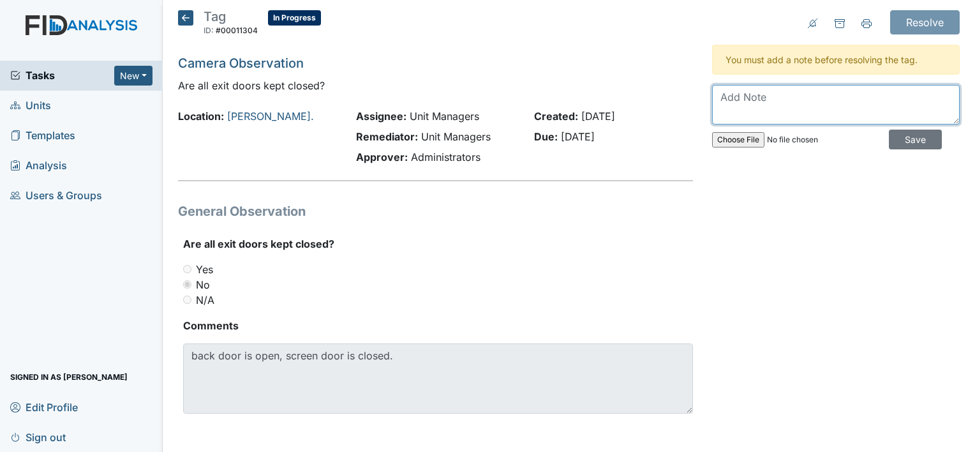
click at [796, 103] on textarea at bounding box center [836, 105] width 248 height 40
paste textarea "Doors may remain open when staff and individuals are present in the facility. T…"
click at [717, 117] on textarea "Doors may remain open when staff and individuals are present in the facility. T…" at bounding box center [836, 105] width 248 height 40
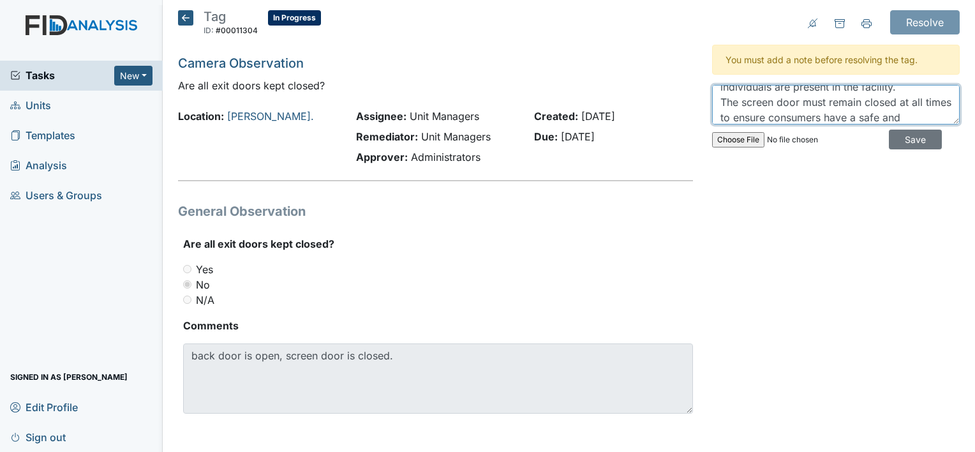
scroll to position [46, 0]
click at [900, 108] on textarea "Doors may remain open when staff and individuals are present in the facility. T…" at bounding box center [836, 105] width 248 height 40
type textarea "Doors may remain open when staff and individuals are present in the facility. T…"
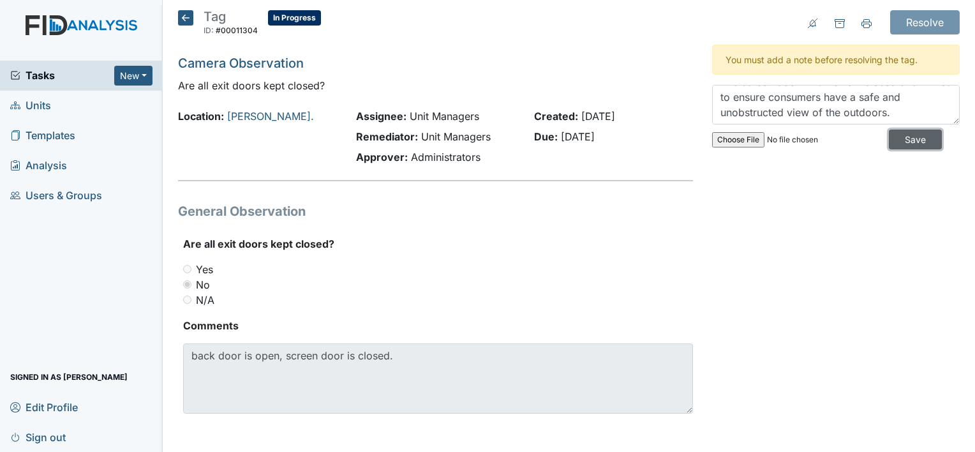
click at [892, 138] on input "Save" at bounding box center [915, 140] width 53 height 20
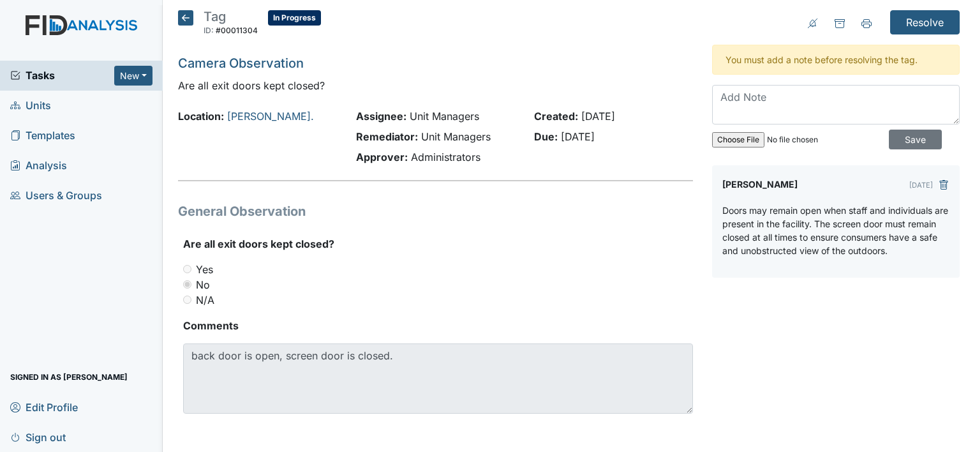
scroll to position [2, 0]
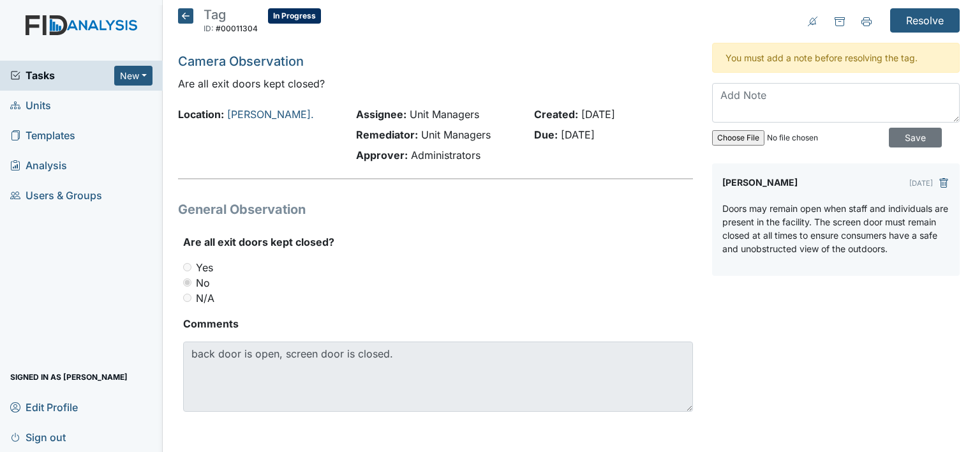
click at [181, 14] on icon at bounding box center [185, 15] width 15 height 15
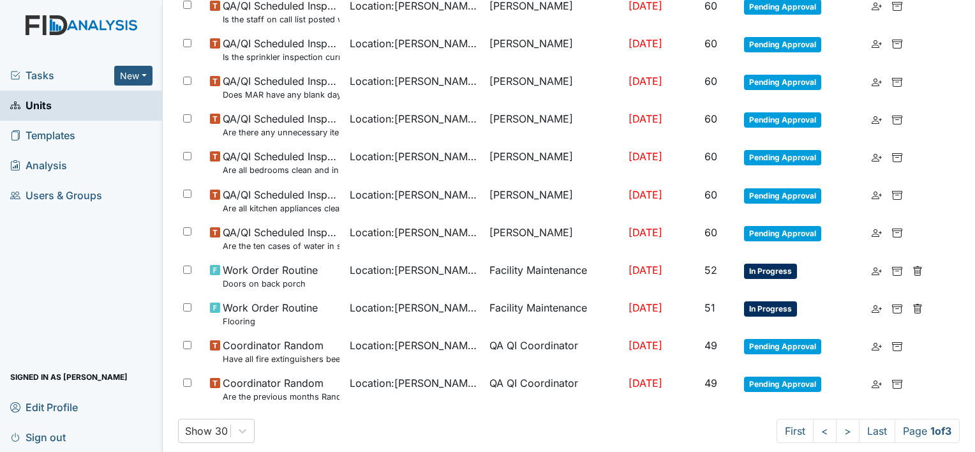
scroll to position [914, 0]
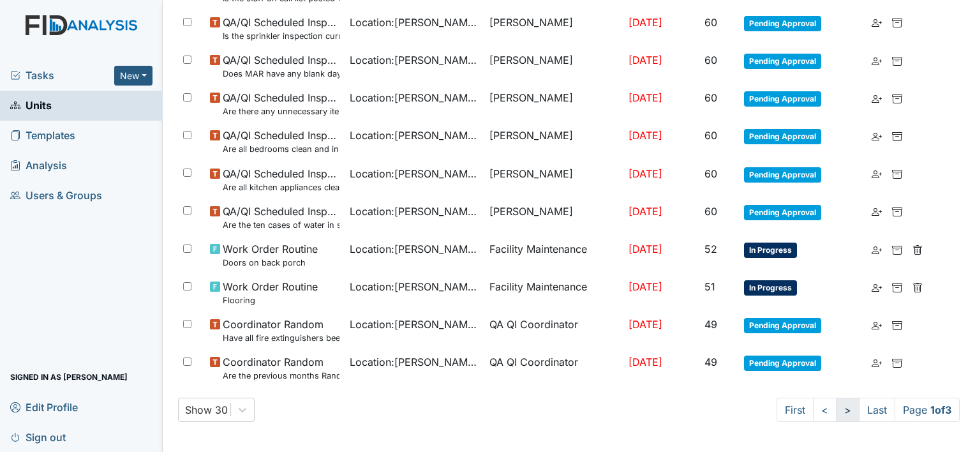
click at [836, 412] on link ">" at bounding box center [848, 410] width 24 height 24
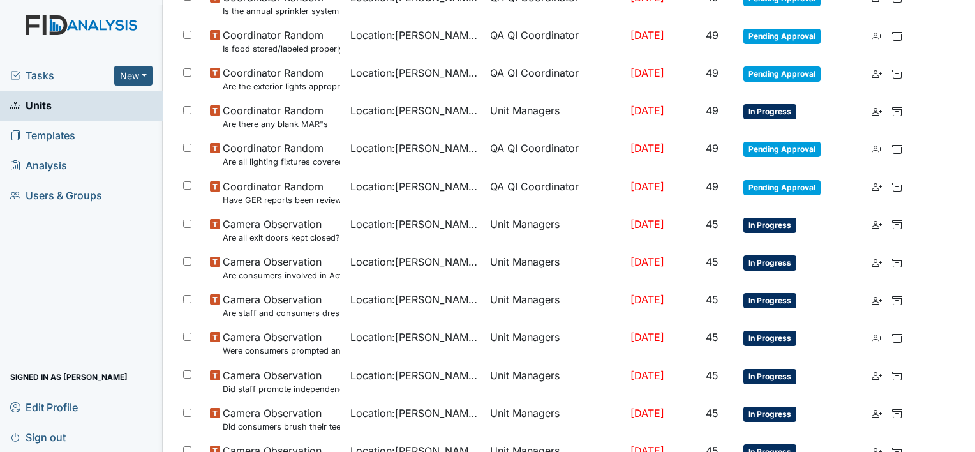
scroll to position [572, 0]
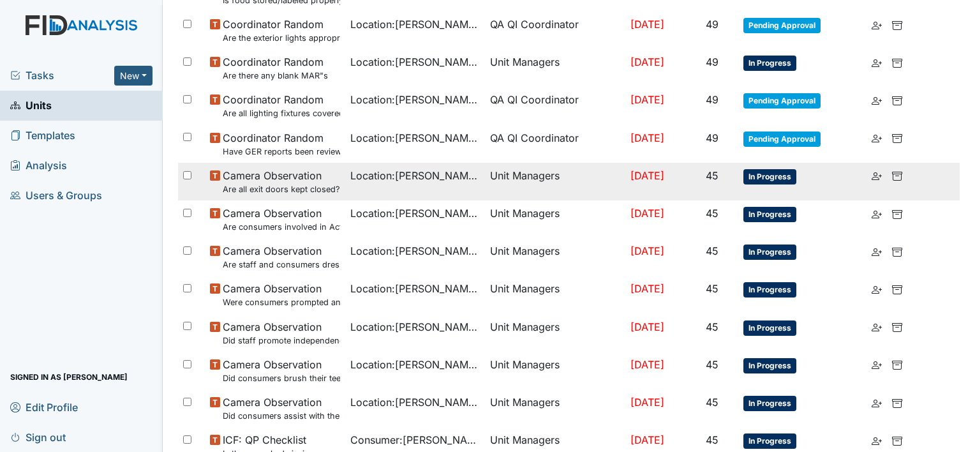
click at [379, 186] on td "Location : William St." at bounding box center [415, 182] width 140 height 38
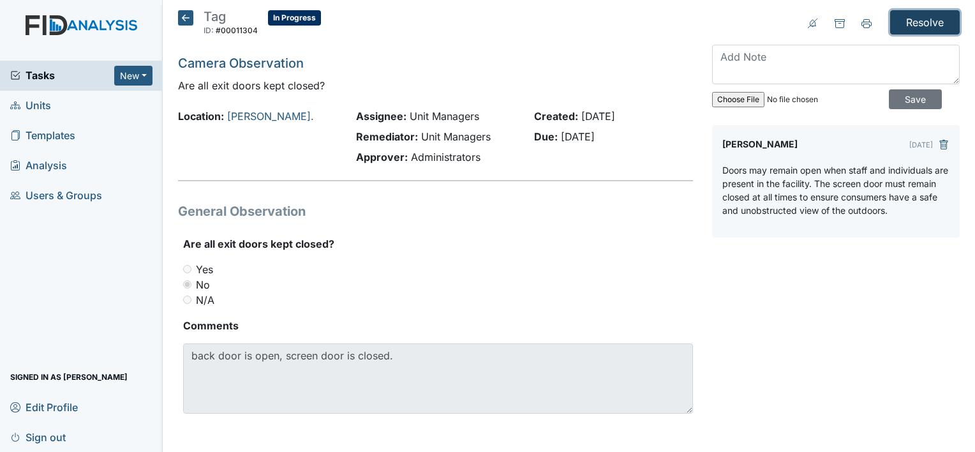
click at [914, 23] on input "Resolve" at bounding box center [925, 22] width 70 height 24
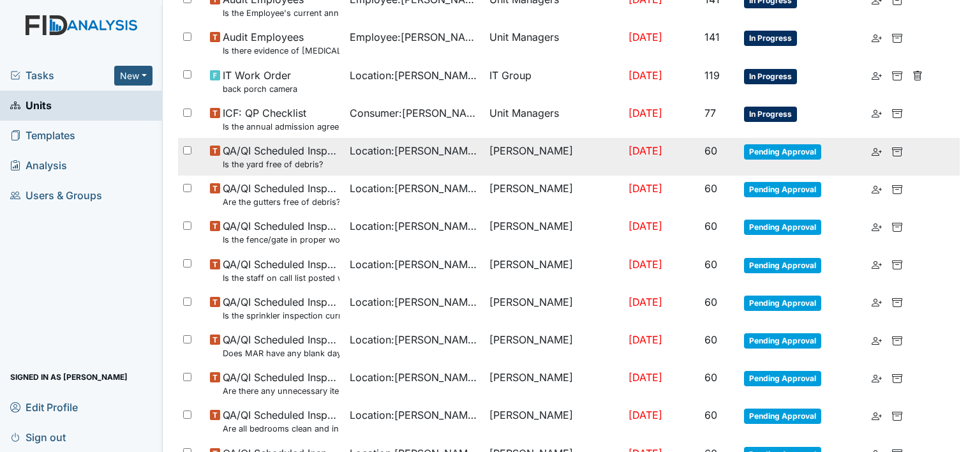
scroll to position [957, 0]
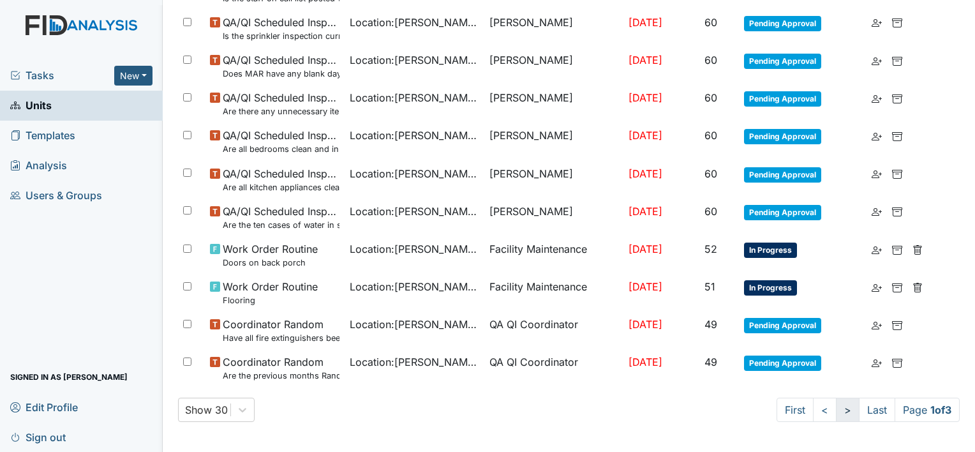
click at [836, 413] on link ">" at bounding box center [848, 410] width 24 height 24
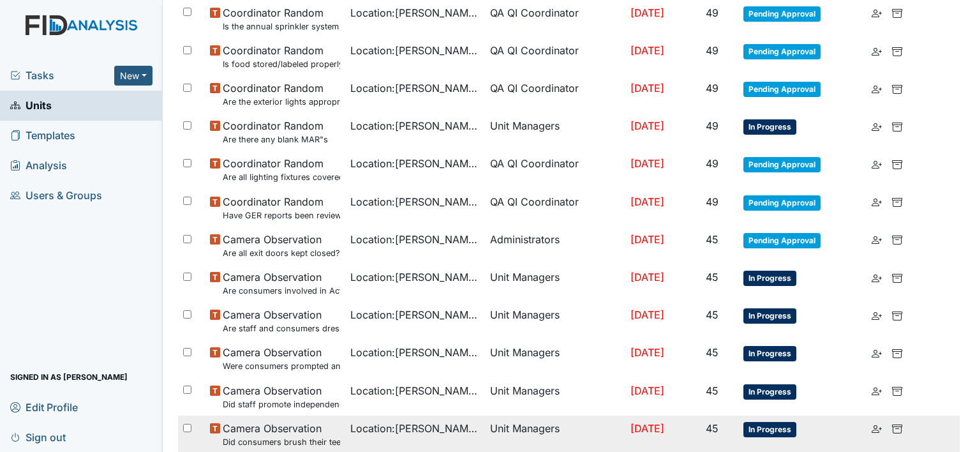
scroll to position [487, 0]
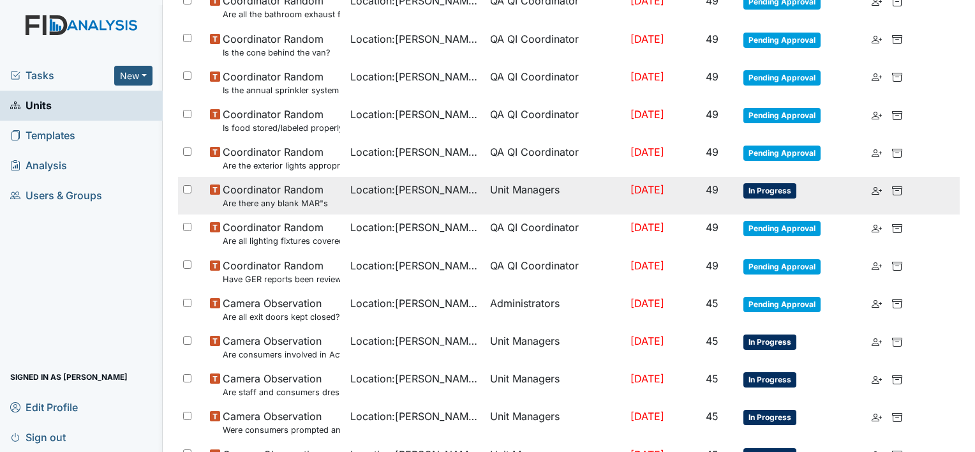
click at [444, 202] on td "Location : William St." at bounding box center [415, 196] width 140 height 38
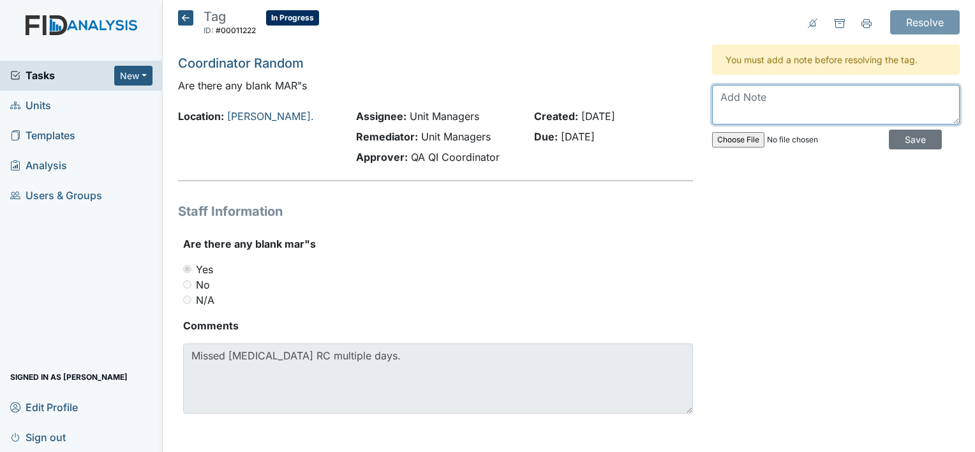
click at [775, 88] on textarea at bounding box center [836, 105] width 248 height 40
type textarea "S"
type textarea "M"
click at [736, 106] on textarea at bounding box center [836, 105] width 248 height 40
click at [888, 111] on textarea "Manager will monitor moving forward." at bounding box center [836, 105] width 248 height 40
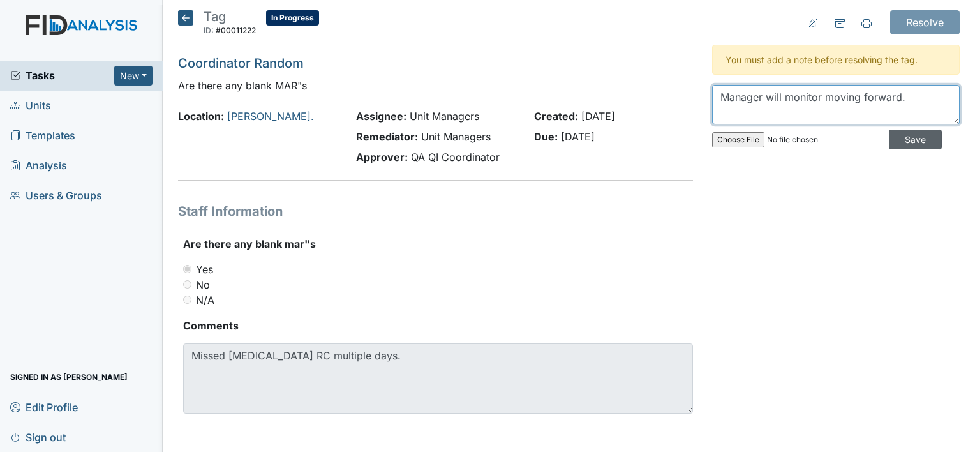
type textarea "Manager will monitor moving forward."
click at [900, 143] on input "Save" at bounding box center [915, 140] width 53 height 20
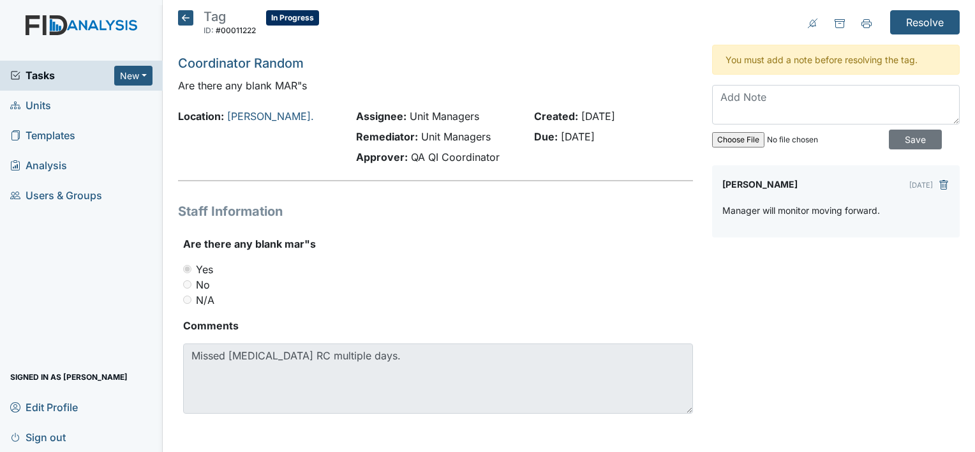
click at [184, 17] on icon at bounding box center [185, 17] width 15 height 15
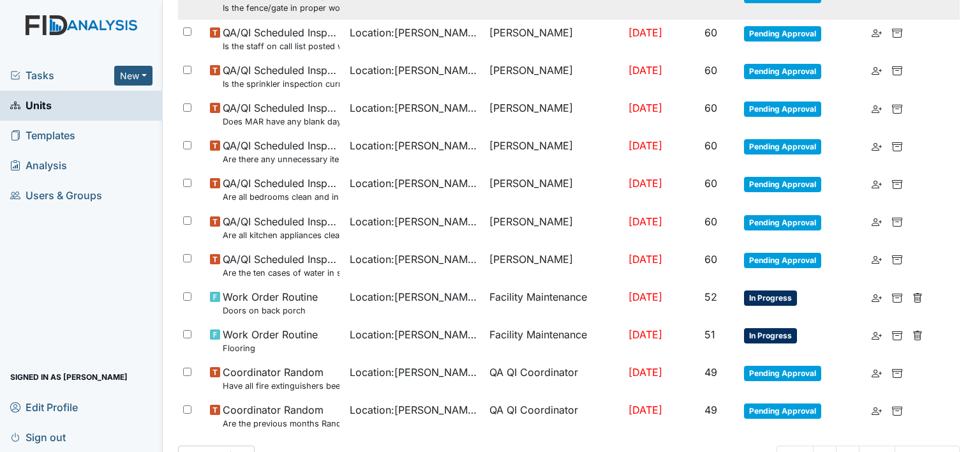
scroll to position [914, 0]
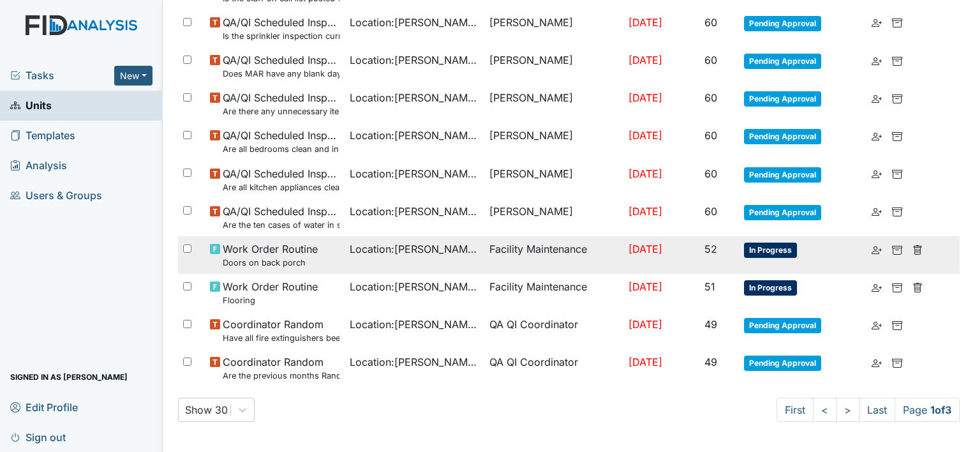
click at [629, 253] on span "[DATE]" at bounding box center [646, 248] width 34 height 13
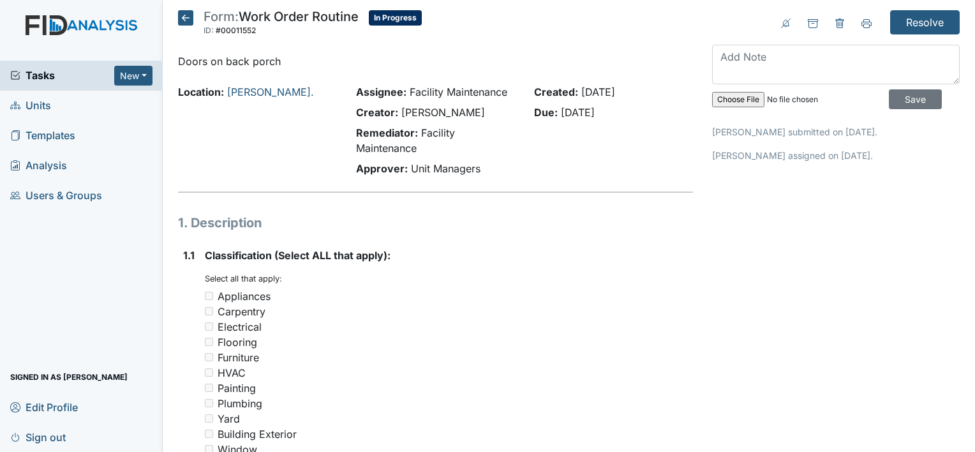
click at [181, 18] on icon at bounding box center [185, 17] width 15 height 15
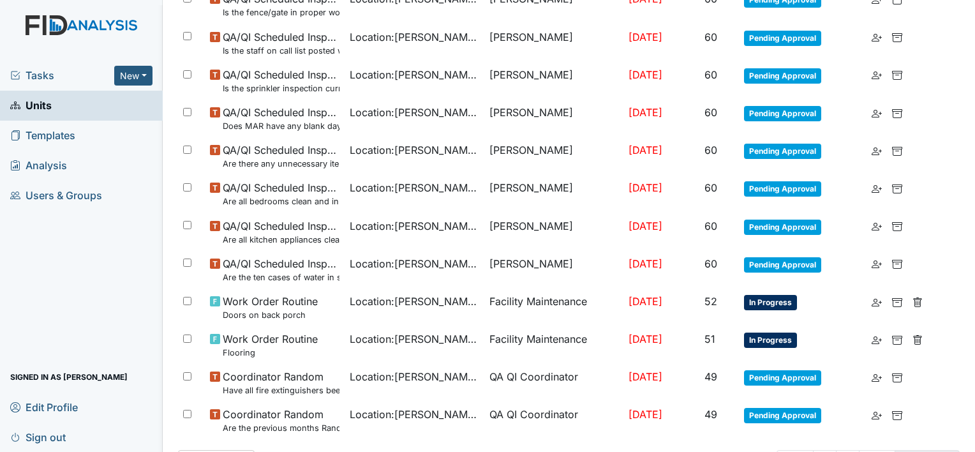
scroll to position [914, 0]
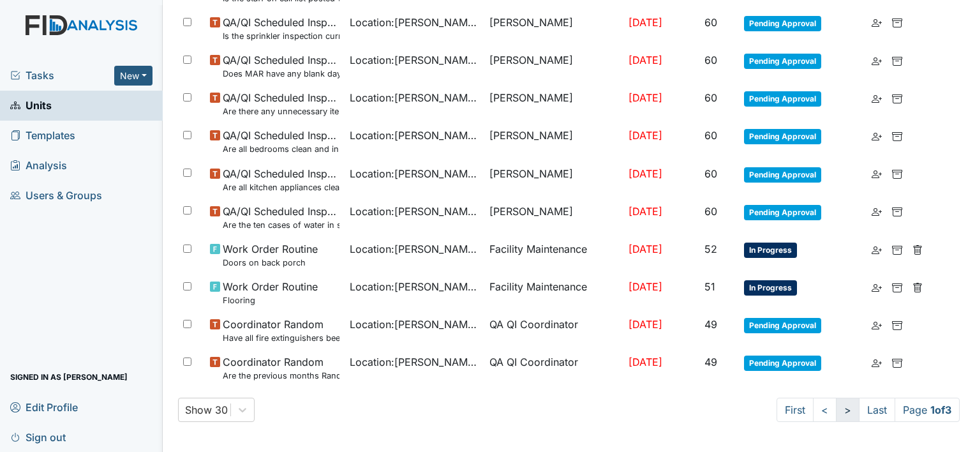
click at [836, 408] on link ">" at bounding box center [848, 410] width 24 height 24
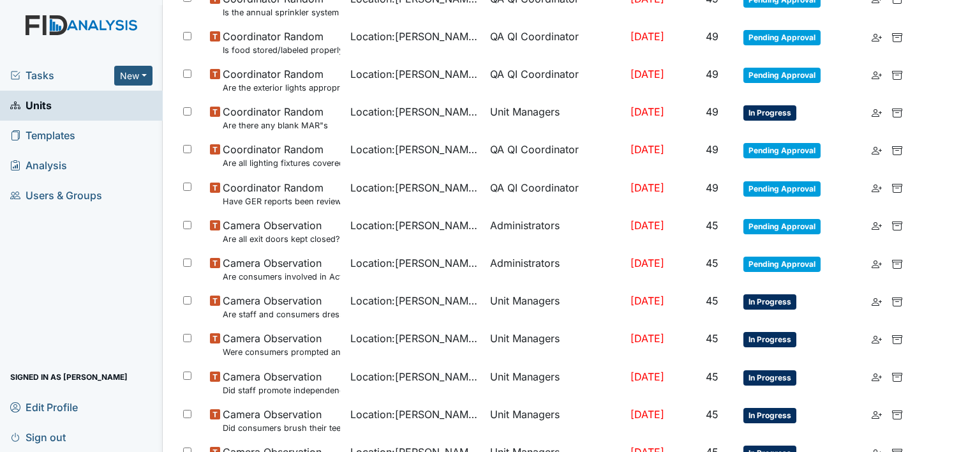
scroll to position [509, 0]
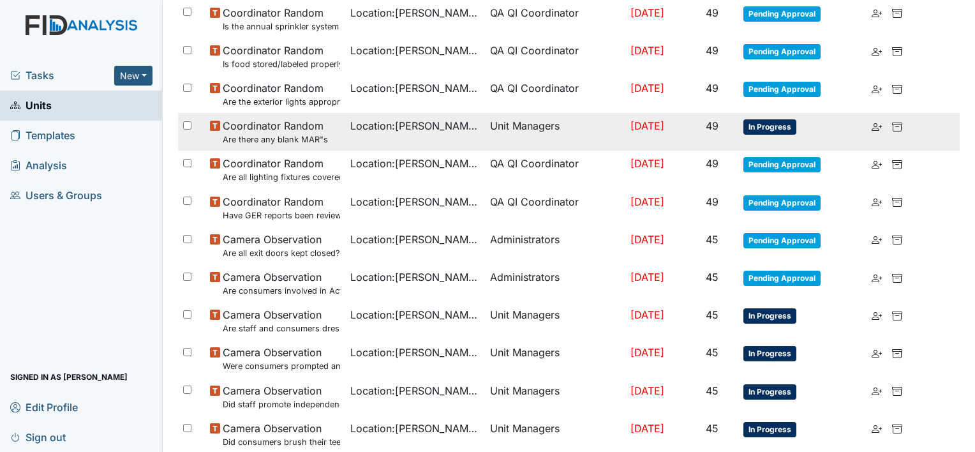
click at [639, 137] on td "Sep 4, 2025" at bounding box center [663, 132] width 76 height 38
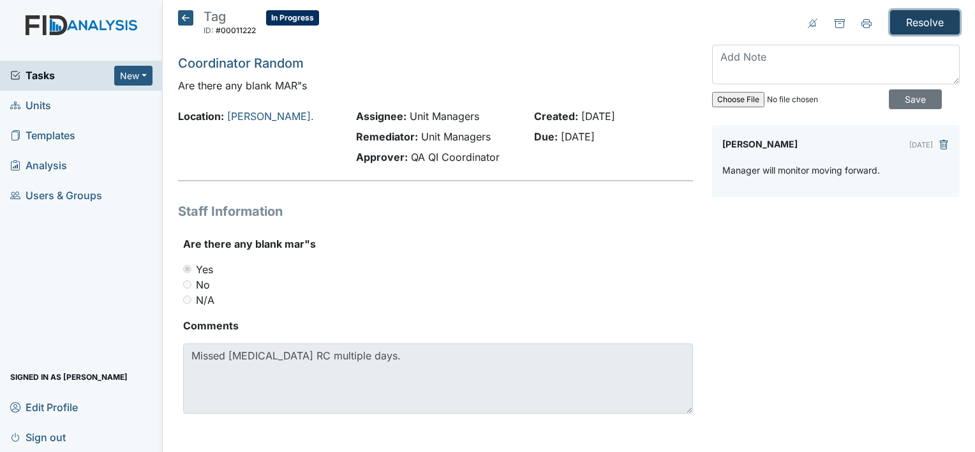
click at [911, 22] on input "Resolve" at bounding box center [925, 22] width 70 height 24
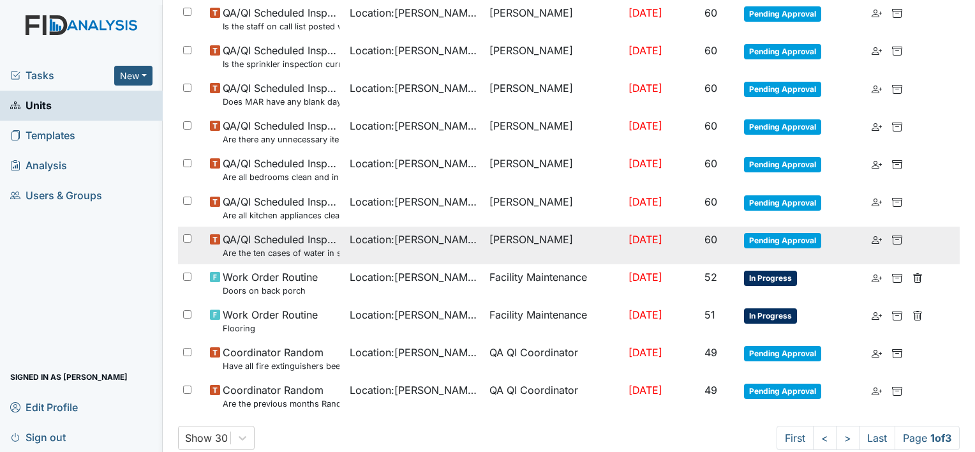
scroll to position [957, 0]
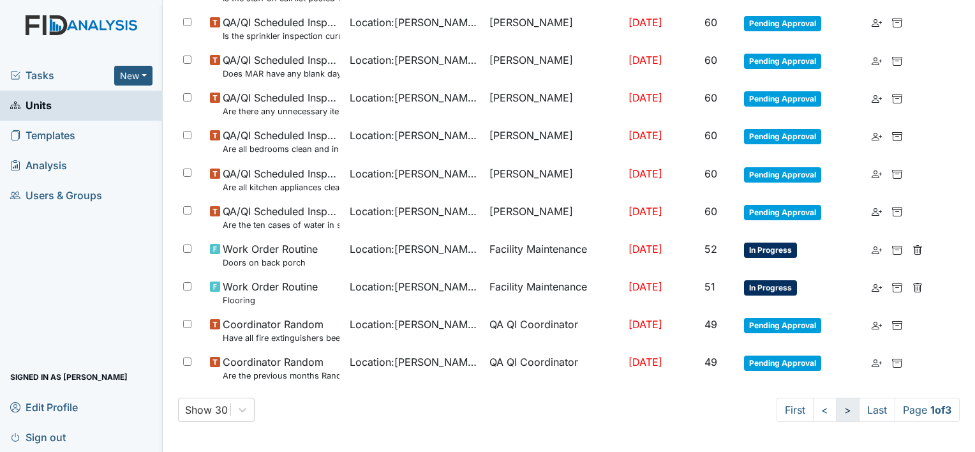
click at [836, 411] on link ">" at bounding box center [848, 410] width 24 height 24
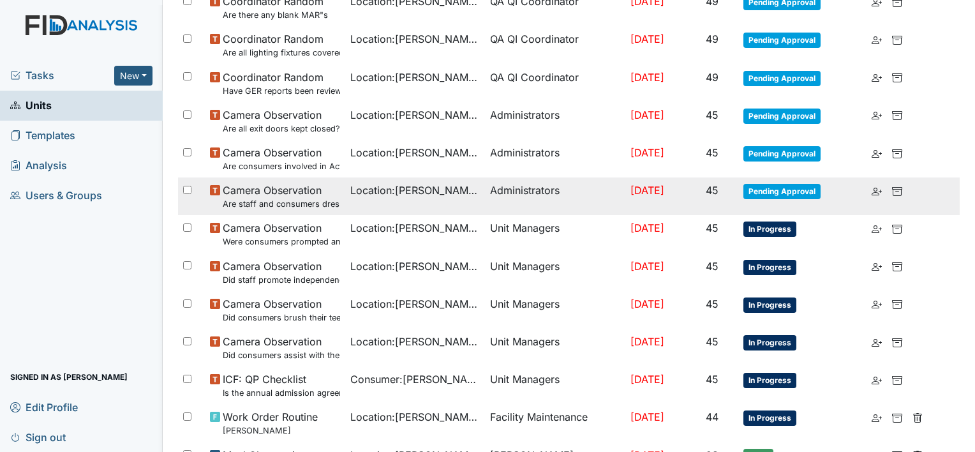
scroll to position [678, 0]
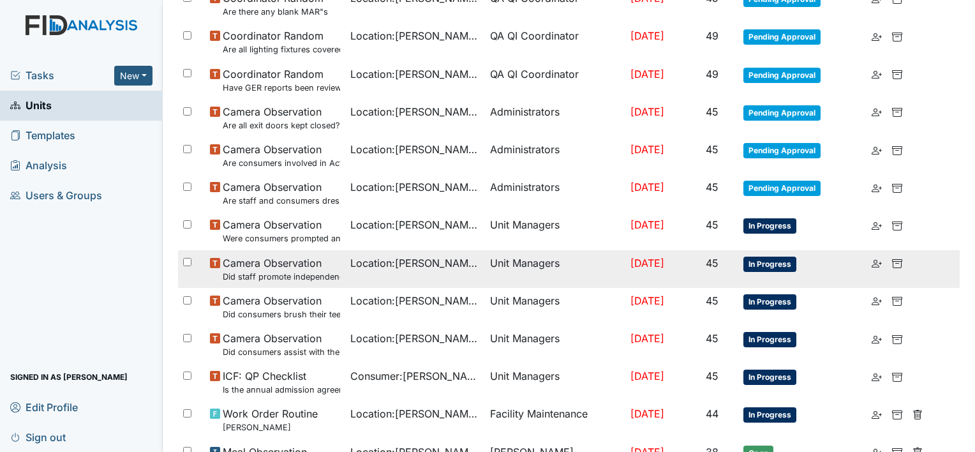
click at [449, 267] on div "Location : [PERSON_NAME]." at bounding box center [415, 262] width 130 height 15
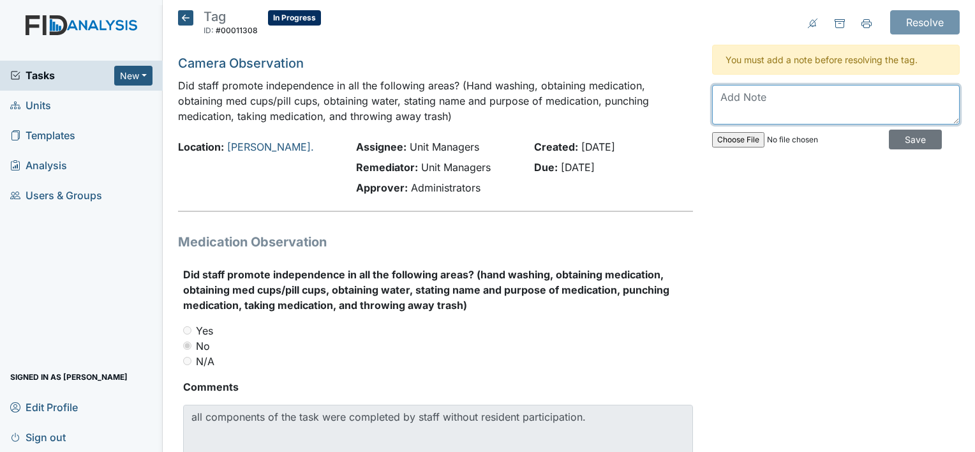
click at [757, 104] on textarea at bounding box center [836, 105] width 248 height 40
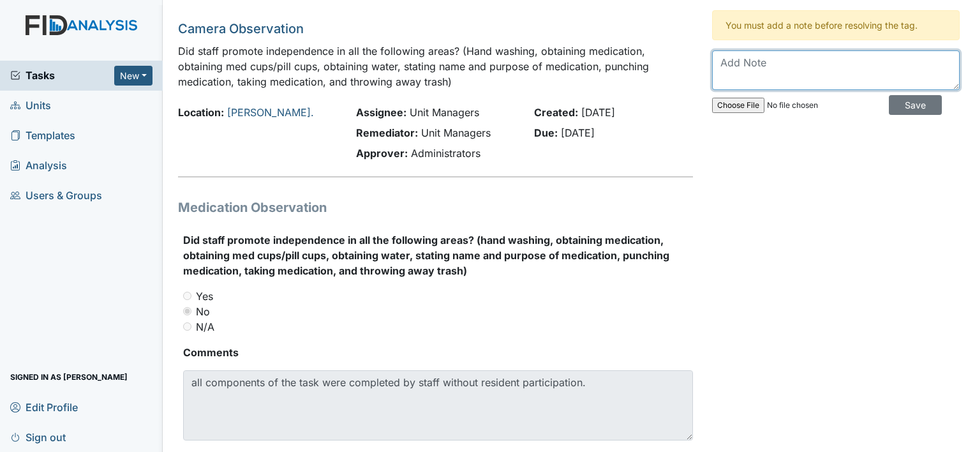
scroll to position [63, 0]
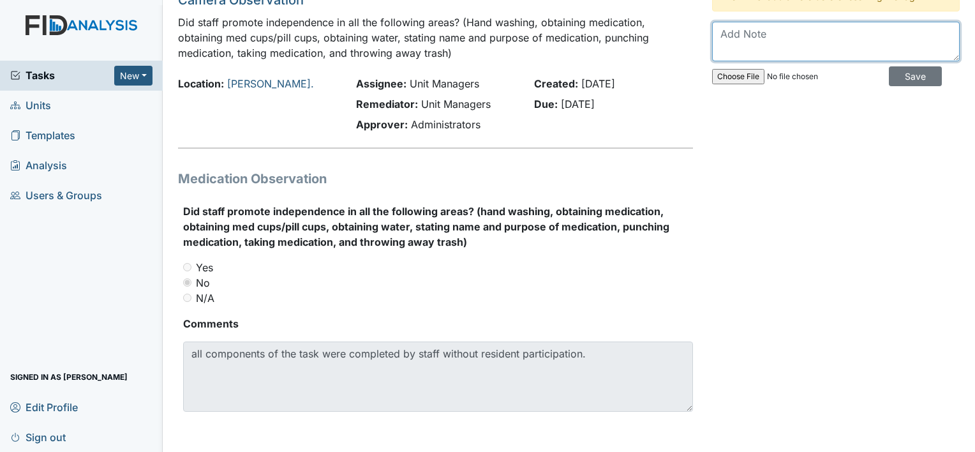
click at [756, 47] on textarea at bounding box center [836, 42] width 248 height 40
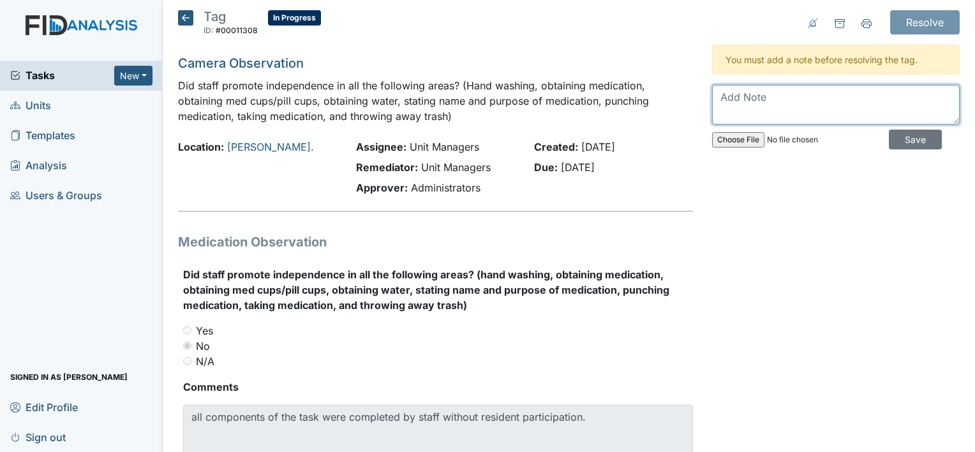
click at [748, 94] on textarea at bounding box center [836, 105] width 248 height 40
click at [830, 114] on textarea "Staff will be in-serviced about active treatment during med pass." at bounding box center [836, 105] width 248 height 40
type textarea "Staff will be in-serviced about active treatment during med pass."
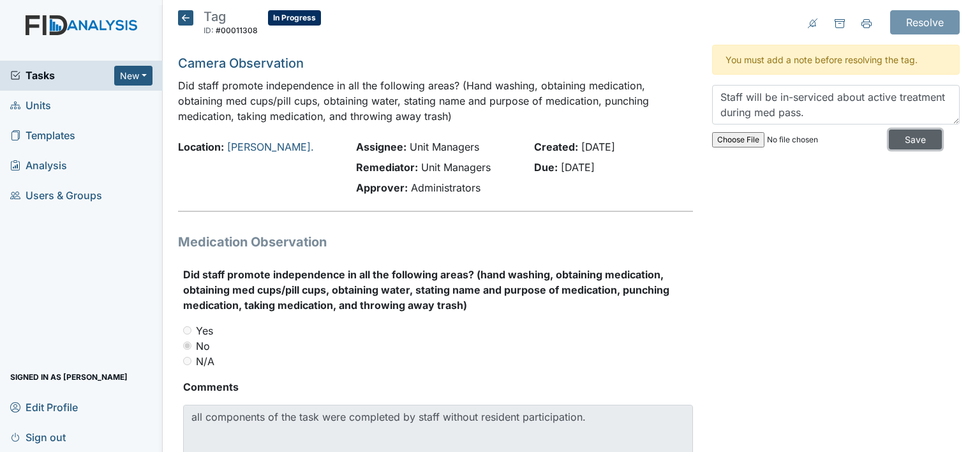
click at [906, 142] on input "Save" at bounding box center [915, 140] width 53 height 20
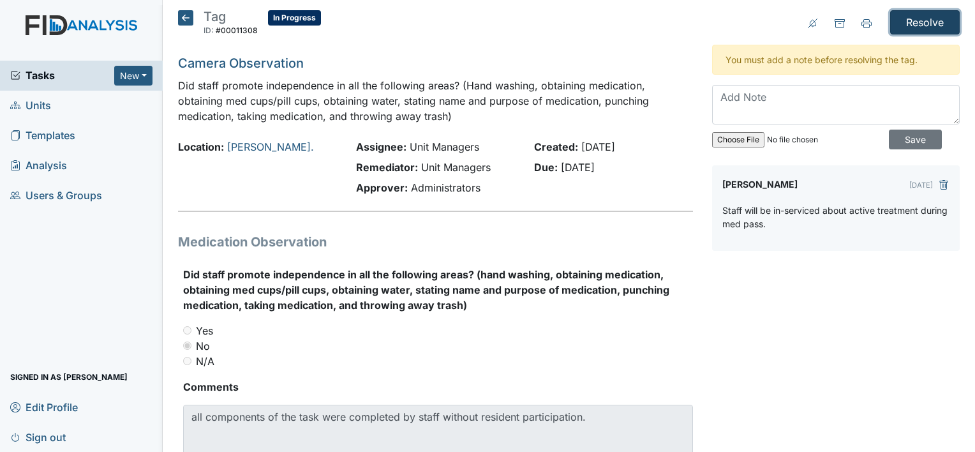
click at [913, 24] on input "Resolve" at bounding box center [925, 22] width 70 height 24
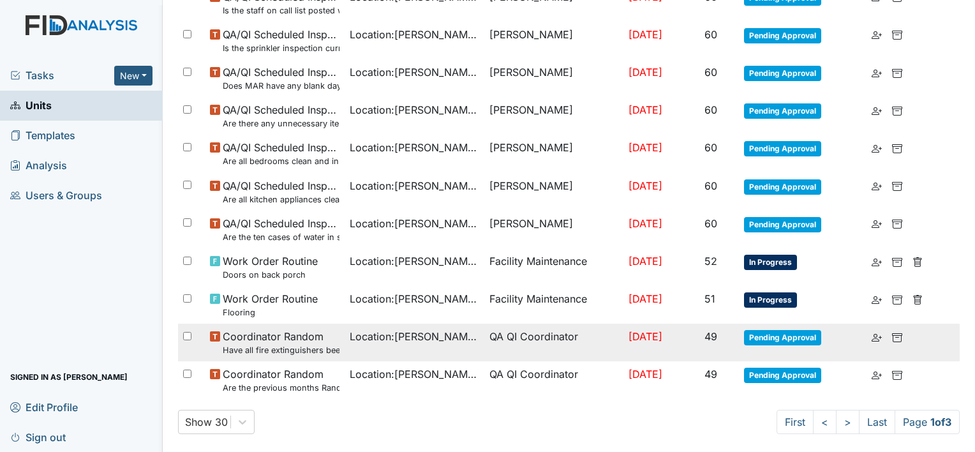
scroll to position [957, 0]
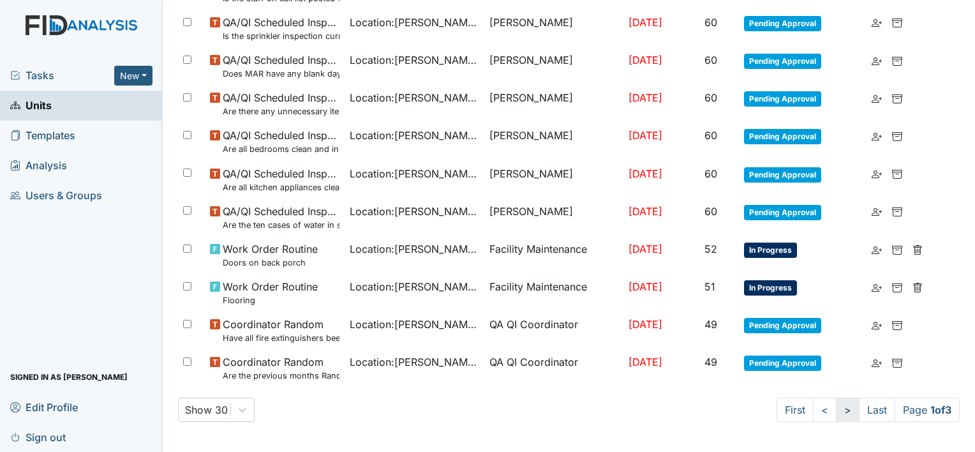
click at [836, 413] on link ">" at bounding box center [848, 410] width 24 height 24
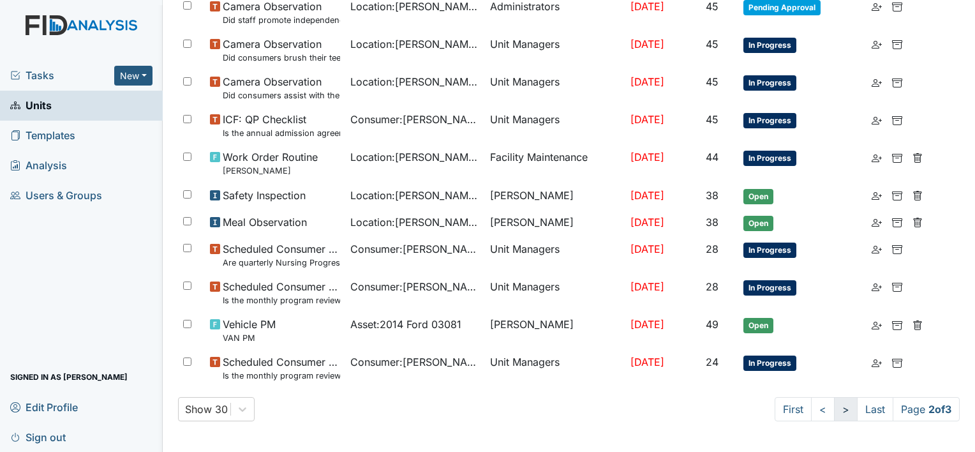
scroll to position [934, 0]
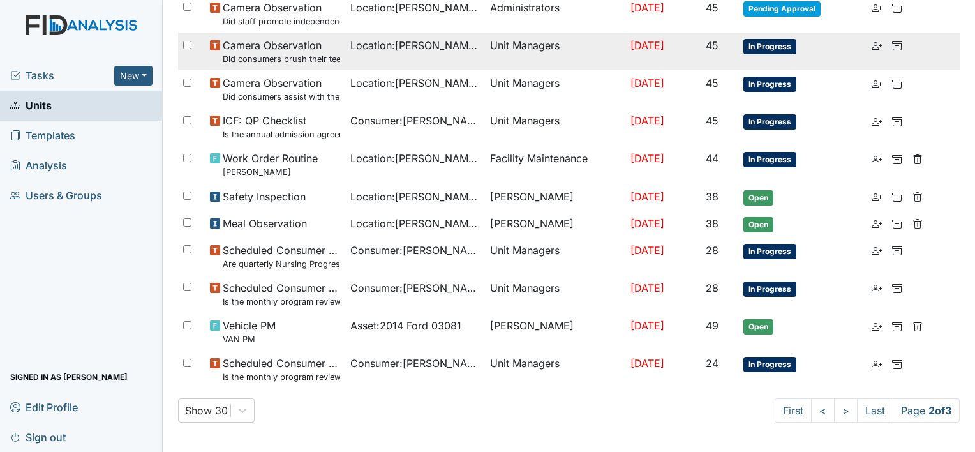
click at [508, 39] on td "Unit Managers" at bounding box center [555, 52] width 140 height 38
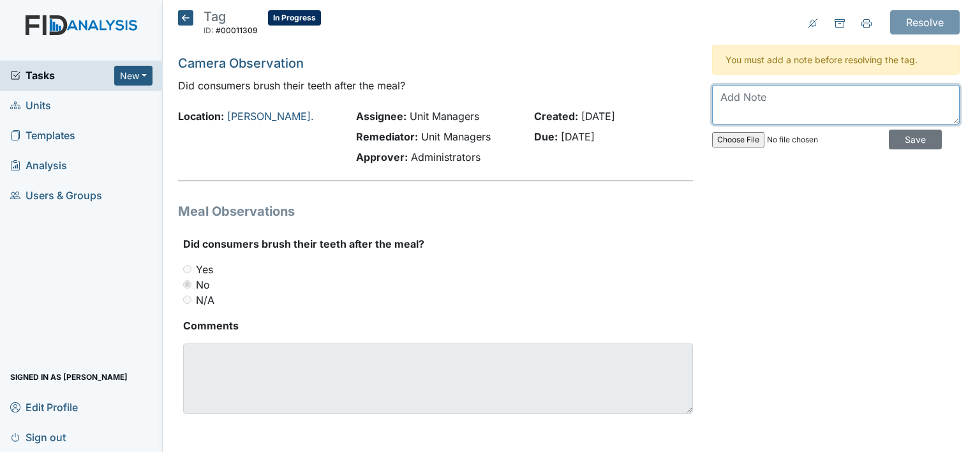
click at [819, 95] on textarea at bounding box center [836, 105] width 248 height 40
type textarea "Manager will monitor moving forward."
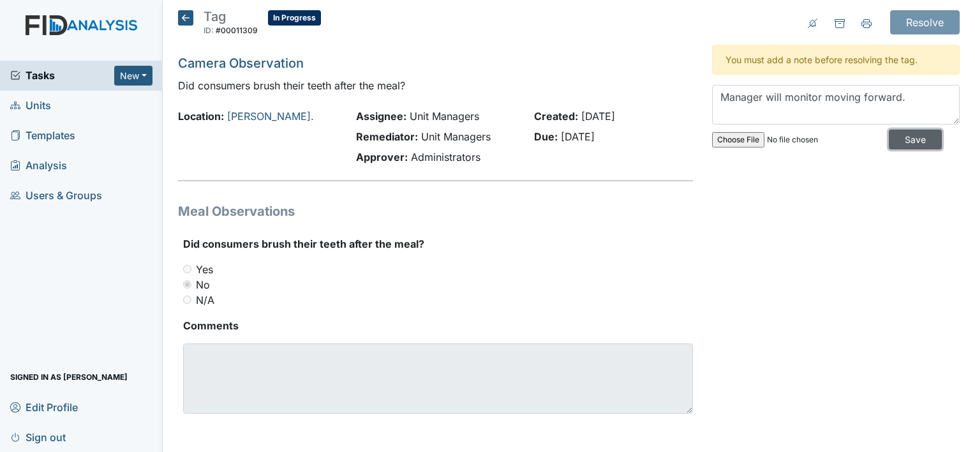
drag, startPoint x: 905, startPoint y: 136, endPoint x: 904, endPoint y: 66, distance: 69.6
click at [905, 135] on input "Save" at bounding box center [915, 140] width 53 height 20
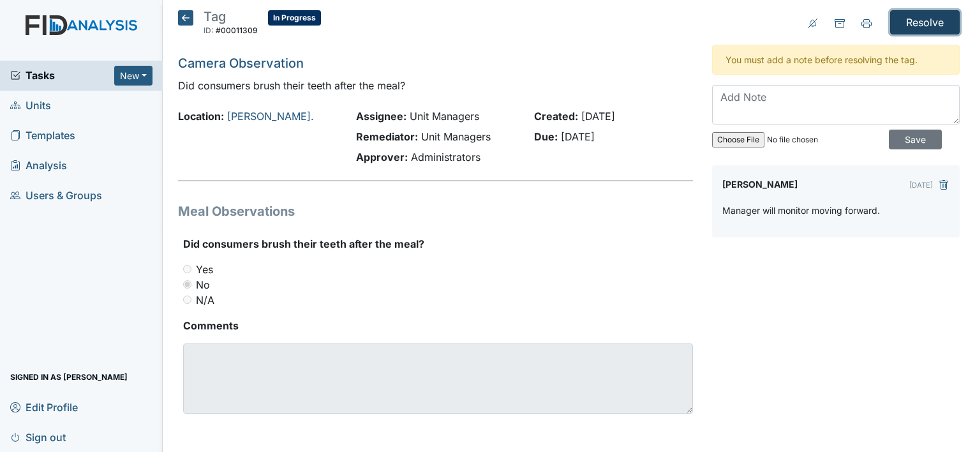
click at [913, 19] on input "Resolve" at bounding box center [925, 22] width 70 height 24
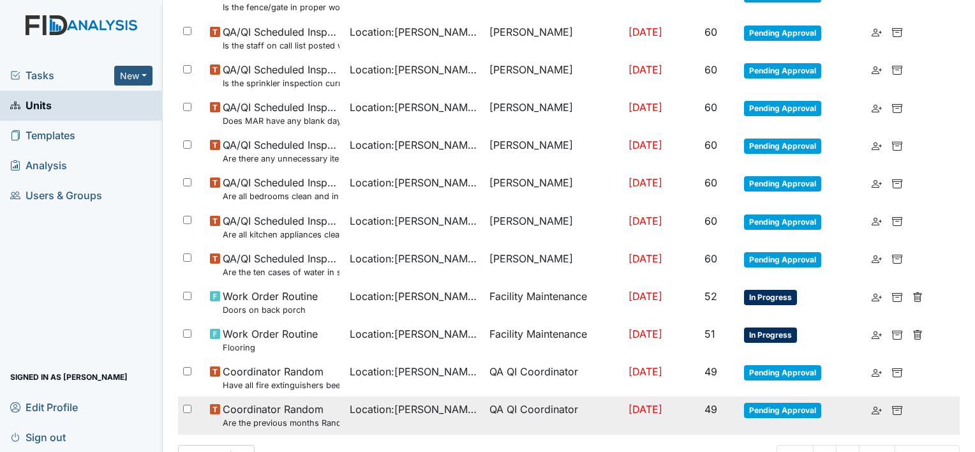
scroll to position [957, 0]
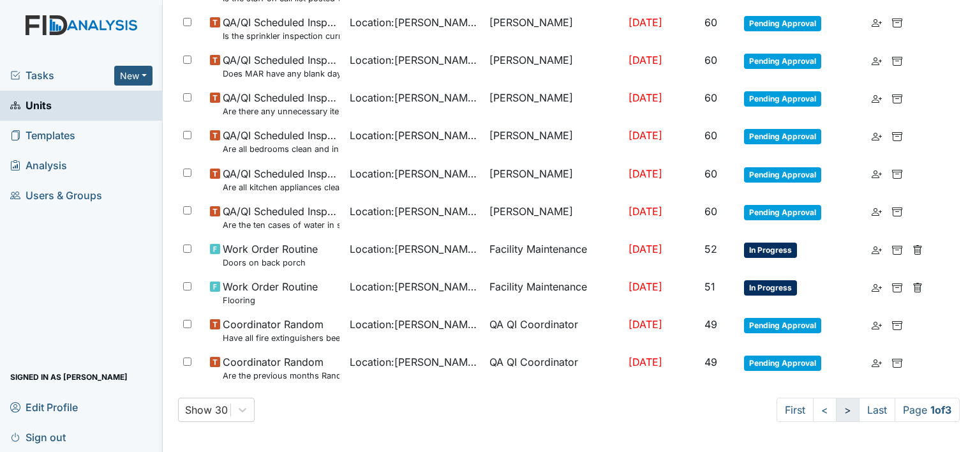
click at [836, 405] on link ">" at bounding box center [848, 410] width 24 height 24
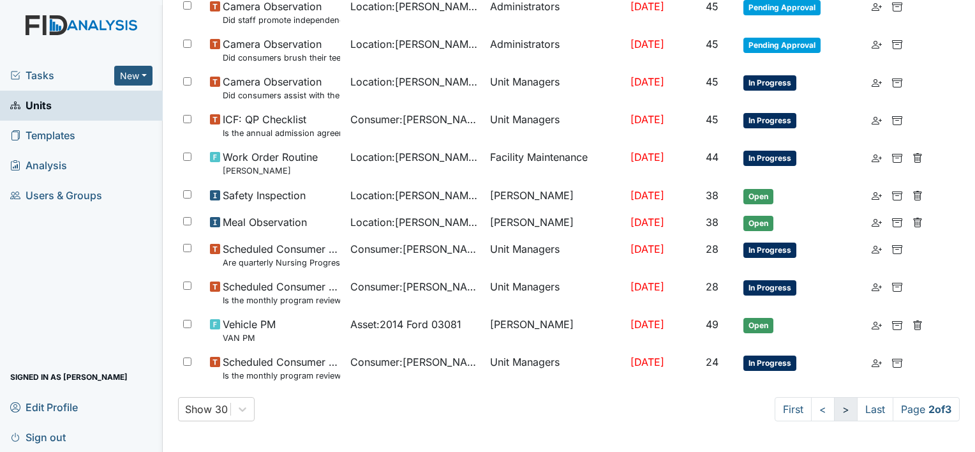
scroll to position [934, 0]
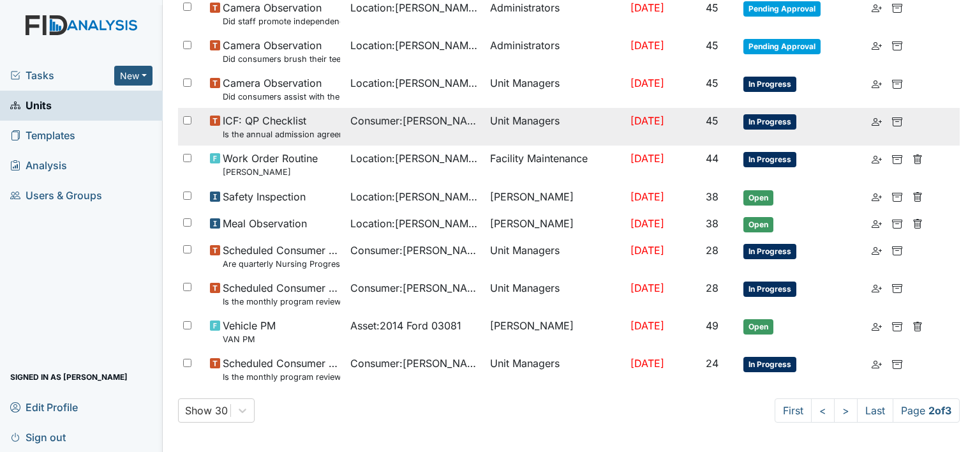
click at [494, 127] on td "Unit Managers" at bounding box center [555, 127] width 140 height 38
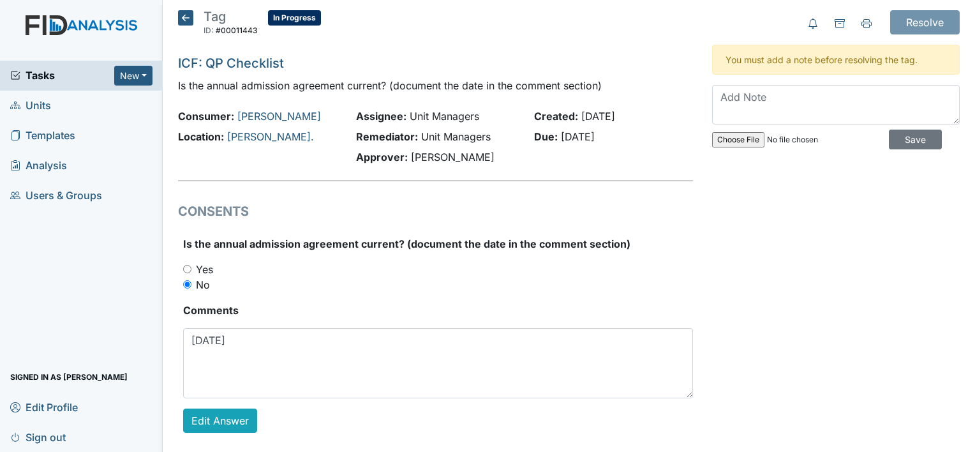
click at [183, 19] on icon at bounding box center [185, 17] width 15 height 15
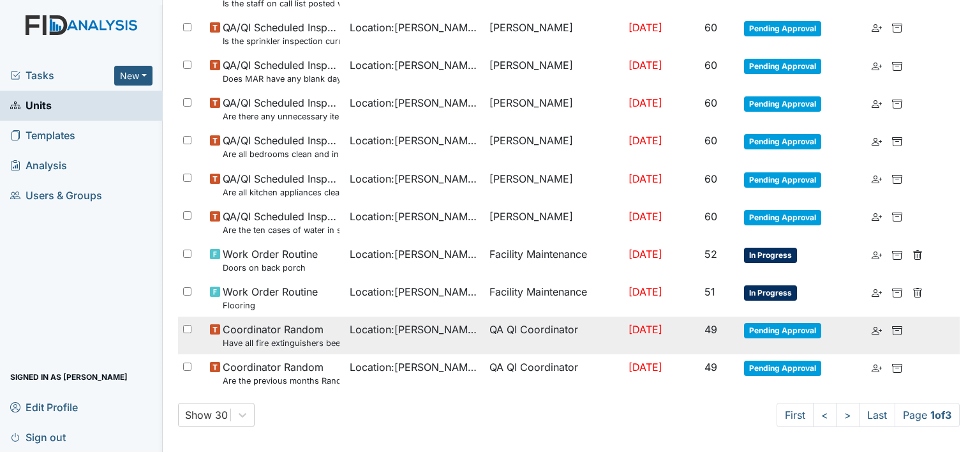
scroll to position [914, 0]
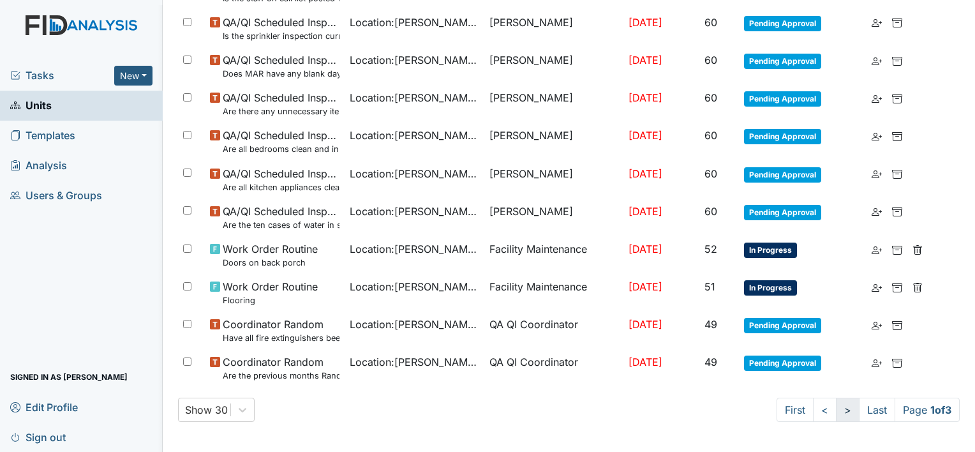
click at [839, 410] on link ">" at bounding box center [848, 410] width 24 height 24
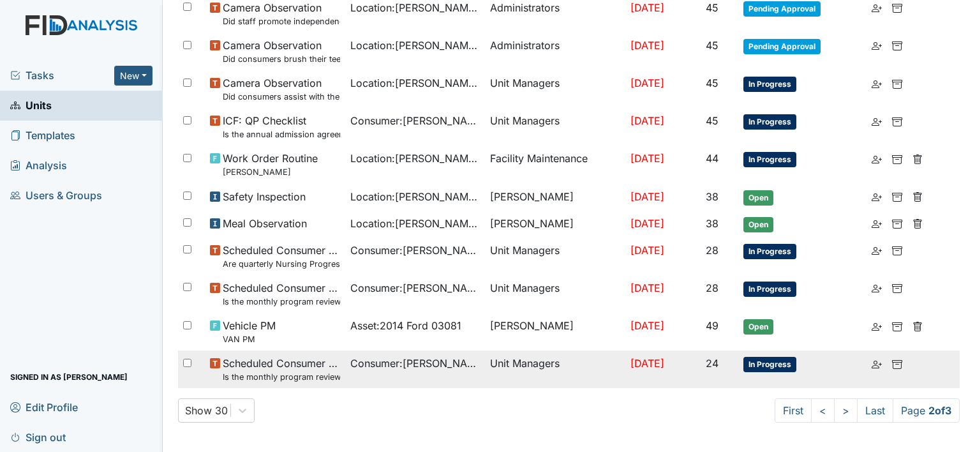
click at [447, 375] on td "Consumer : Martin, Leroy" at bounding box center [415, 369] width 140 height 38
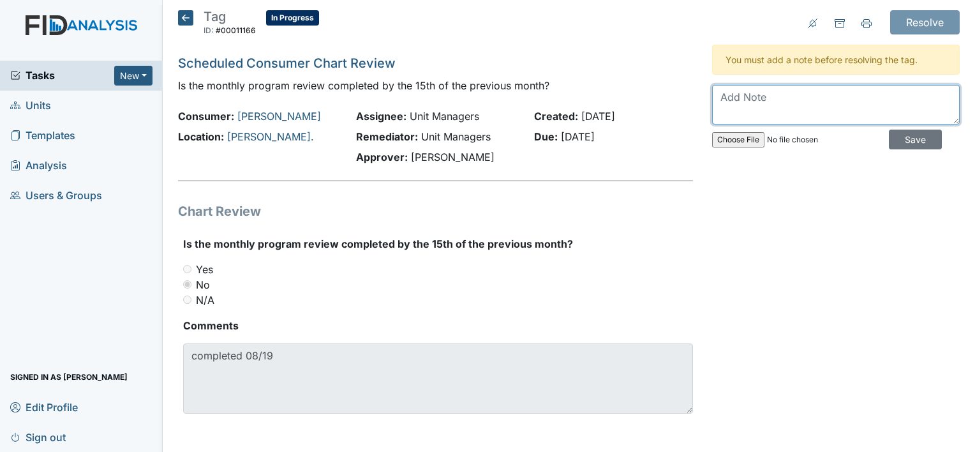
click at [809, 110] on textarea at bounding box center [836, 105] width 248 height 40
type textarea "M"
type textarea "QP will be complete by the 15th moving forward."
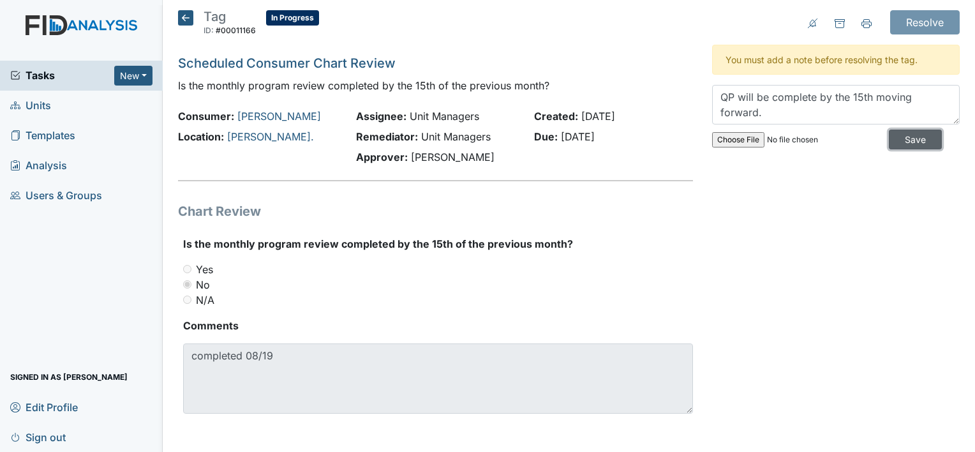
click at [909, 135] on input "Save" at bounding box center [915, 140] width 53 height 20
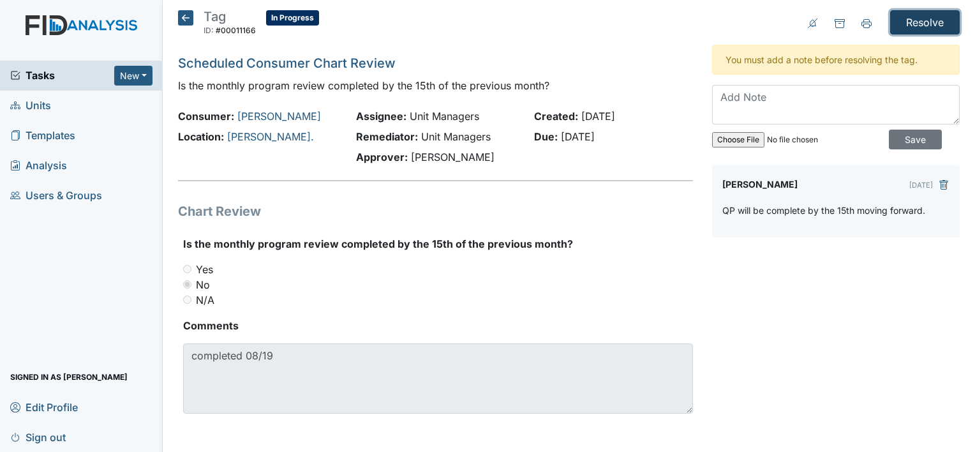
click at [923, 26] on input "Resolve" at bounding box center [925, 22] width 70 height 24
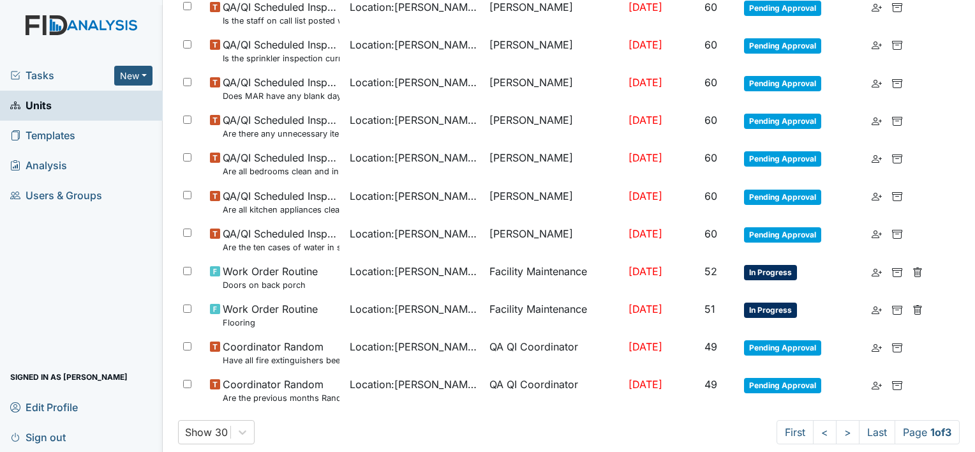
scroll to position [957, 0]
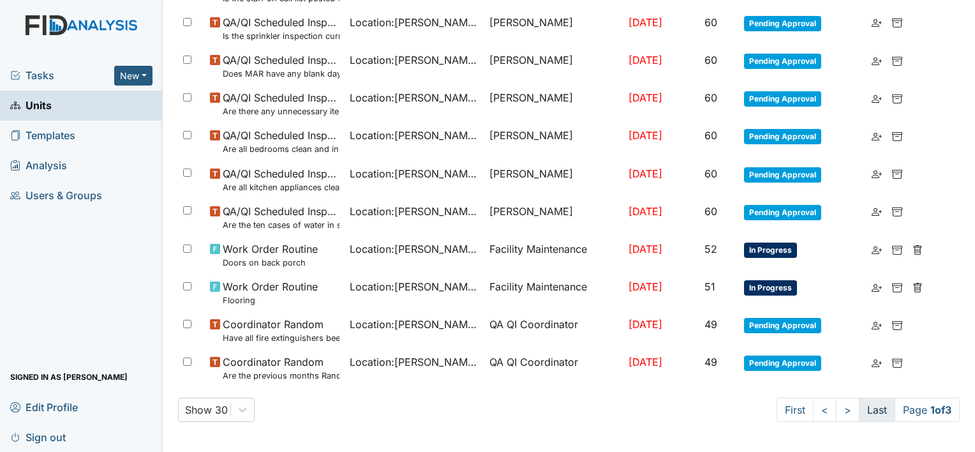
click at [868, 413] on link "Last" at bounding box center [877, 410] width 36 height 24
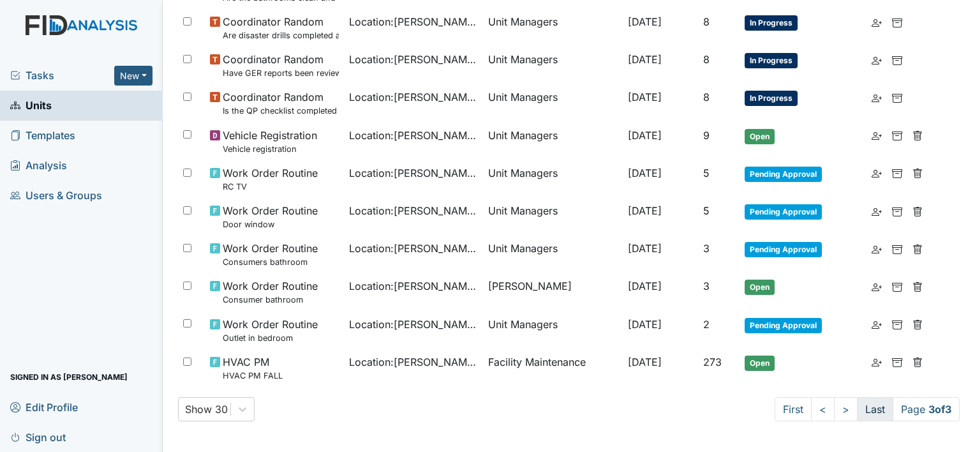
scroll to position [616, 0]
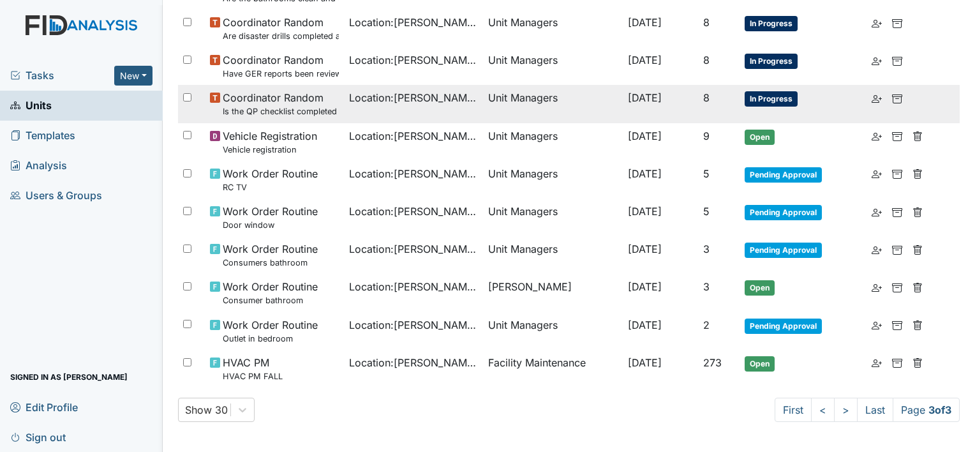
click at [561, 109] on td "Unit Managers" at bounding box center [552, 104] width 139 height 38
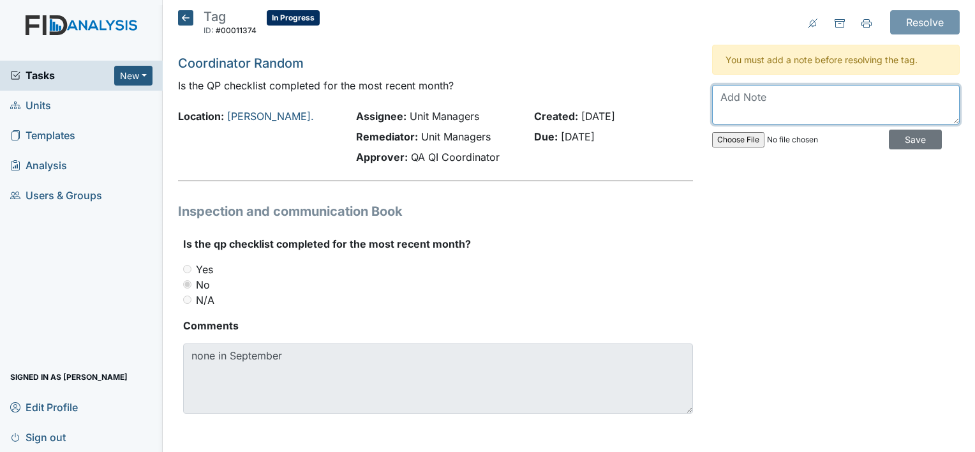
click at [750, 107] on textarea at bounding box center [836, 105] width 248 height 40
type textarea "QP will complete in a timely manner moving forward."
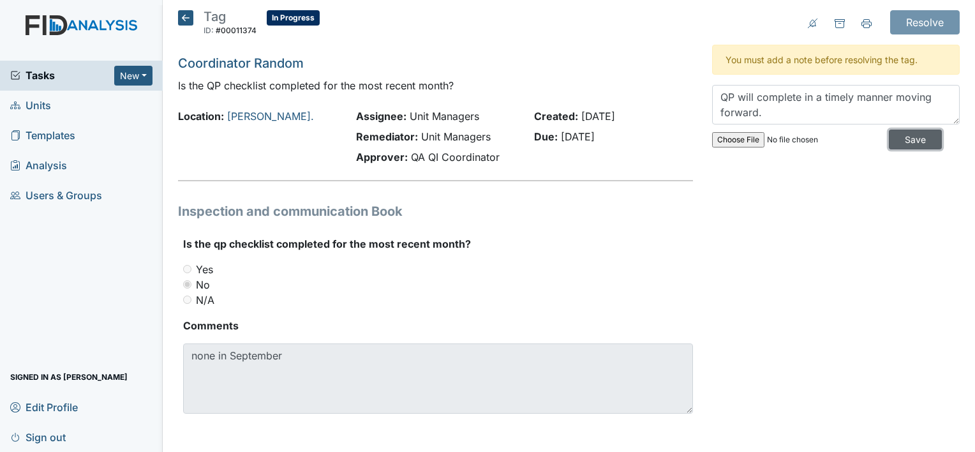
click at [902, 137] on input "Save" at bounding box center [915, 140] width 53 height 20
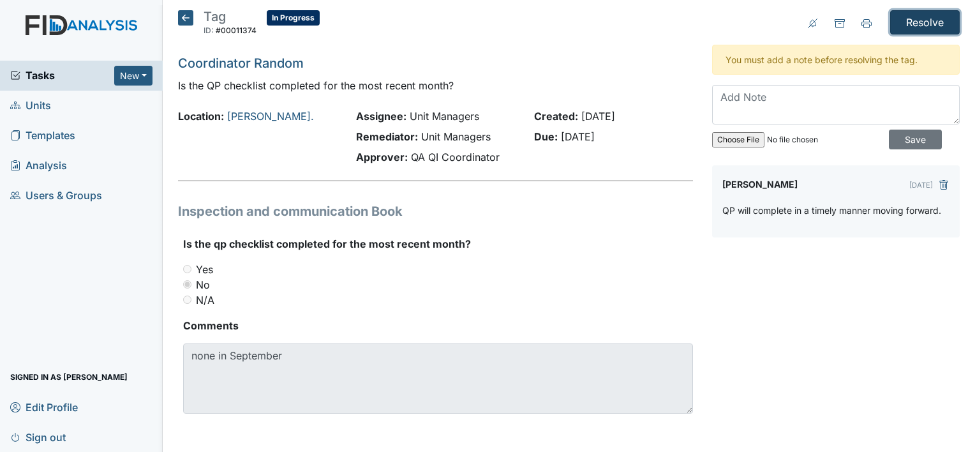
click at [920, 26] on input "Resolve" at bounding box center [925, 22] width 70 height 24
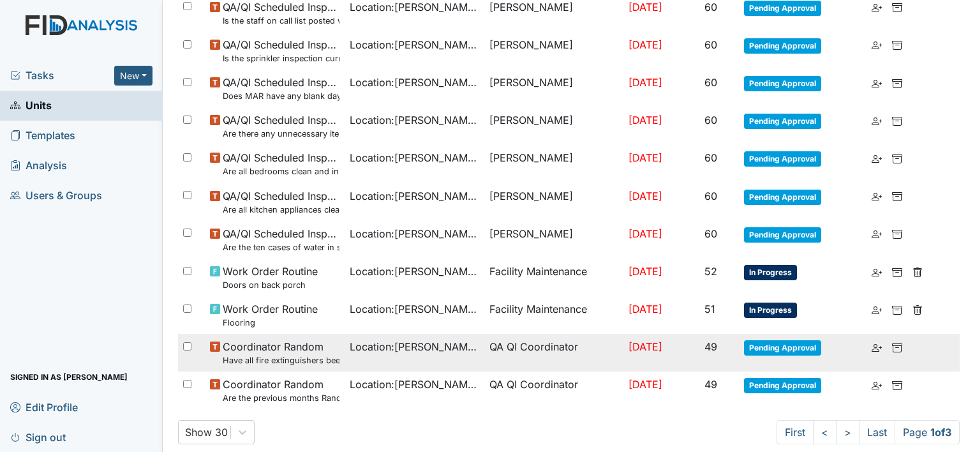
scroll to position [957, 0]
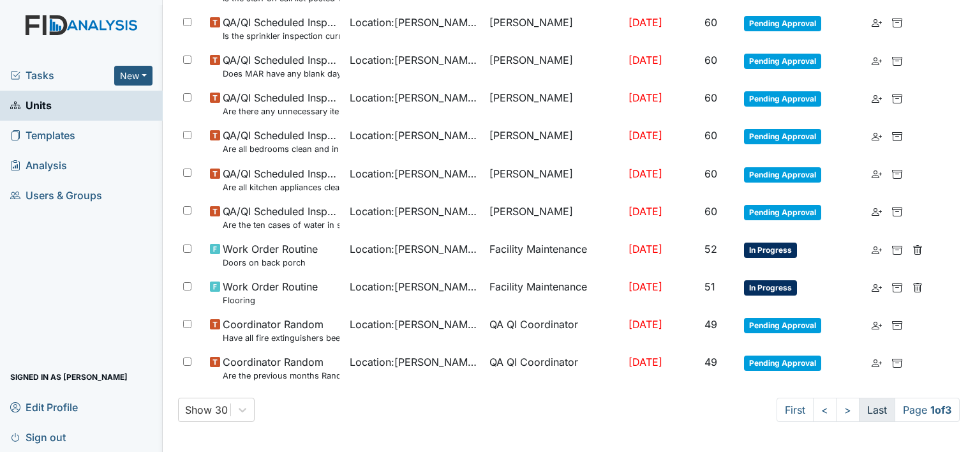
click at [859, 408] on link "Last" at bounding box center [877, 410] width 36 height 24
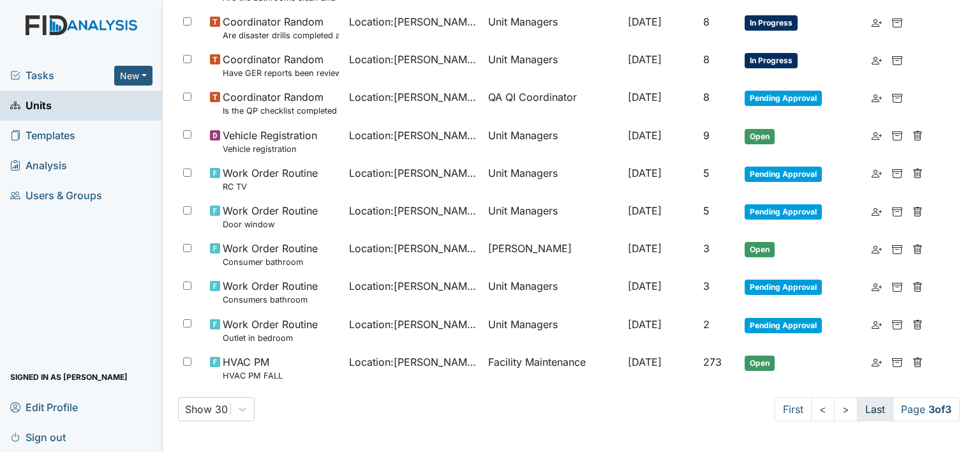
scroll to position [616, 0]
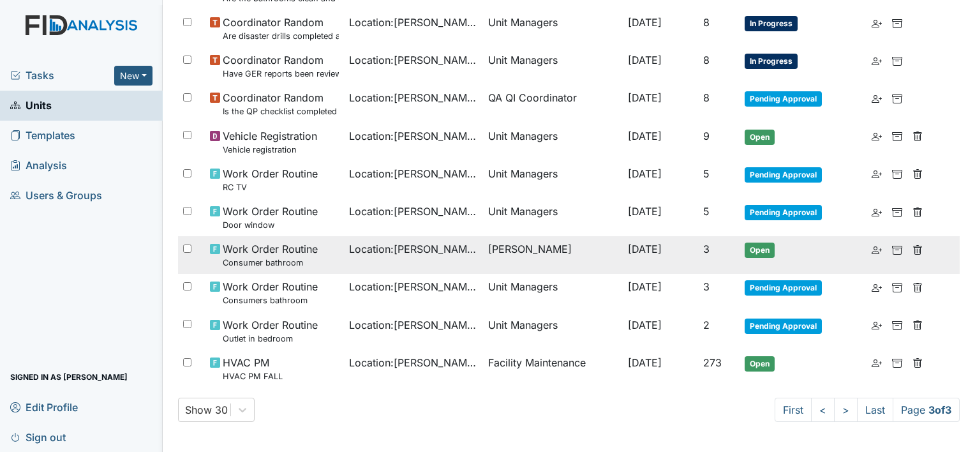
click at [697, 249] on td "[DATE]" at bounding box center [660, 255] width 75 height 38
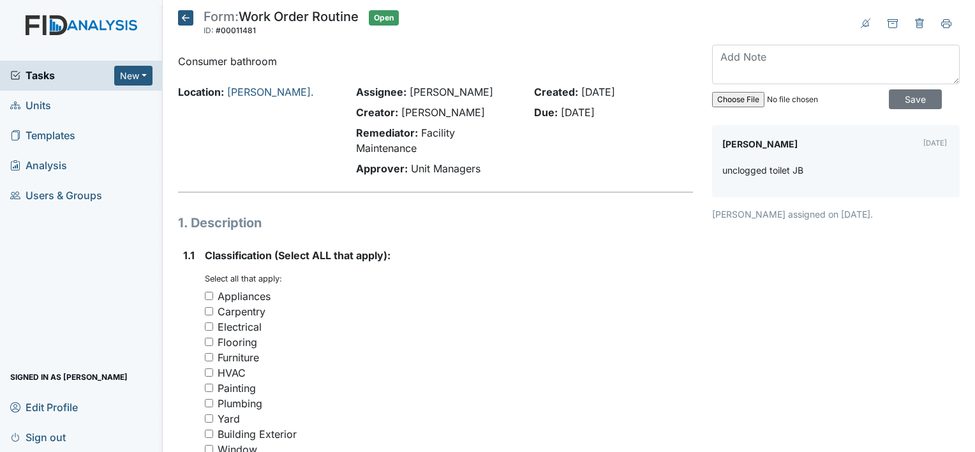
click at [186, 13] on icon at bounding box center [185, 17] width 15 height 15
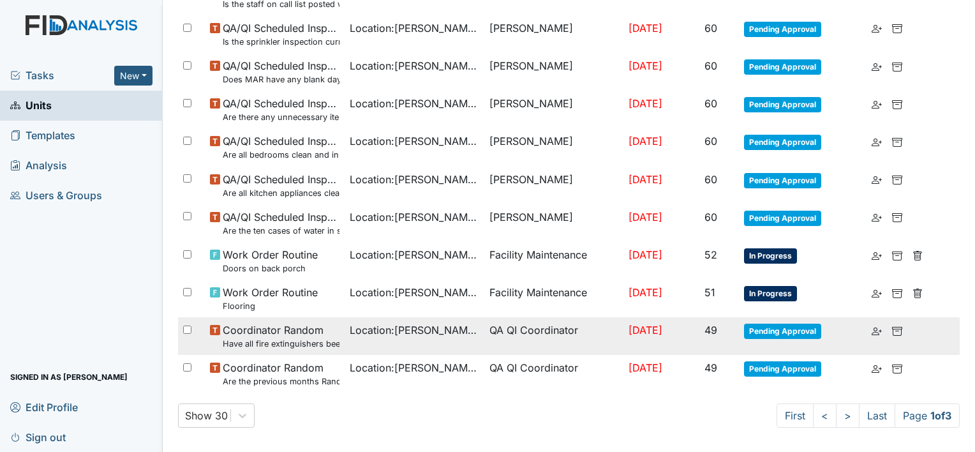
scroll to position [914, 0]
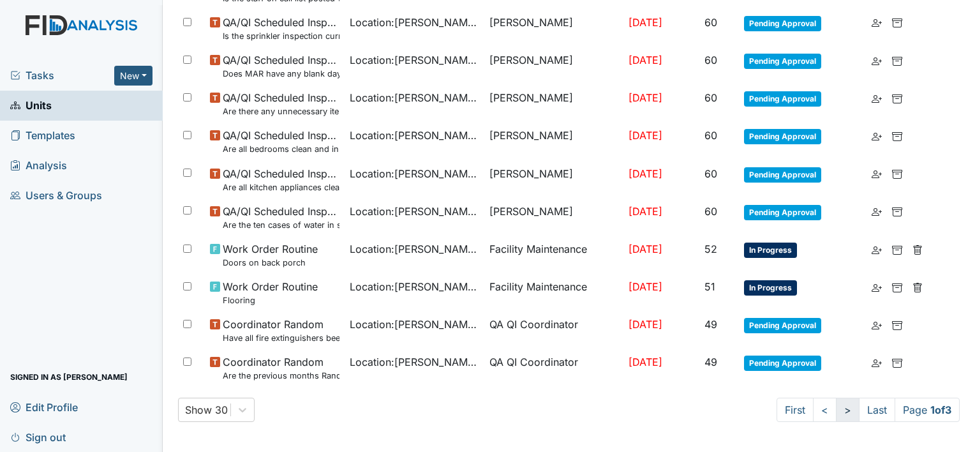
click at [836, 410] on link ">" at bounding box center [848, 410] width 24 height 24
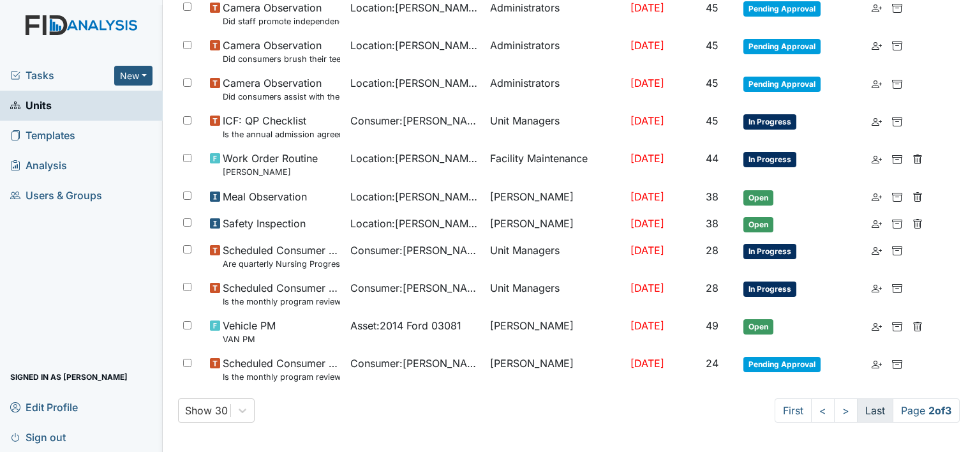
click at [860, 408] on link "Last" at bounding box center [875, 410] width 36 height 24
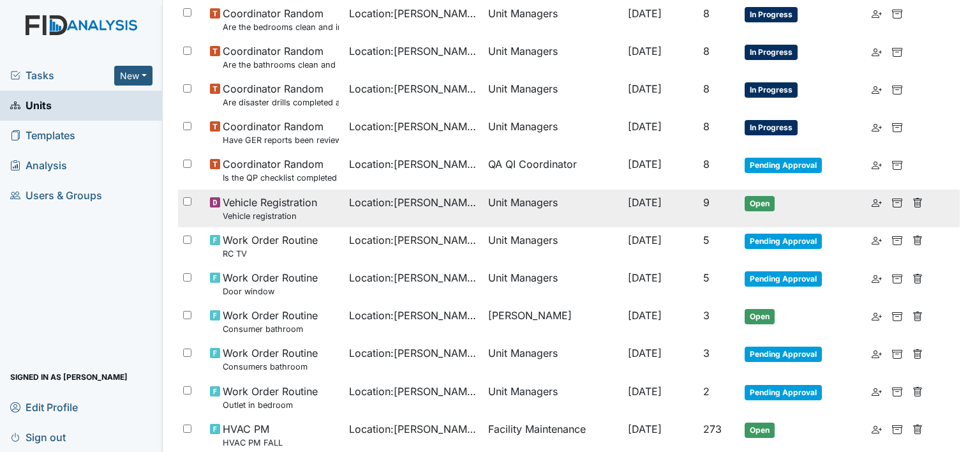
scroll to position [511, 0]
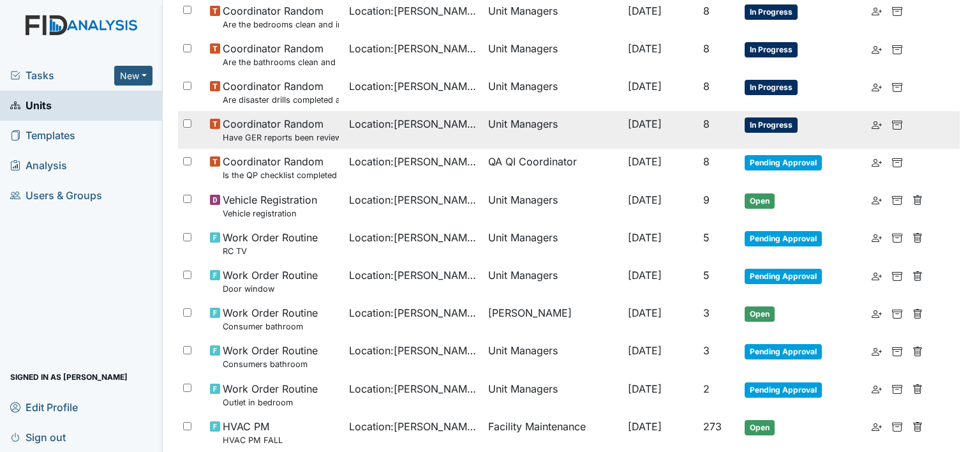
drag, startPoint x: 507, startPoint y: 121, endPoint x: 498, endPoint y: 122, distance: 9.7
click at [507, 121] on td "Unit Managers" at bounding box center [552, 130] width 139 height 38
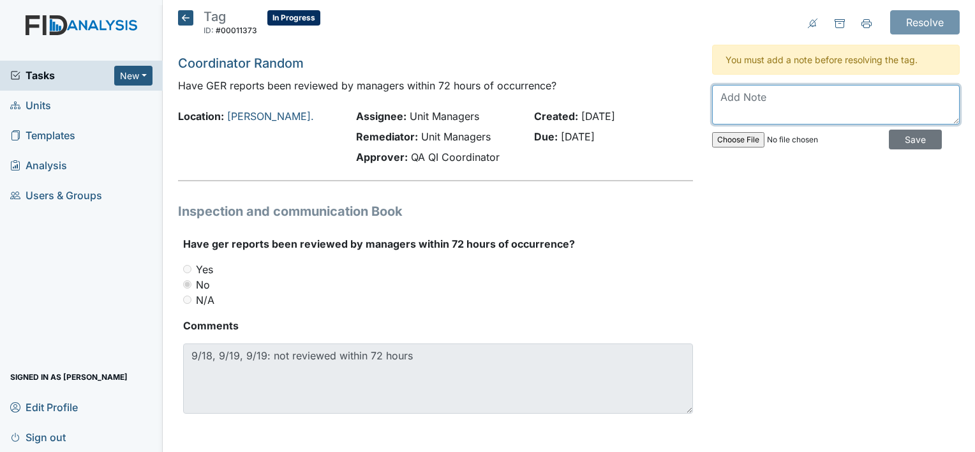
click at [776, 105] on textarea at bounding box center [836, 105] width 248 height 40
type textarea "Manager will review within 72 hours moving forward."
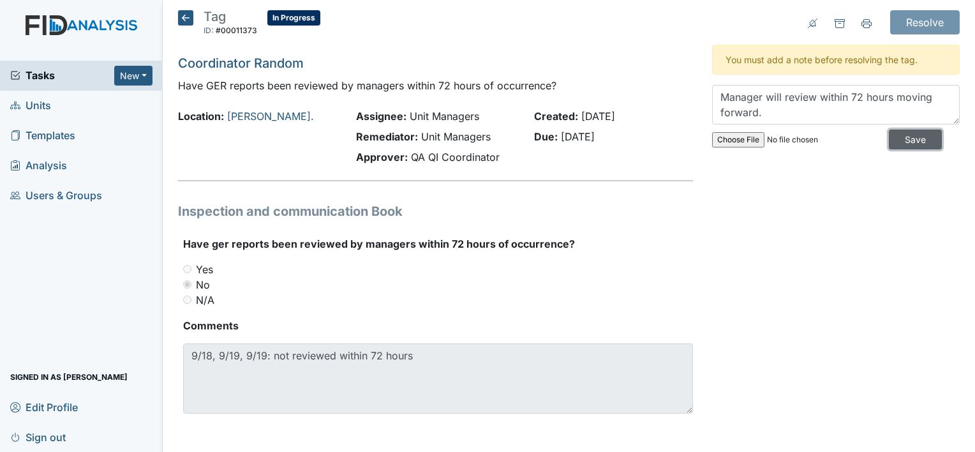
click at [908, 133] on input "Save" at bounding box center [915, 140] width 53 height 20
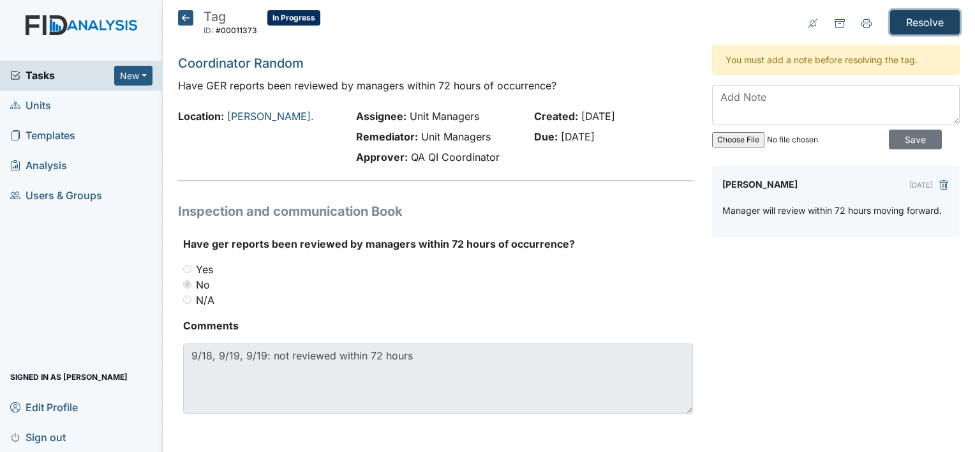
click at [911, 10] on input "Resolve" at bounding box center [925, 22] width 70 height 24
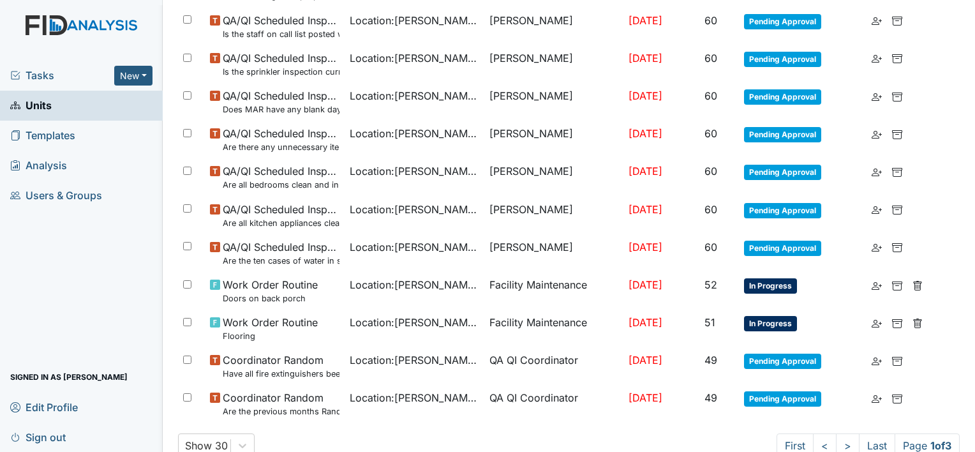
scroll to position [957, 0]
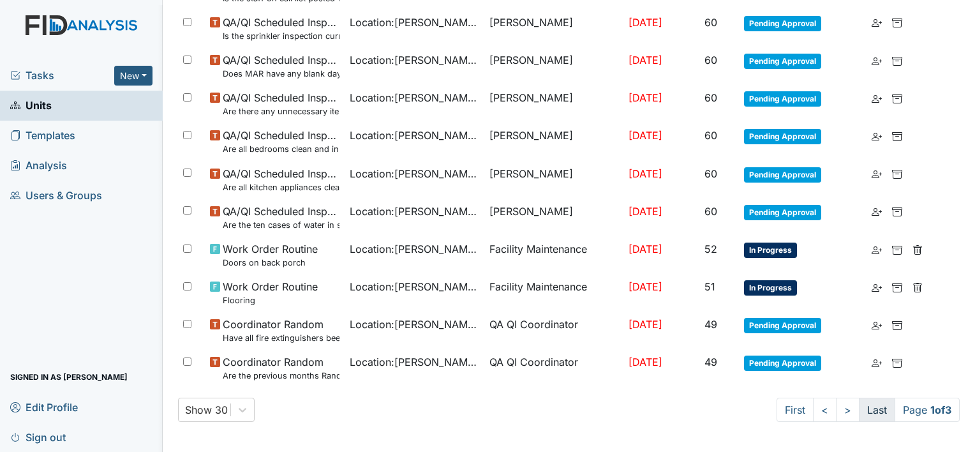
click at [859, 407] on link "Last" at bounding box center [877, 410] width 36 height 24
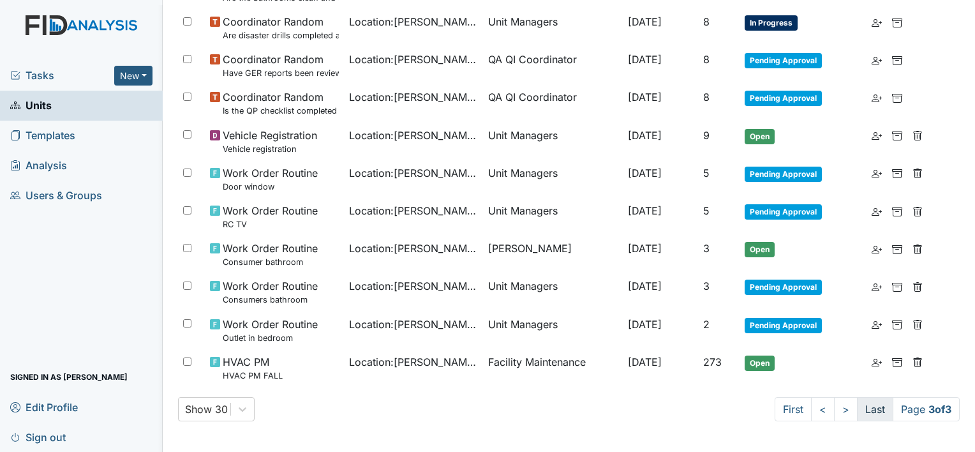
scroll to position [616, 0]
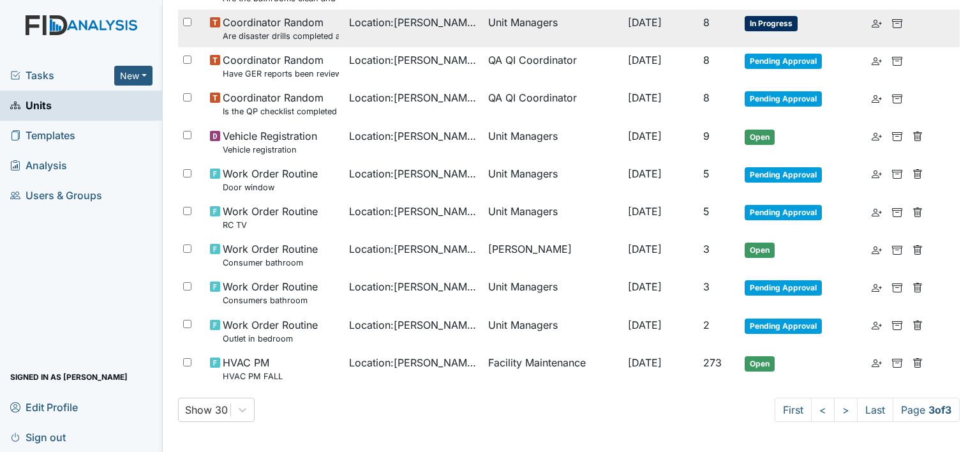
click at [628, 26] on span "[DATE]" at bounding box center [645, 22] width 34 height 13
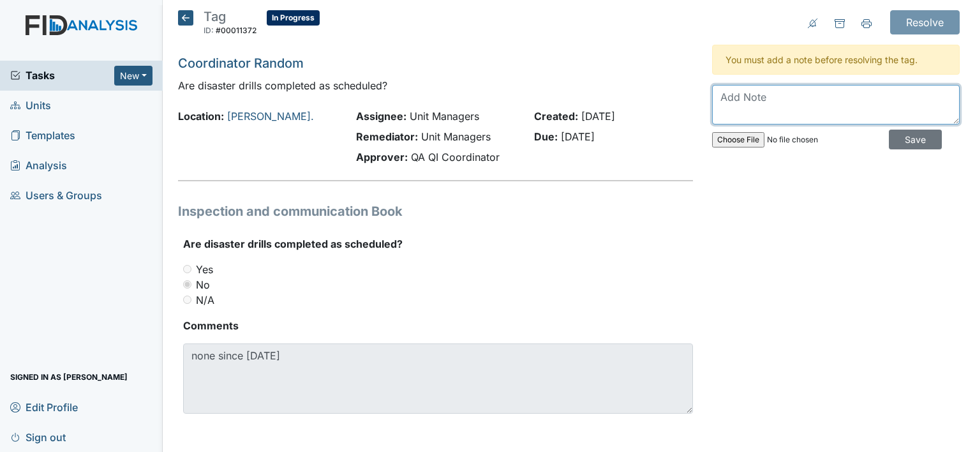
click at [786, 107] on textarea at bounding box center [836, 105] width 248 height 40
click at [184, 22] on icon at bounding box center [185, 17] width 15 height 15
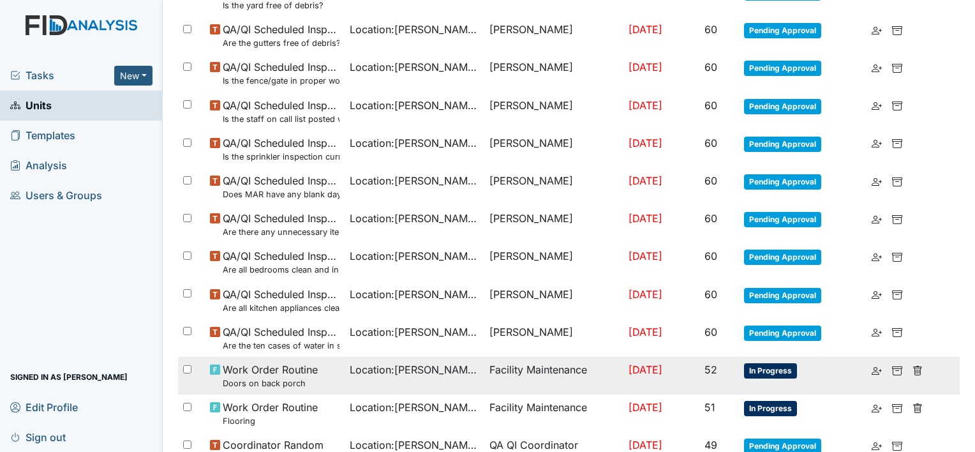
scroll to position [914, 0]
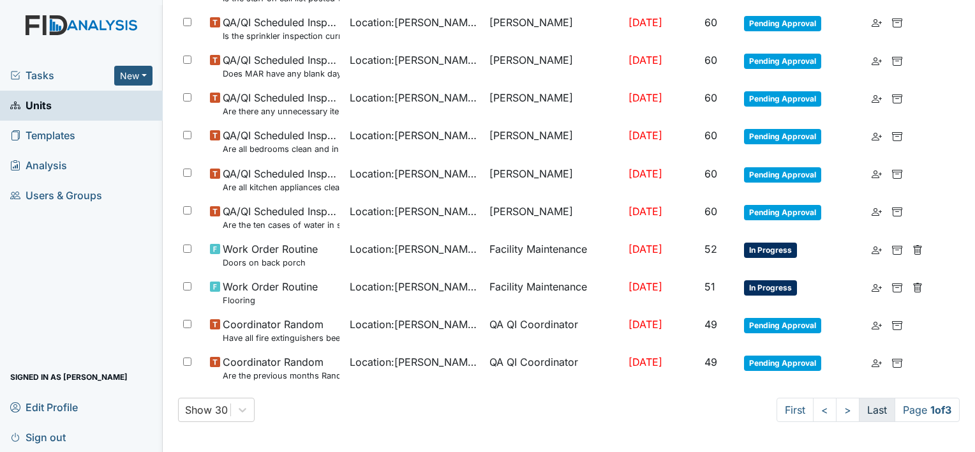
click at [859, 414] on link "Last" at bounding box center [877, 410] width 36 height 24
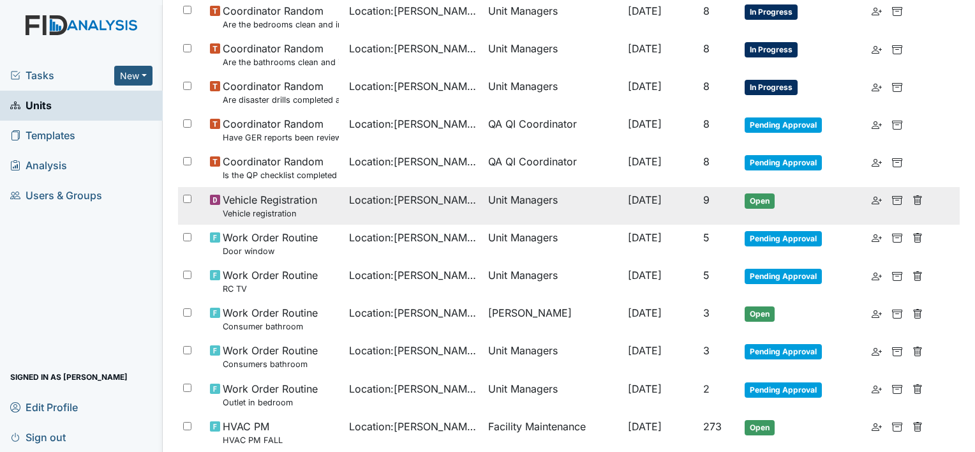
scroll to position [447, 0]
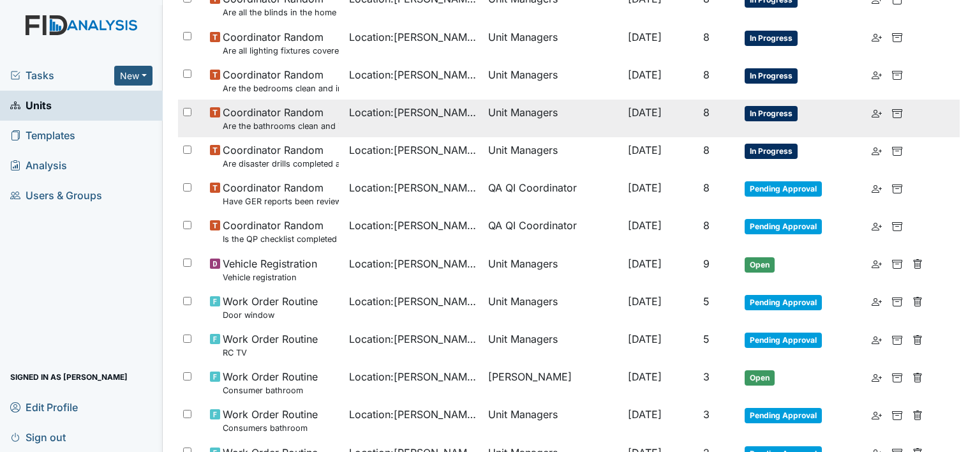
click at [449, 115] on div "Location : William St." at bounding box center [413, 112] width 129 height 15
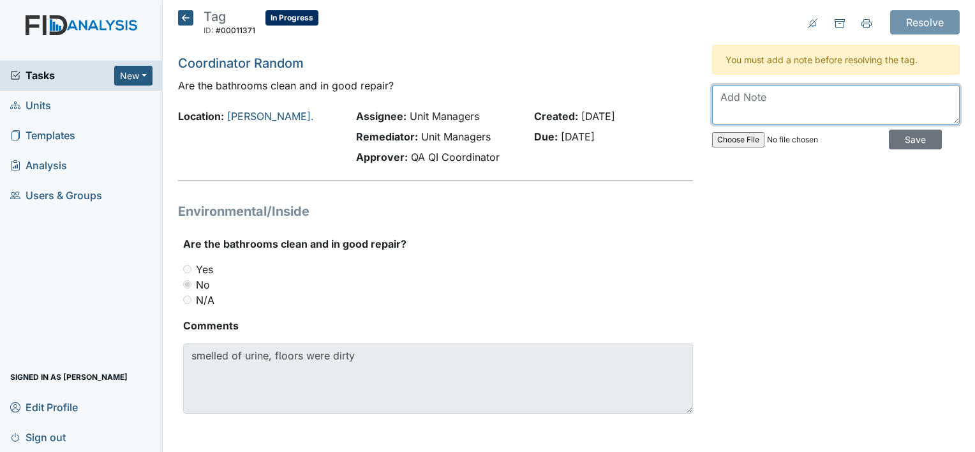
click at [768, 98] on textarea at bounding box center [836, 105] width 248 height 40
type textarea "HM will monitor cleanliness of restroom more closely moving forward."
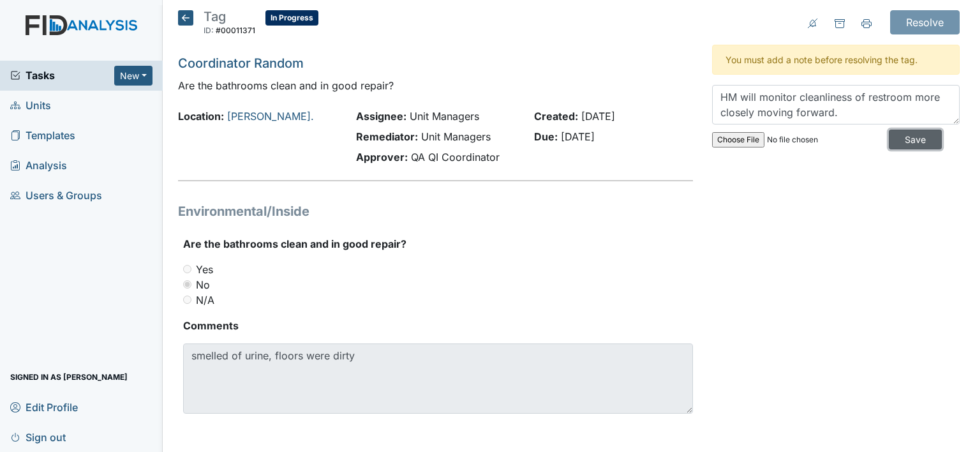
click at [890, 136] on input "Save" at bounding box center [915, 140] width 53 height 20
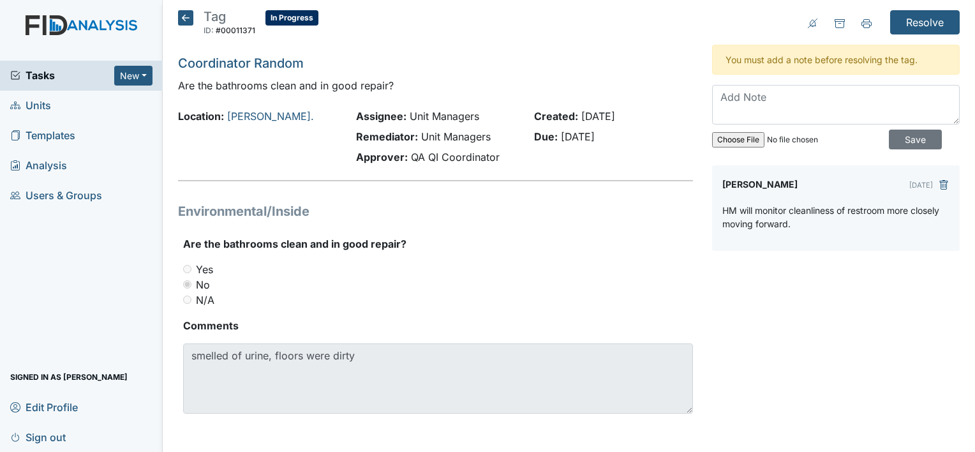
click at [895, 3] on main "Tag ID: #00011371 In Progress Autosaving... Coordinator Random Are the bathroom…" at bounding box center [569, 226] width 812 height 452
click at [914, 25] on input "Resolve" at bounding box center [925, 22] width 70 height 24
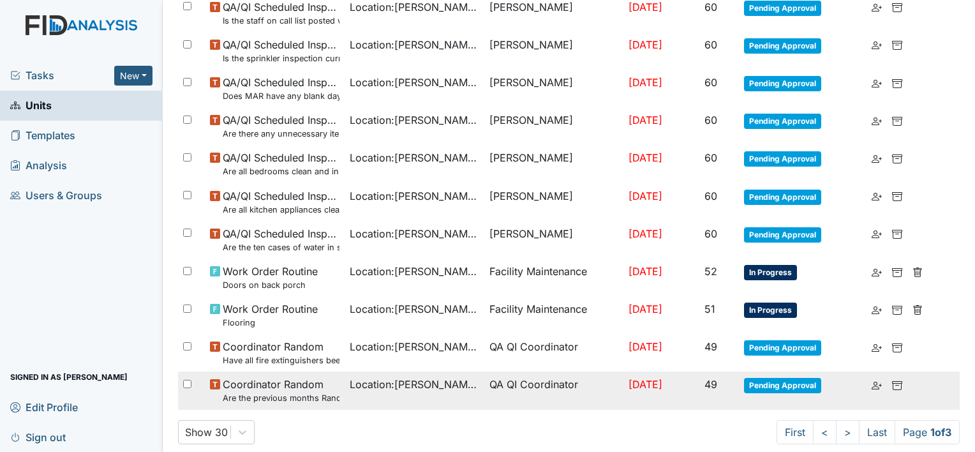
scroll to position [957, 0]
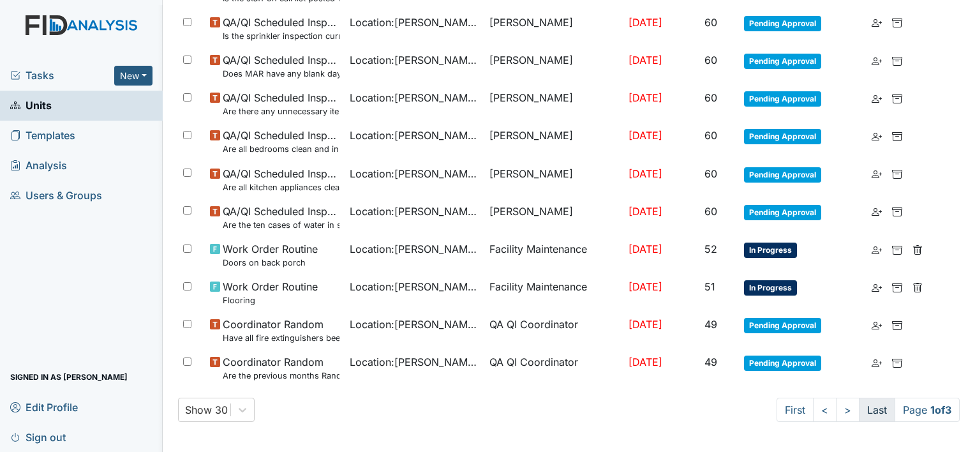
click at [865, 410] on link "Last" at bounding box center [877, 410] width 36 height 24
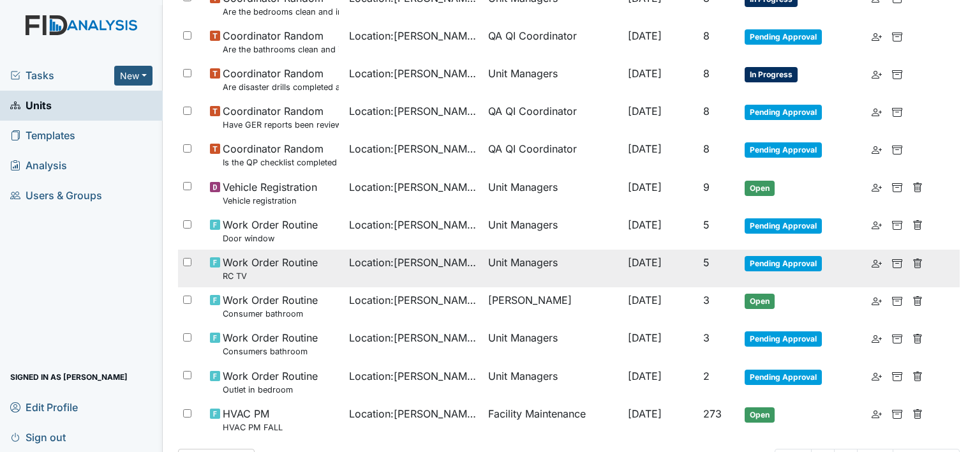
scroll to position [425, 0]
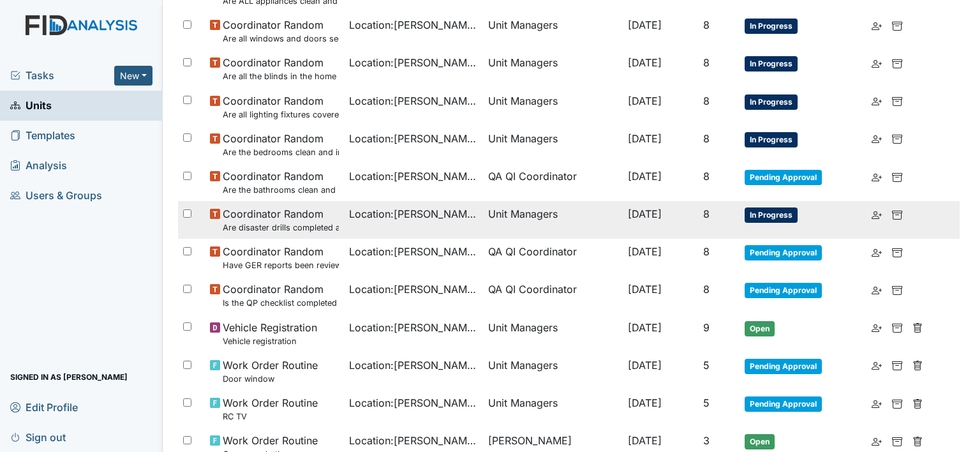
click at [740, 218] on td "8" at bounding box center [718, 220] width 41 height 38
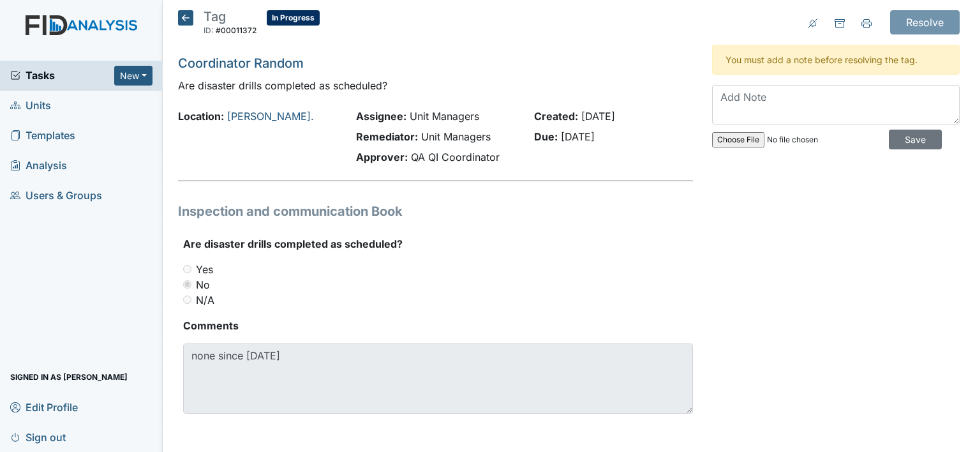
click at [181, 13] on icon at bounding box center [185, 17] width 15 height 15
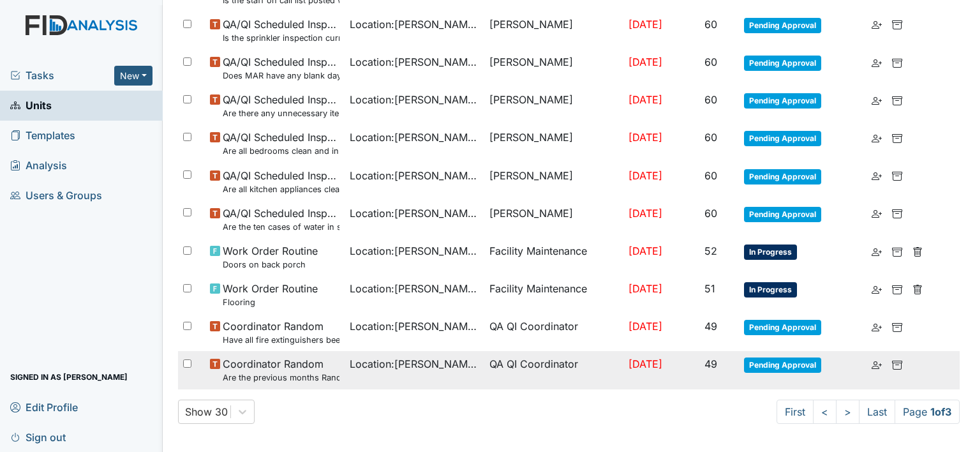
scroll to position [914, 0]
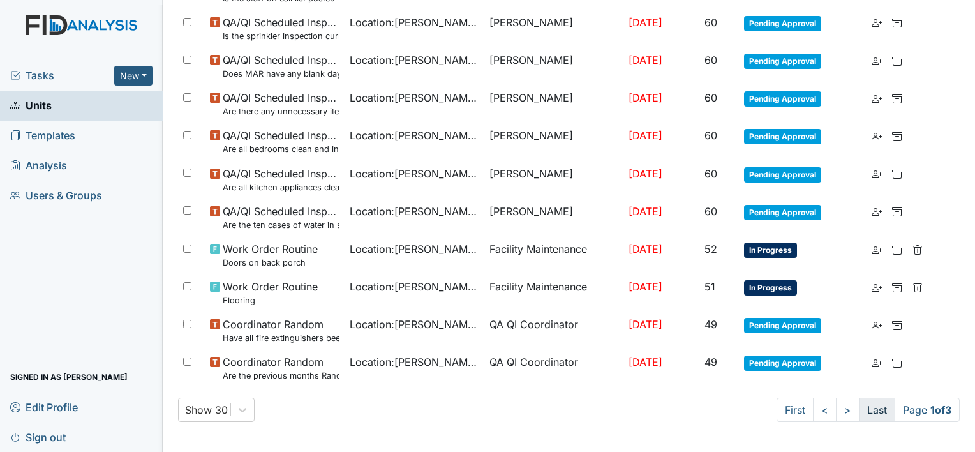
click at [874, 413] on link "Last" at bounding box center [877, 410] width 36 height 24
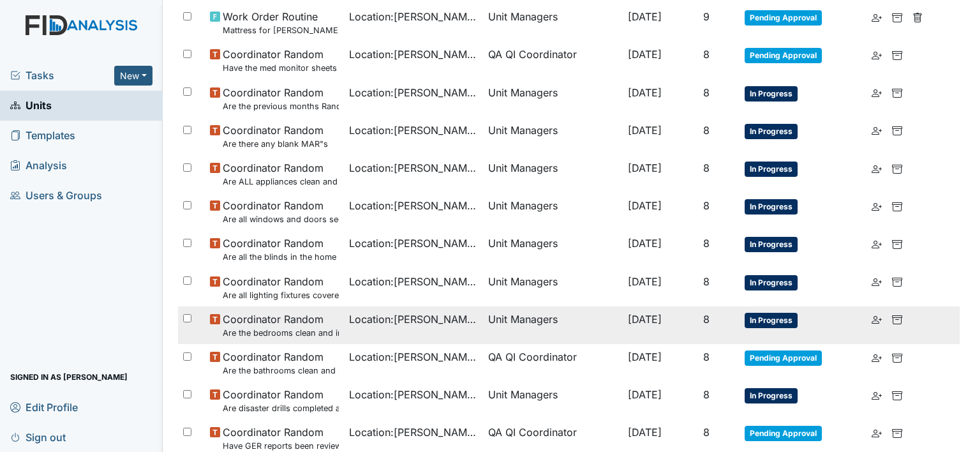
scroll to position [191, 0]
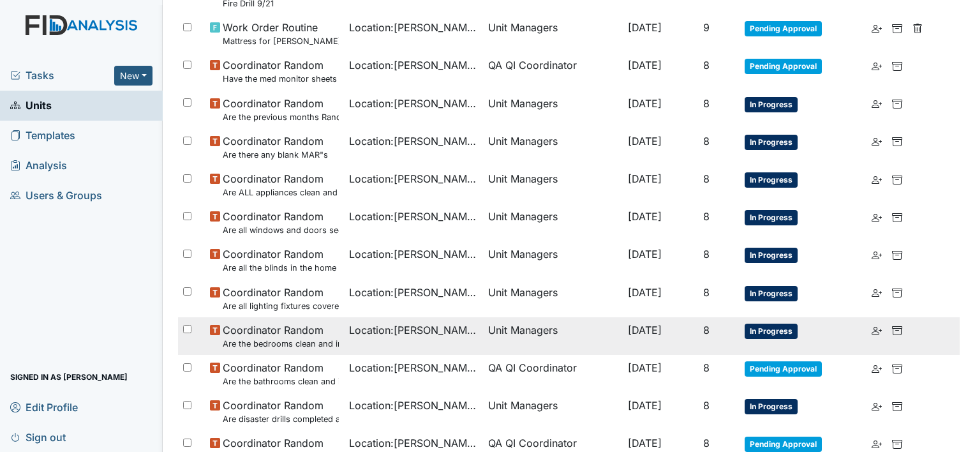
click at [668, 339] on td "[DATE]" at bounding box center [660, 336] width 75 height 38
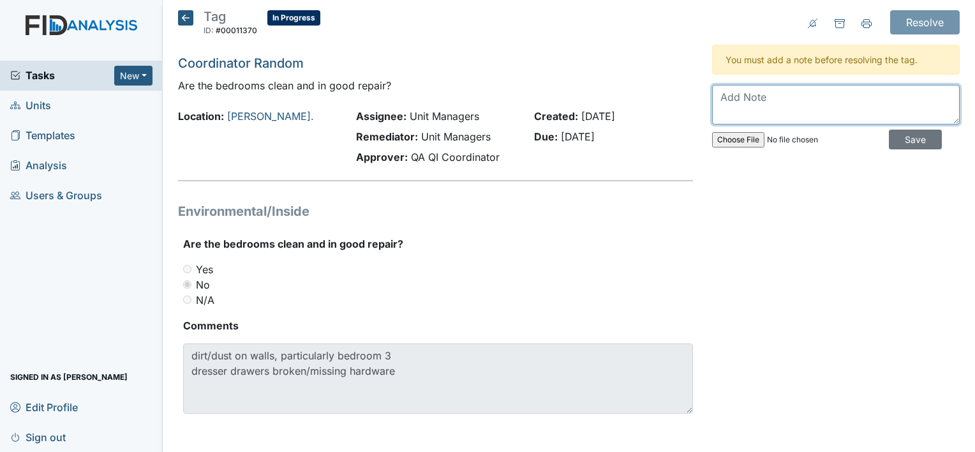
click at [753, 107] on textarea at bounding box center [836, 105] width 248 height 40
type textarea "M"
click at [743, 112] on textarea "Hm will monitor cleanliness of rooms more Closey moving forwrad." at bounding box center [836, 105] width 248 height 40
click at [747, 111] on textarea "Hm will monitor cleanliness of rooms more Closey moving forwrad." at bounding box center [836, 105] width 248 height 40
click at [811, 102] on textarea "Hm will monitor cleanliness of rooms more Closely moving forwrad." at bounding box center [836, 105] width 248 height 40
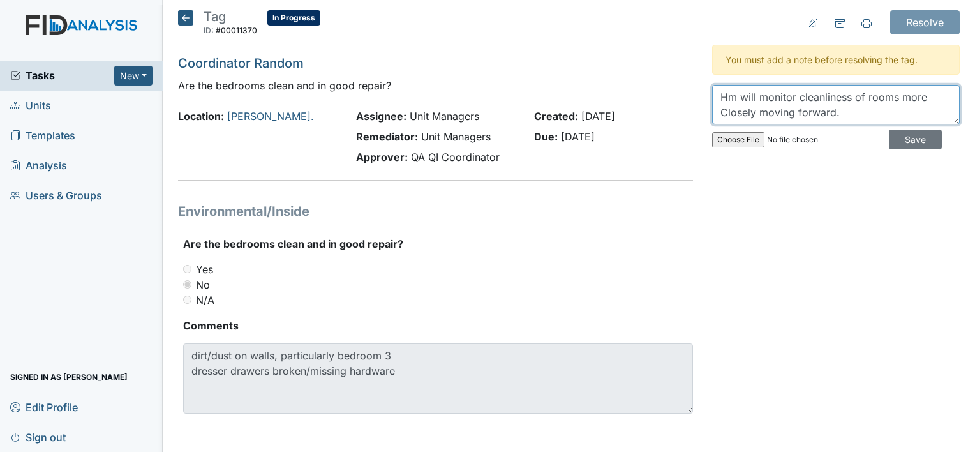
click at [844, 116] on textarea "Hm will monitor cleanliness of rooms more Closely moving forward." at bounding box center [836, 105] width 248 height 40
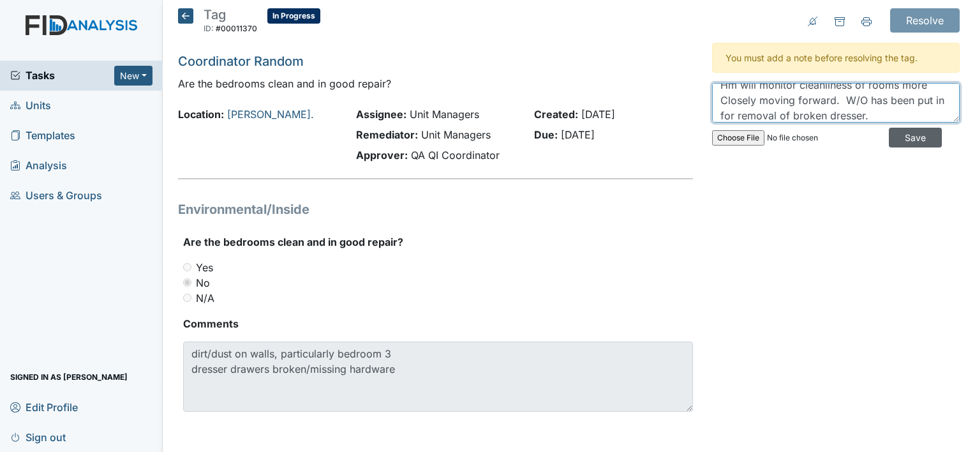
type textarea "Hm will monitor cleanliness of rooms more Closely moving forward. W/O has been …"
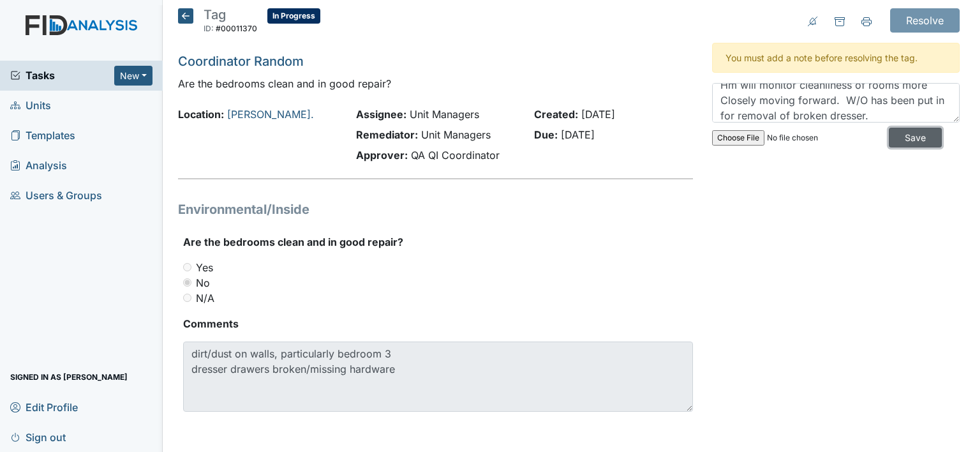
click at [889, 137] on input "Save" at bounding box center [915, 138] width 53 height 20
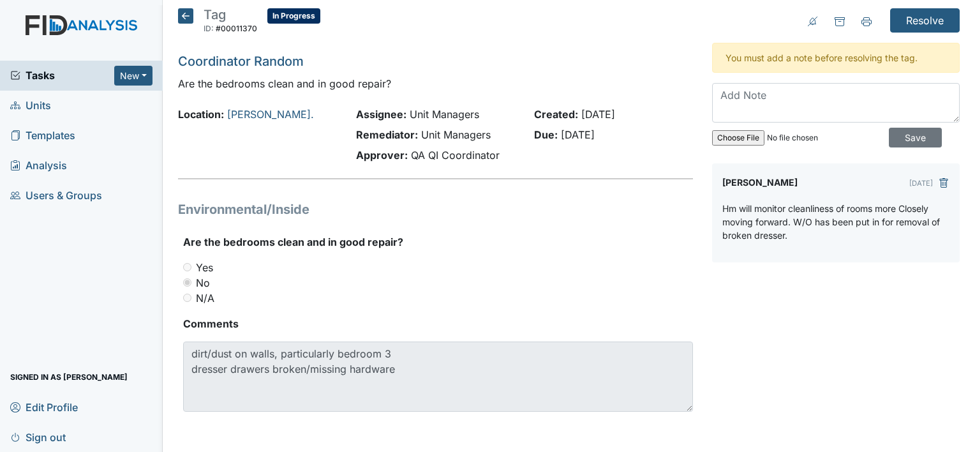
scroll to position [0, 0]
click at [902, 27] on input "Resolve" at bounding box center [925, 20] width 70 height 24
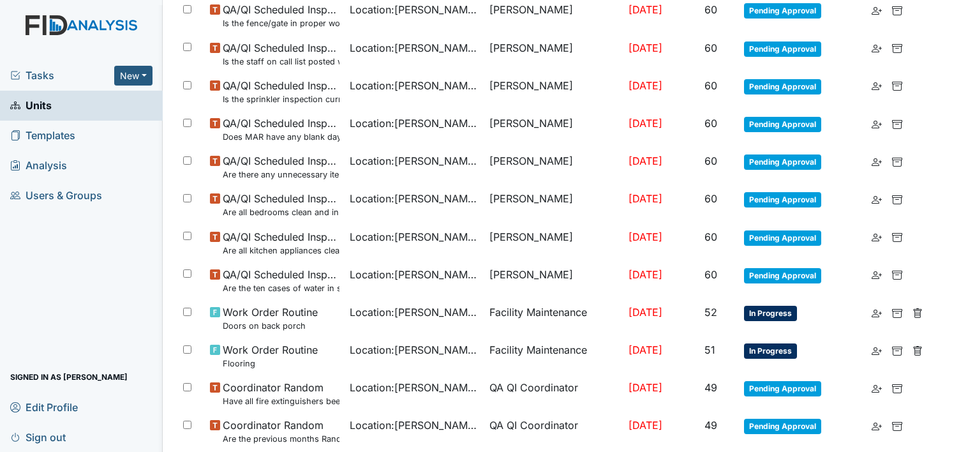
scroll to position [957, 0]
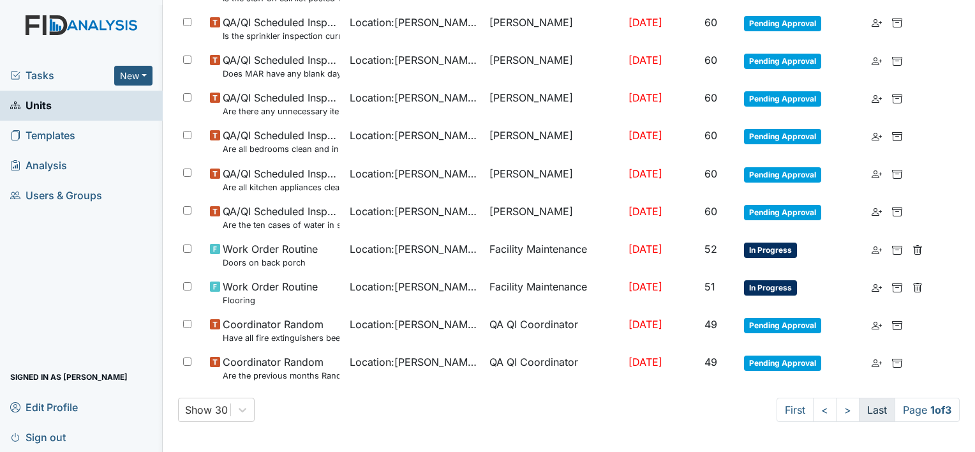
click at [859, 412] on link "Last" at bounding box center [877, 410] width 36 height 24
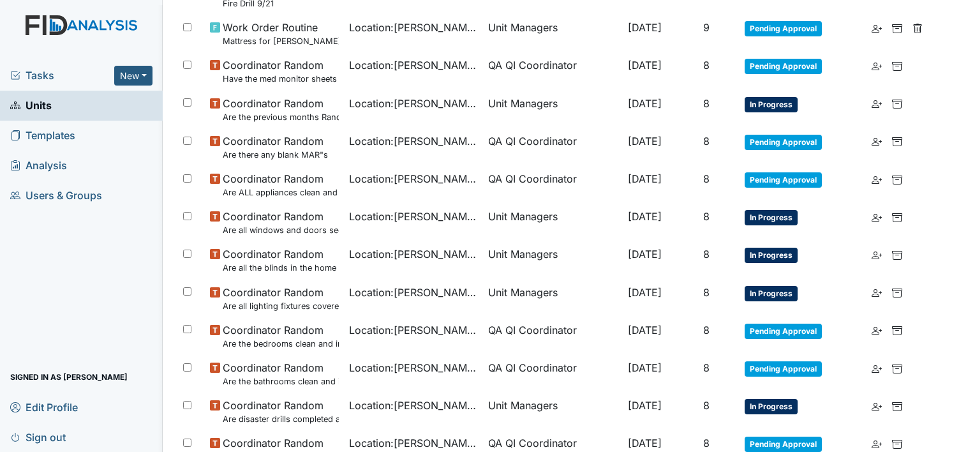
scroll to position [616, 0]
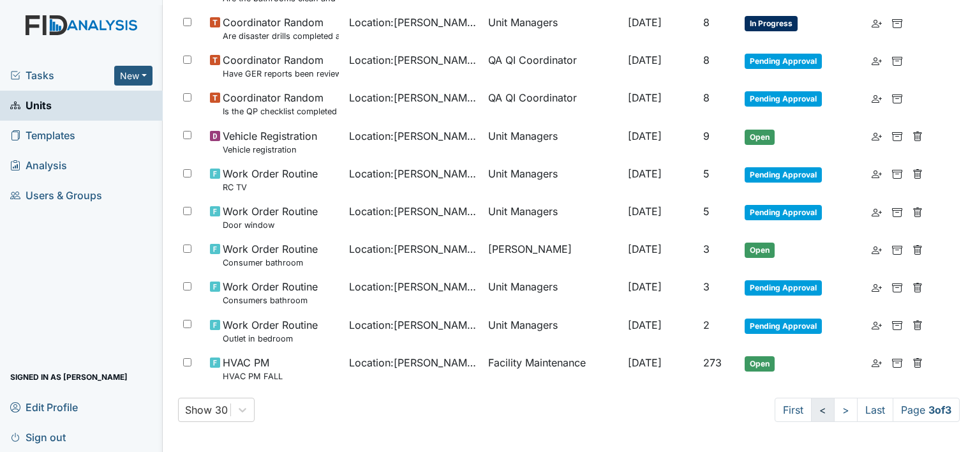
click at [811, 412] on link "<" at bounding box center [823, 410] width 24 height 24
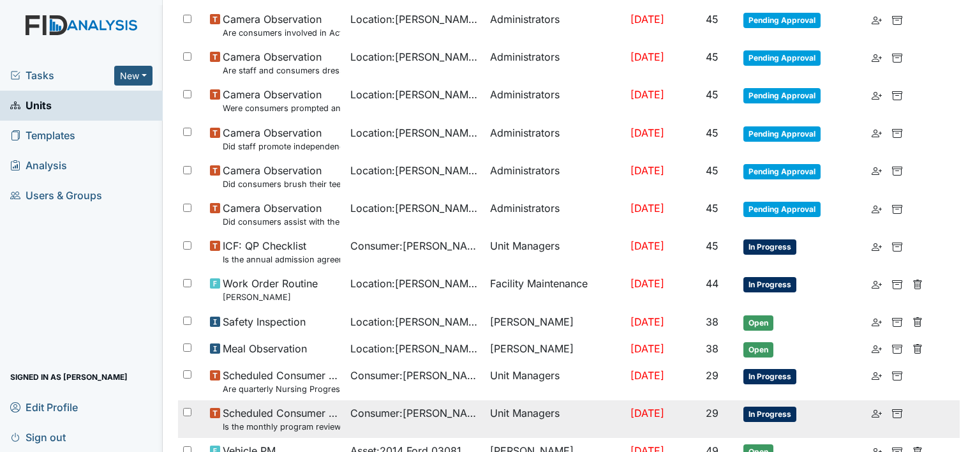
scroll to position [934, 0]
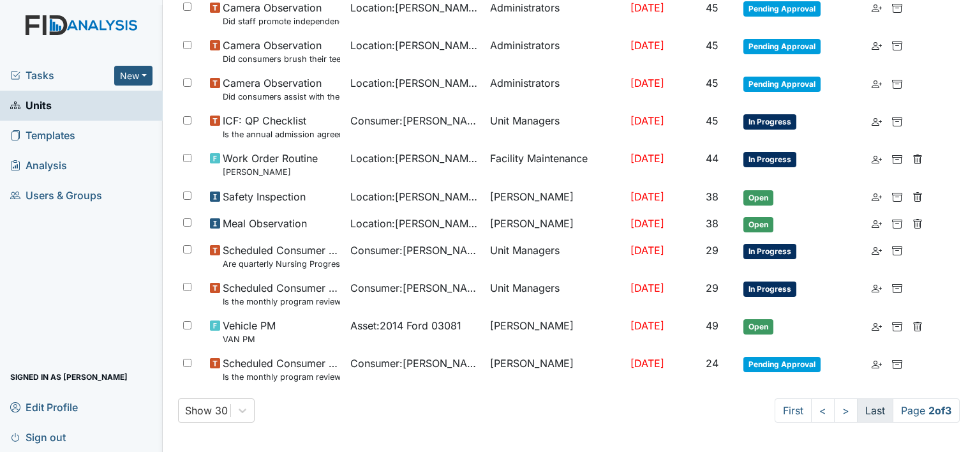
click at [857, 408] on link "Last" at bounding box center [875, 410] width 36 height 24
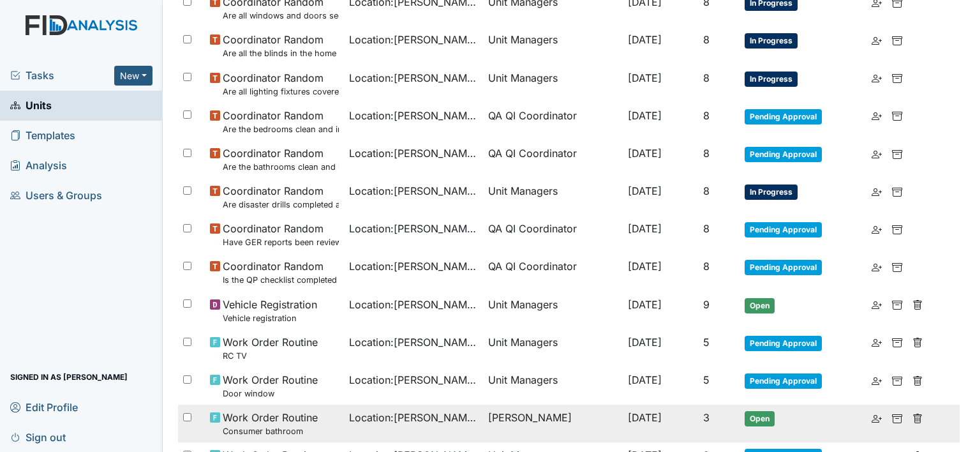
scroll to position [425, 0]
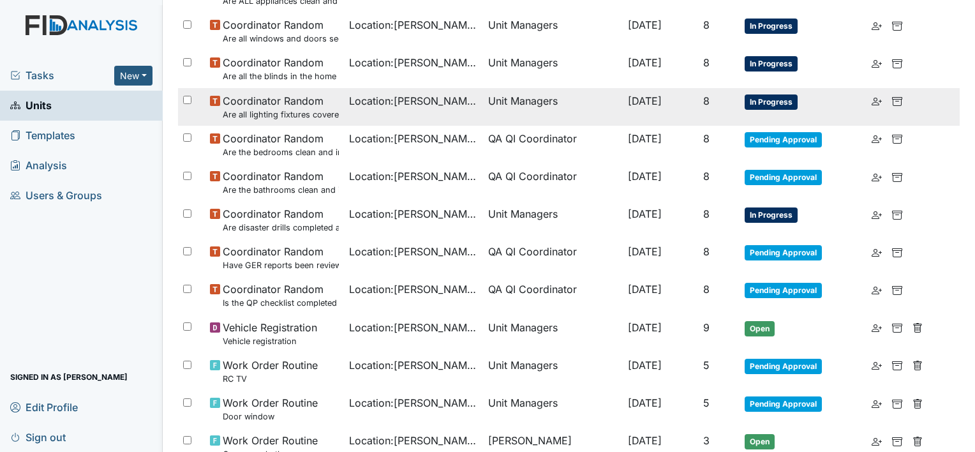
click at [698, 92] on td "[DATE]" at bounding box center [660, 107] width 75 height 38
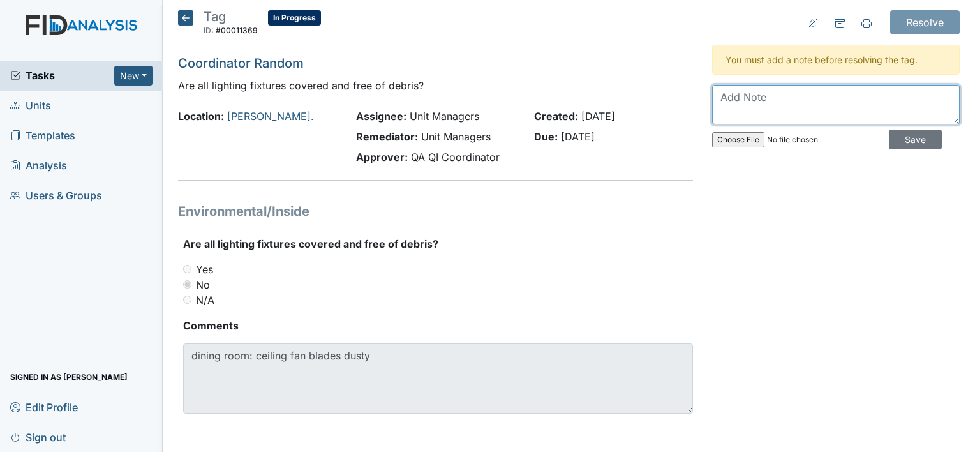
click at [750, 103] on textarea at bounding box center [836, 105] width 248 height 40
click at [930, 101] on textarea "Staff will clean and manager will monitor ore" at bounding box center [836, 105] width 248 height 40
type textarea "Staff will clean and manager will monitor moving forward."
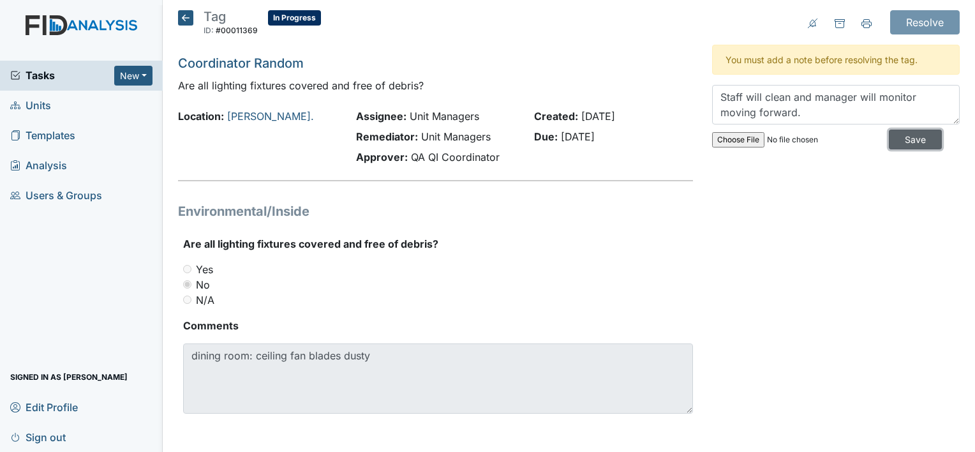
click at [891, 142] on input "Save" at bounding box center [915, 140] width 53 height 20
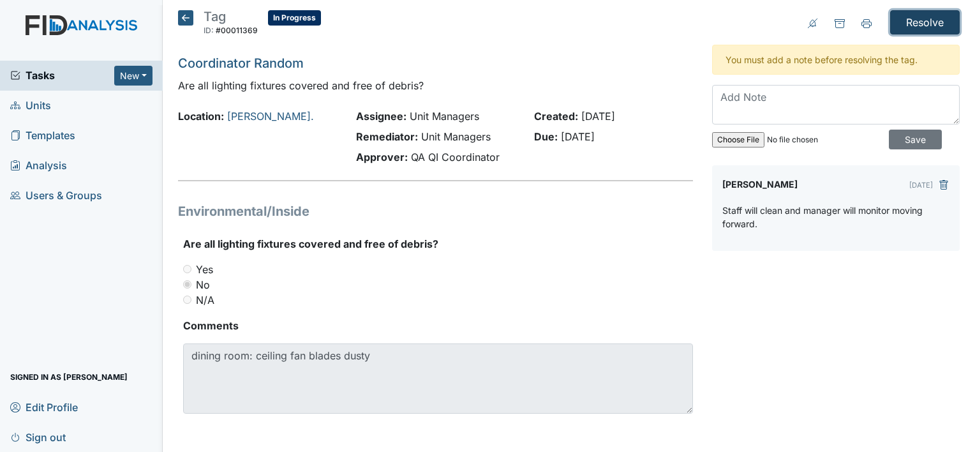
click at [909, 18] on input "Resolve" at bounding box center [925, 22] width 70 height 24
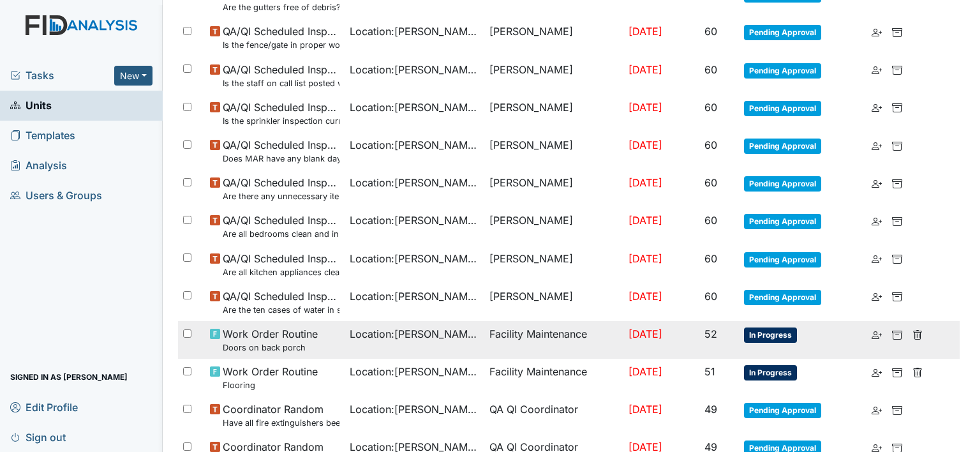
scroll to position [957, 0]
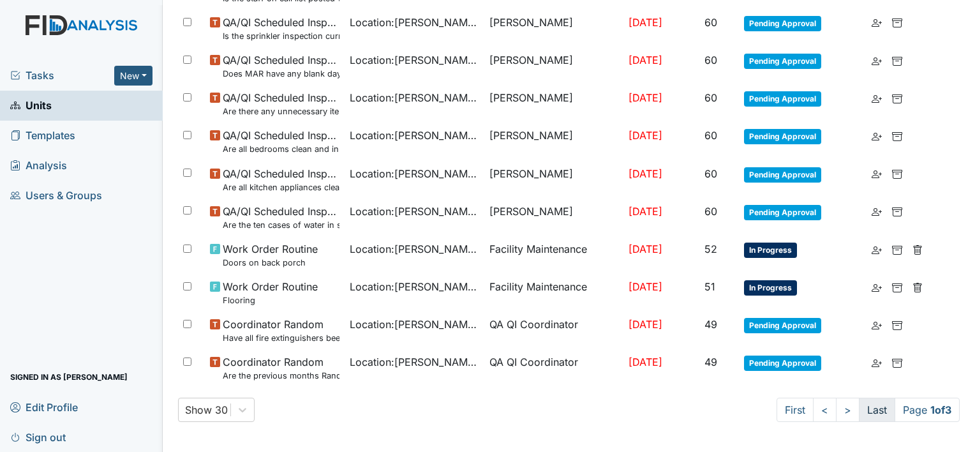
click at [859, 414] on link "Last" at bounding box center [877, 410] width 36 height 24
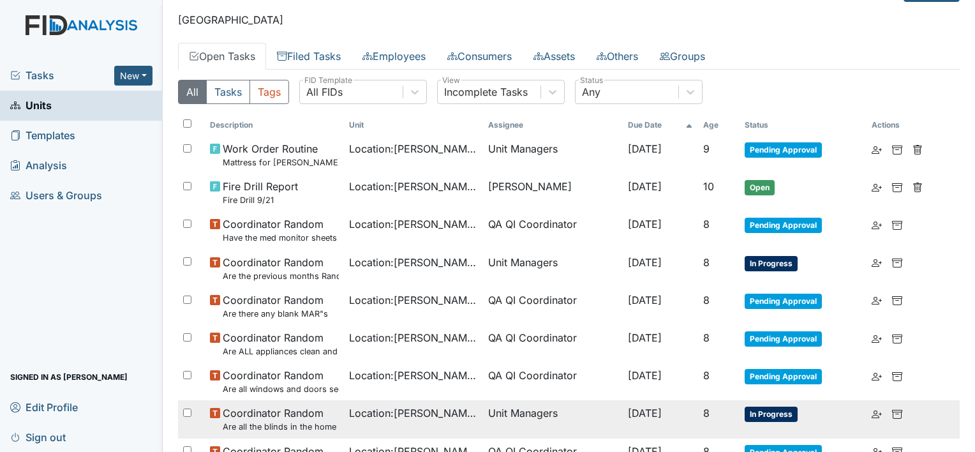
scroll to position [42, 0]
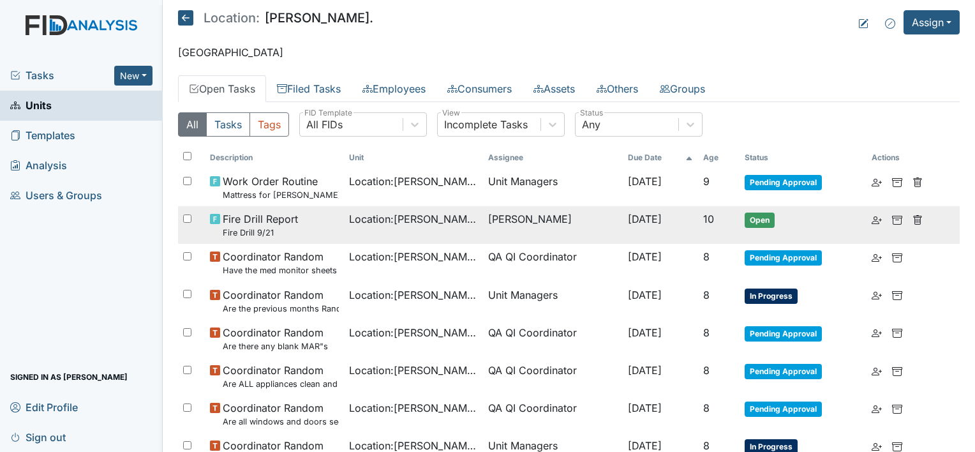
click at [452, 225] on div "Location : William St." at bounding box center [413, 218] width 129 height 15
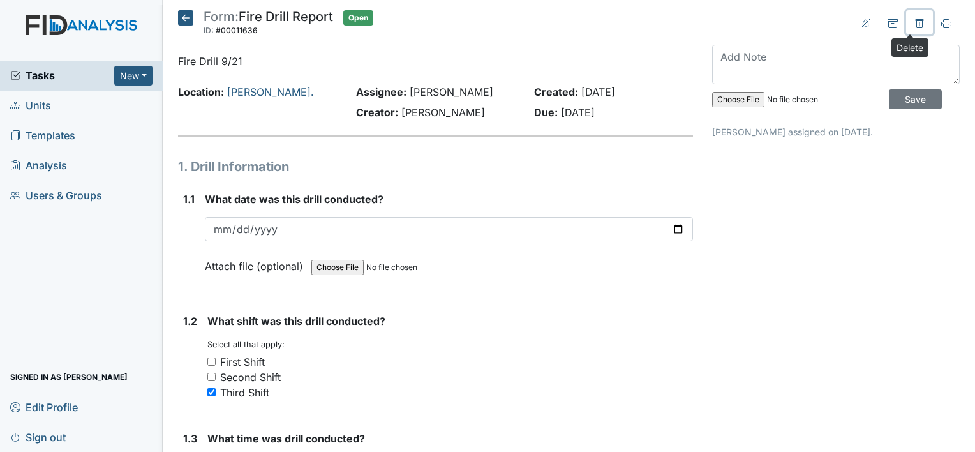
click at [906, 20] on button at bounding box center [919, 22] width 27 height 24
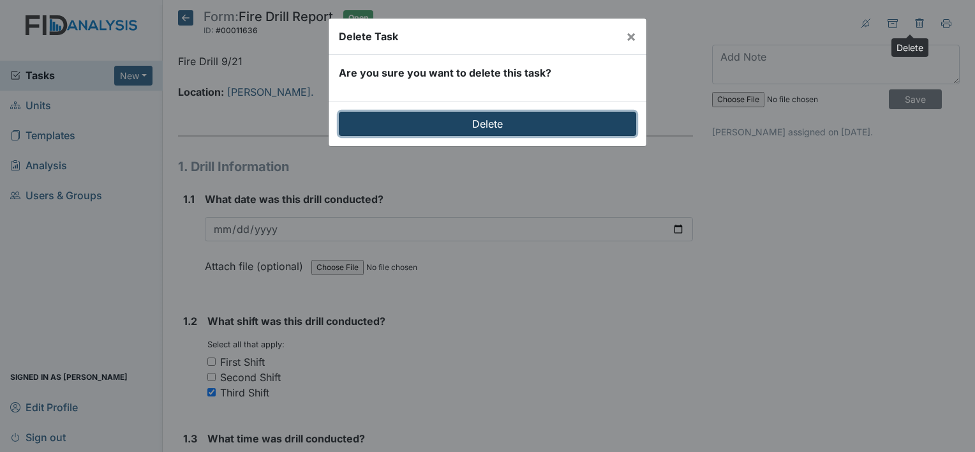
click at [485, 130] on input "Delete" at bounding box center [487, 124] width 297 height 24
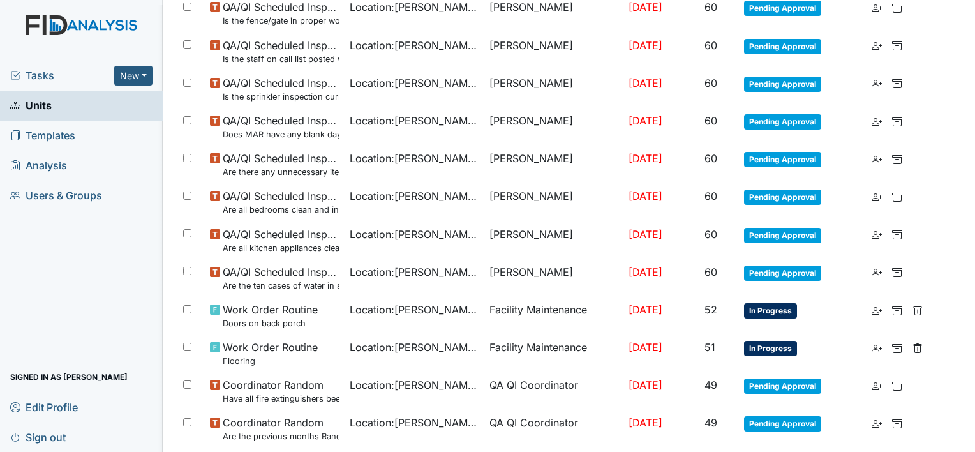
scroll to position [957, 0]
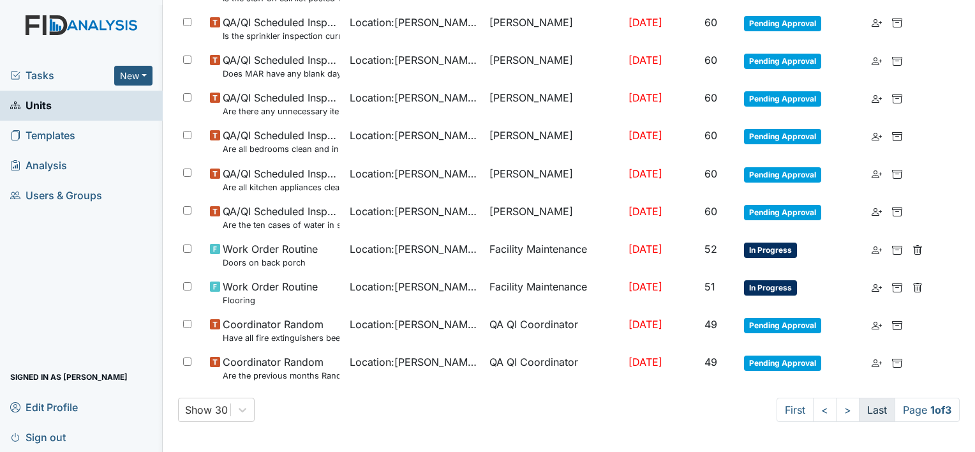
click at [867, 410] on link "Last" at bounding box center [877, 410] width 36 height 24
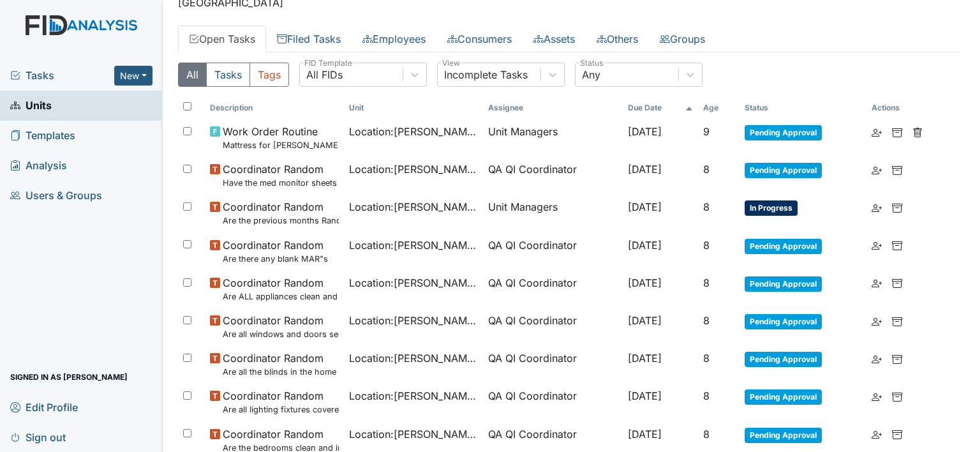
scroll to position [68, 0]
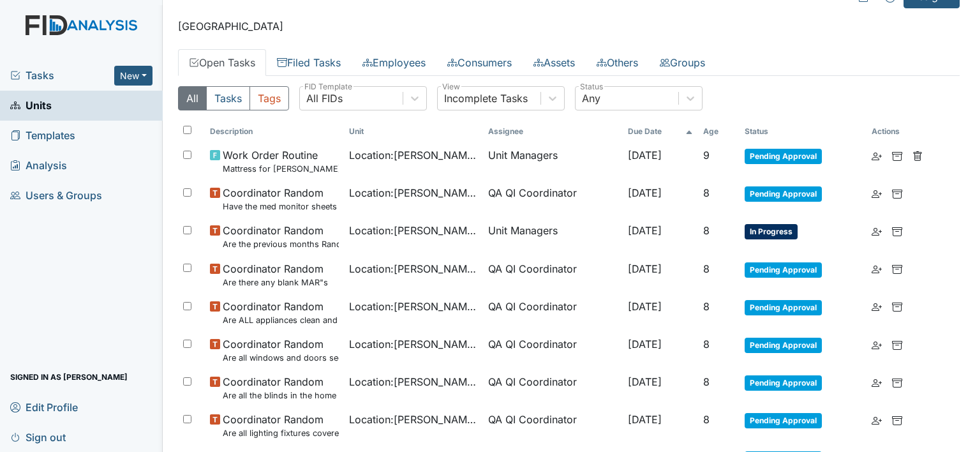
click at [41, 99] on span "Units" at bounding box center [30, 106] width 41 height 20
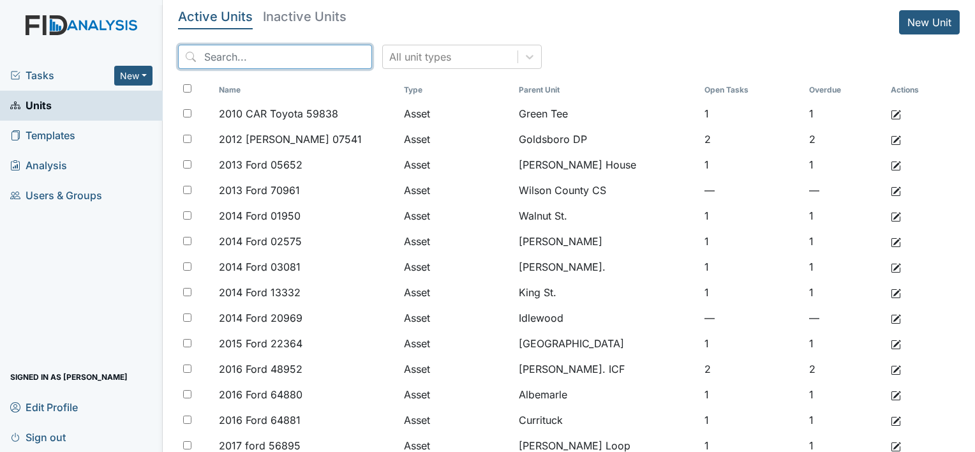
click at [275, 54] on input "search" at bounding box center [275, 57] width 194 height 24
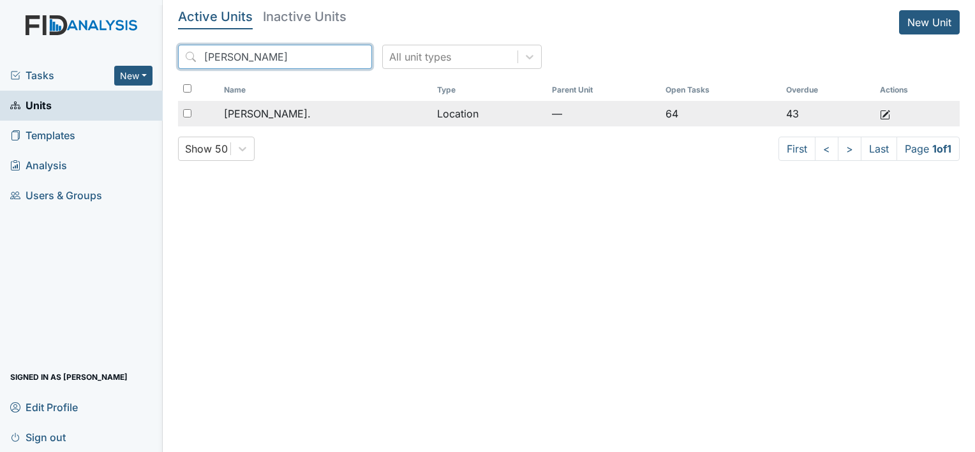
type input "[PERSON_NAME]"
click at [295, 107] on div "[PERSON_NAME]." at bounding box center [325, 113] width 203 height 15
